Goal: Complete application form

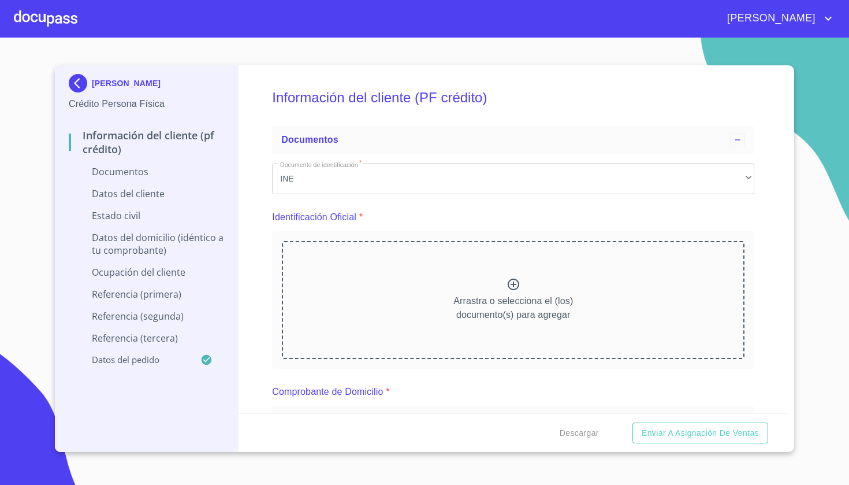
scroll to position [2397, 0]
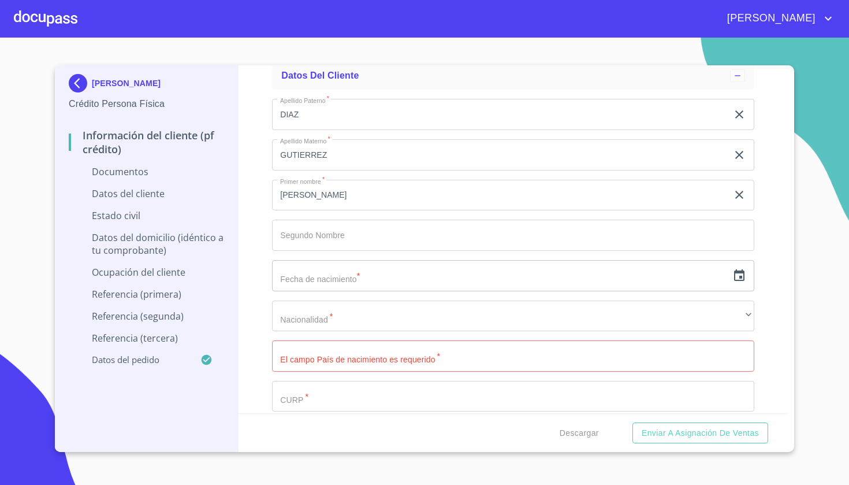
click at [775, 212] on div "Información del cliente (PF crédito) Documentos Documento de identificación   *…" at bounding box center [514, 239] width 551 height 348
click at [767, 243] on div "Información del cliente (PF crédito) Documentos Documento de identificación   *…" at bounding box center [514, 239] width 551 height 348
click at [53, 10] on div at bounding box center [46, 18] width 64 height 37
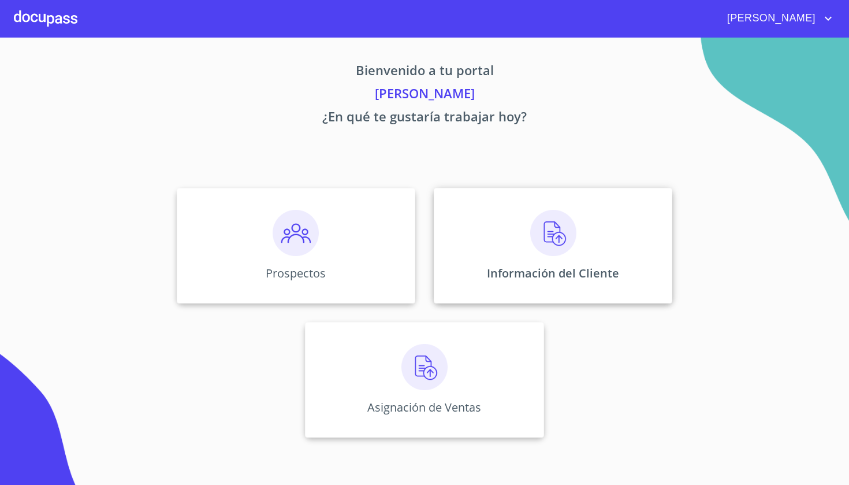
click at [557, 240] on img at bounding box center [553, 233] width 46 height 46
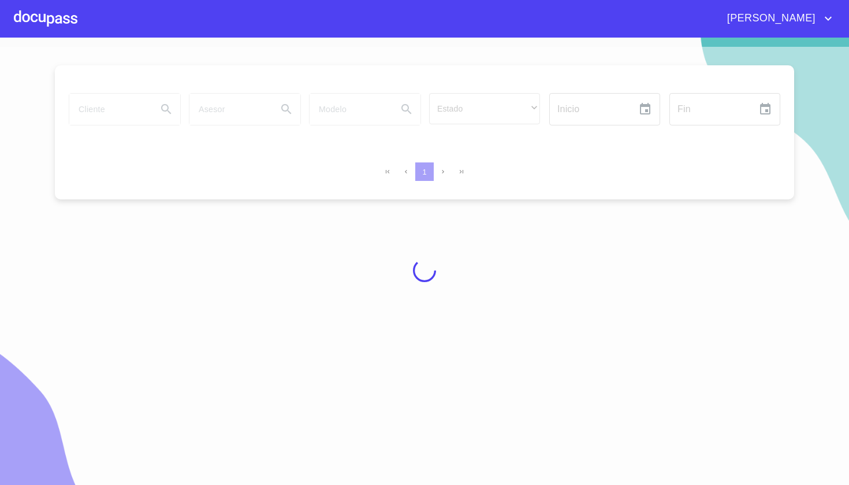
click at [65, 24] on div at bounding box center [46, 18] width 64 height 37
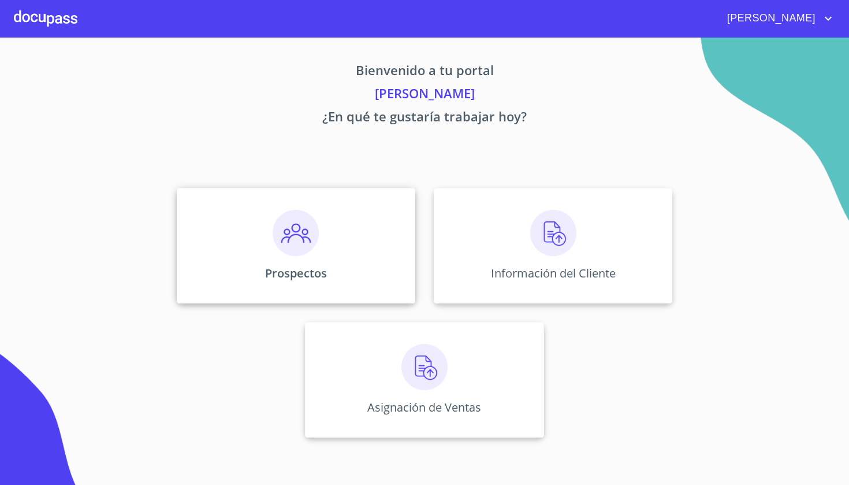
click at [307, 203] on div "Prospectos" at bounding box center [296, 246] width 239 height 116
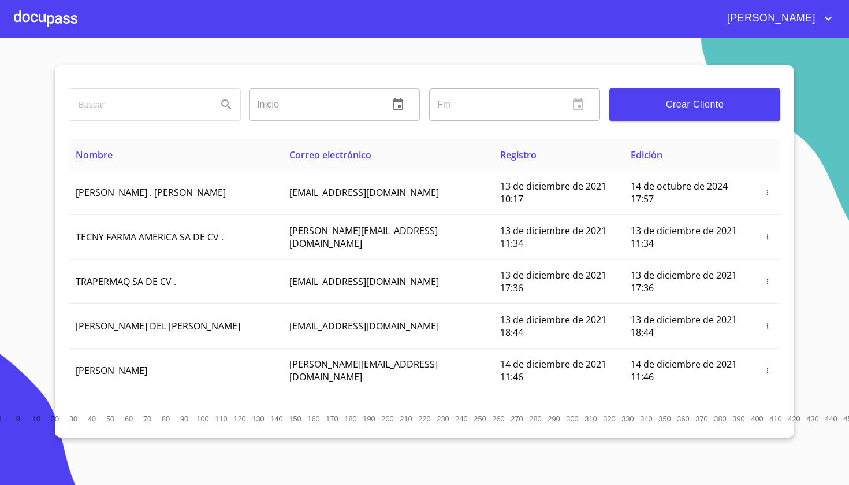
click at [173, 91] on input "search" at bounding box center [138, 104] width 139 height 31
type input "[PERSON_NAME]"
click at [225, 112] on button "Search" at bounding box center [227, 105] width 28 height 28
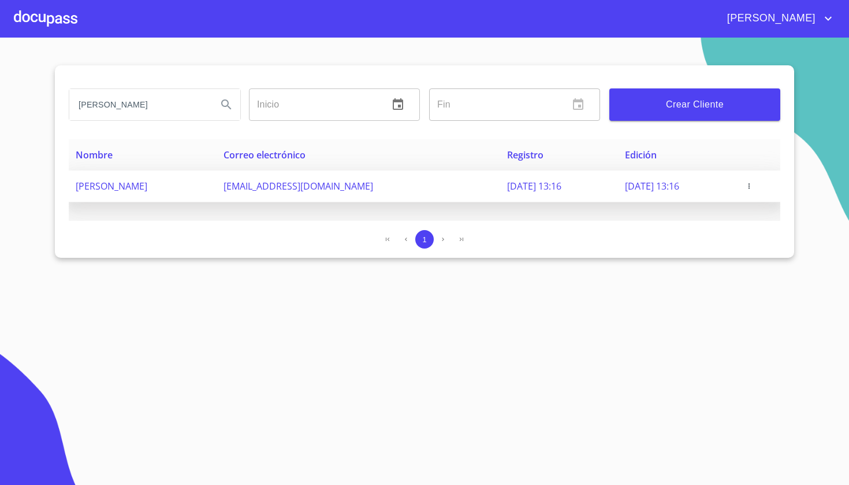
click at [753, 189] on icon "button" at bounding box center [749, 186] width 8 height 8
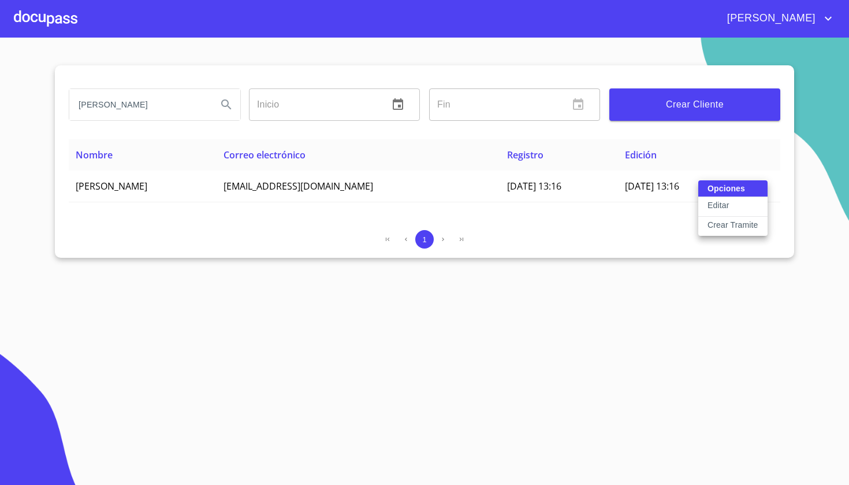
click at [732, 223] on p "Crear Tramite" at bounding box center [733, 225] width 51 height 12
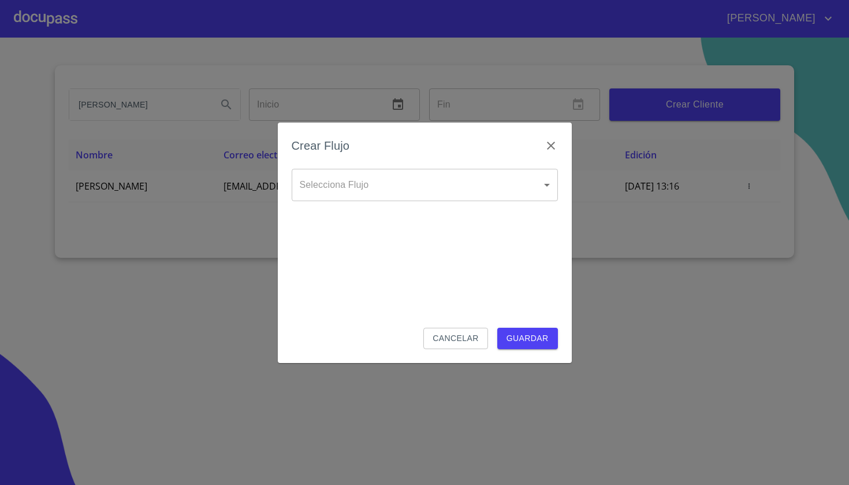
click at [434, 203] on div "Selecciona Flujo ​ Selecciona Flujo" at bounding box center [425, 194] width 266 height 51
click at [385, 181] on body "[PERSON_NAME] Inicio ​ Fin ​ Crear Cliente Nombre Correo electrónico Registro E…" at bounding box center [424, 242] width 849 height 485
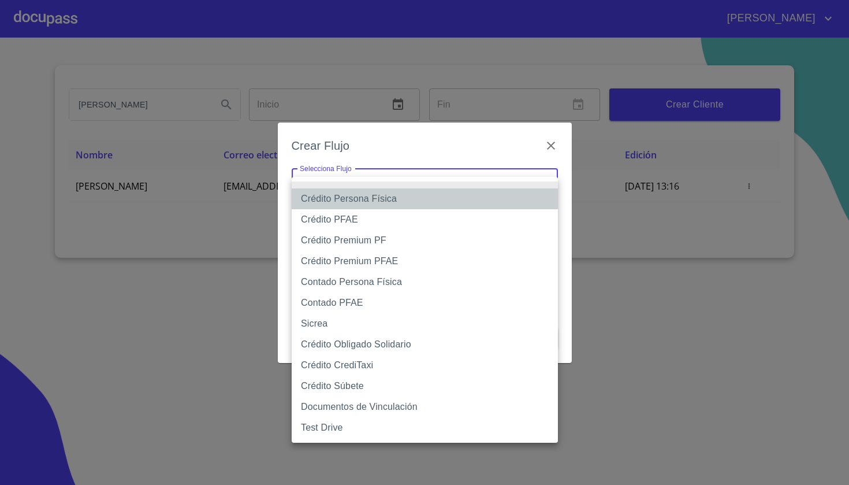
click at [370, 199] on li "Crédito Persona Física" at bounding box center [425, 198] width 266 height 21
type input "61b033e49b8c202ad5bb7912"
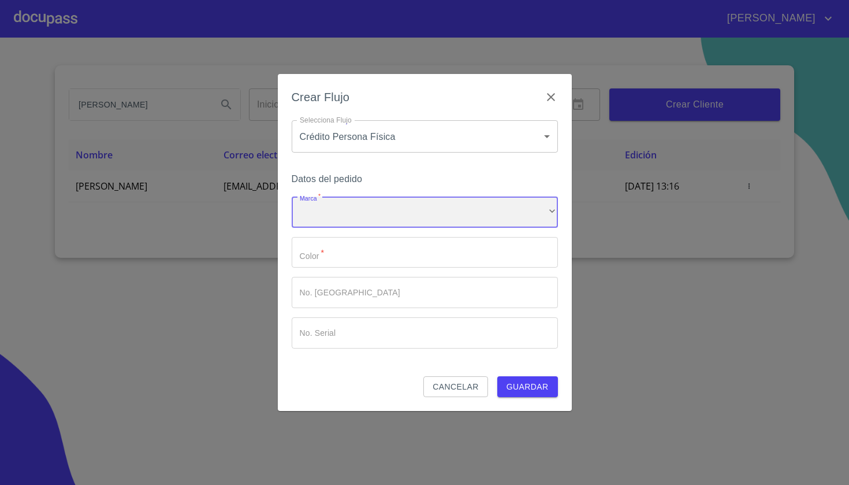
click at [361, 207] on div "​" at bounding box center [425, 211] width 266 height 31
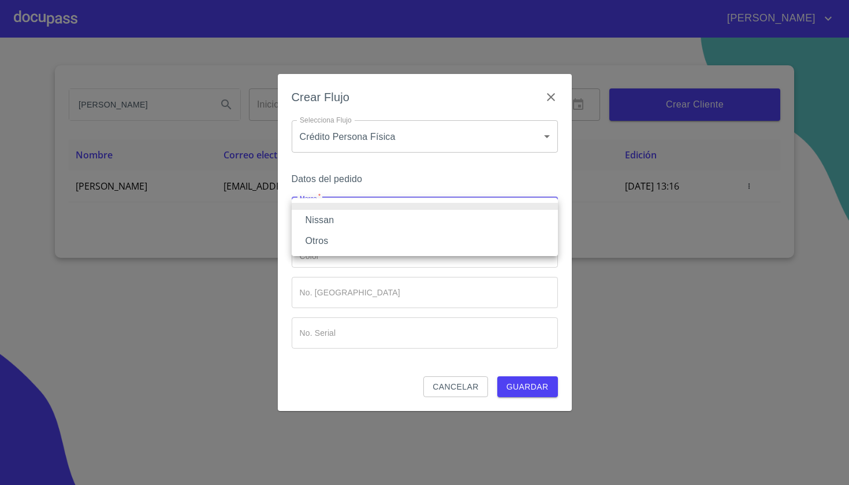
click at [345, 221] on li "Nissan" at bounding box center [425, 220] width 266 height 21
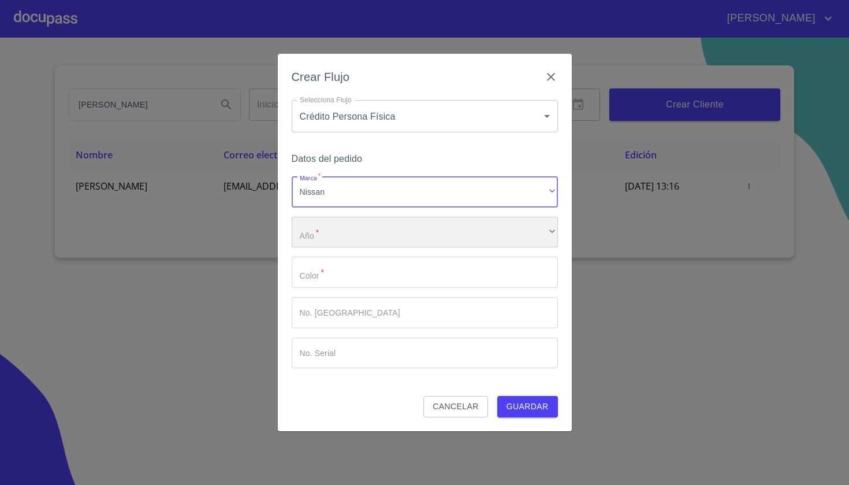
click at [338, 237] on div "​" at bounding box center [425, 232] width 266 height 31
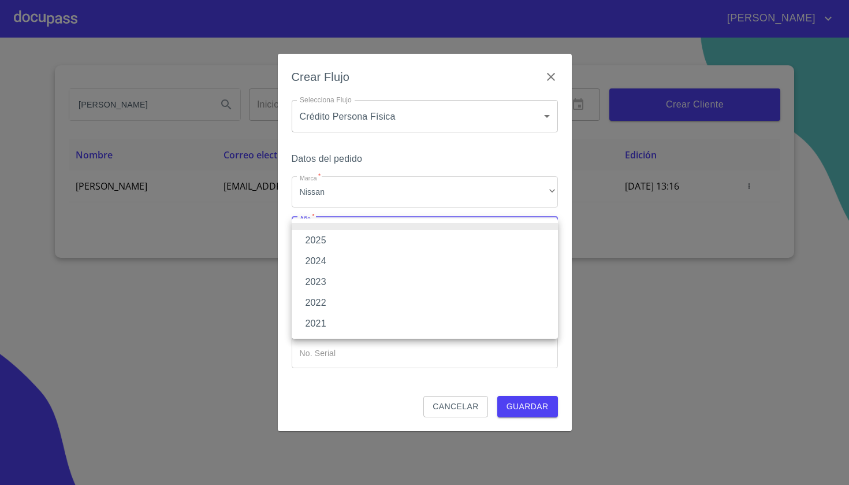
click at [328, 241] on li "2025" at bounding box center [425, 240] width 266 height 21
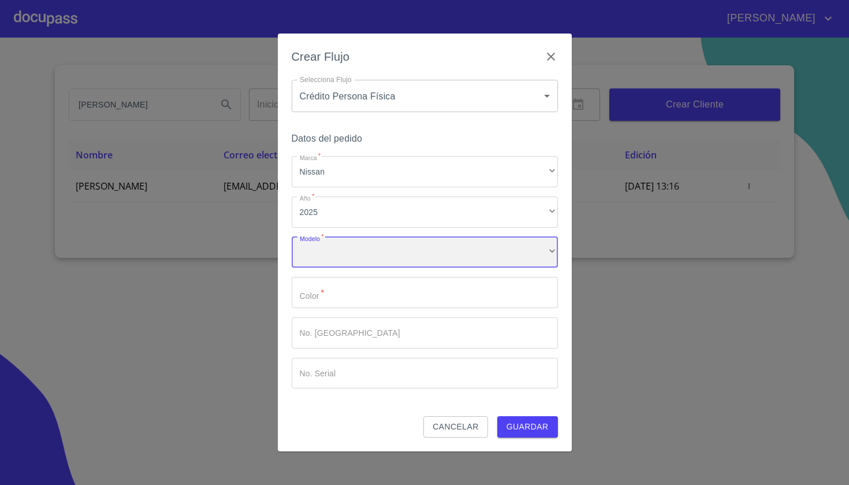
click at [323, 261] on div "​" at bounding box center [425, 252] width 266 height 31
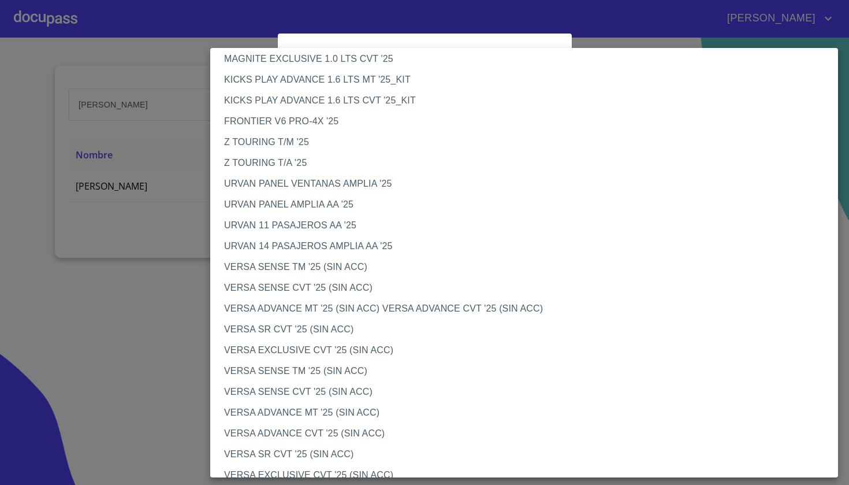
scroll to position [270, 0]
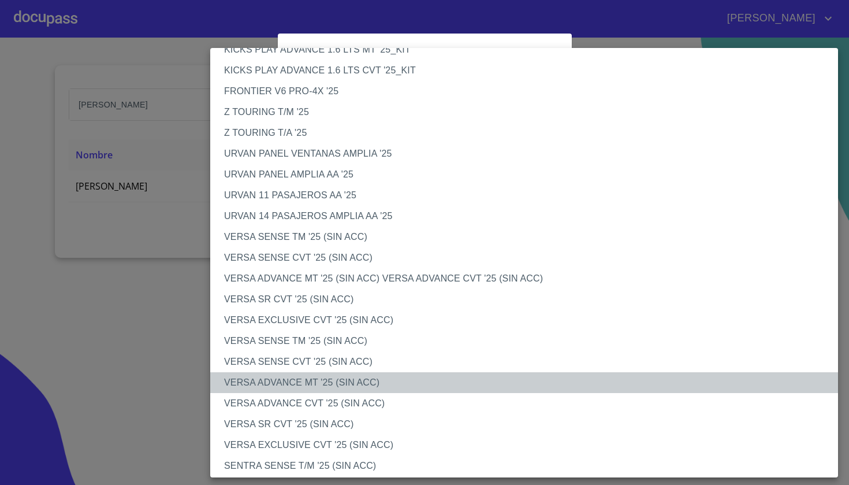
click at [317, 378] on li "VERSA ADVANCE MT '25 (SIN ACC)" at bounding box center [524, 382] width 628 height 21
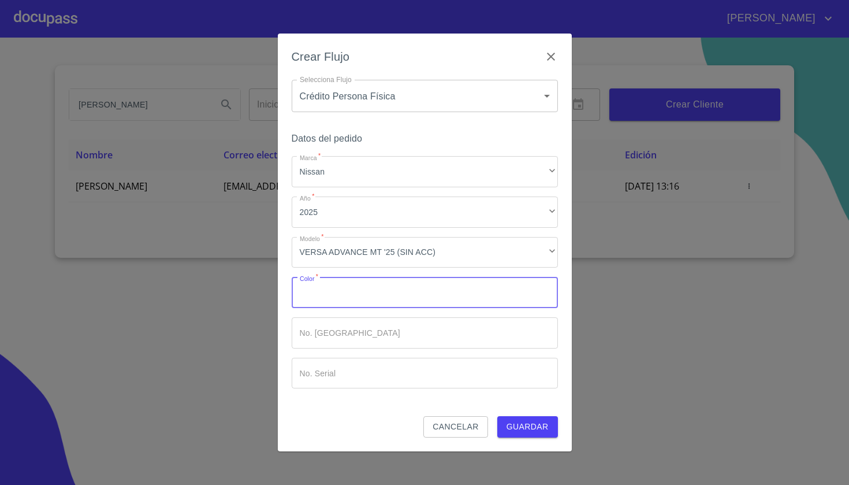
click at [334, 301] on input "Marca   *" at bounding box center [425, 292] width 266 height 31
type input "AZUL"
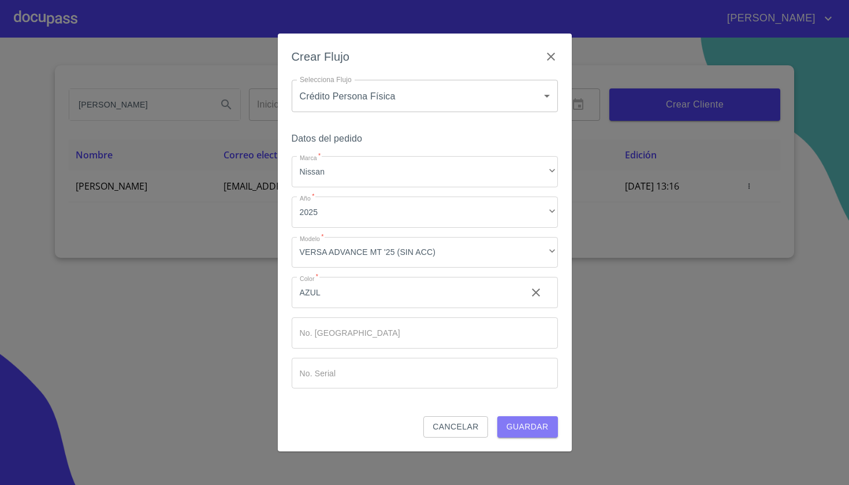
click at [530, 426] on span "Guardar" at bounding box center [528, 426] width 42 height 14
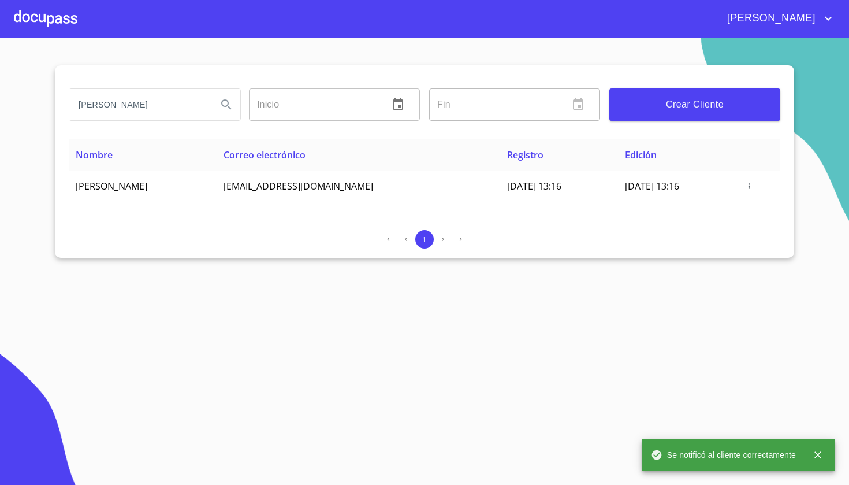
click at [52, 21] on div at bounding box center [46, 18] width 64 height 37
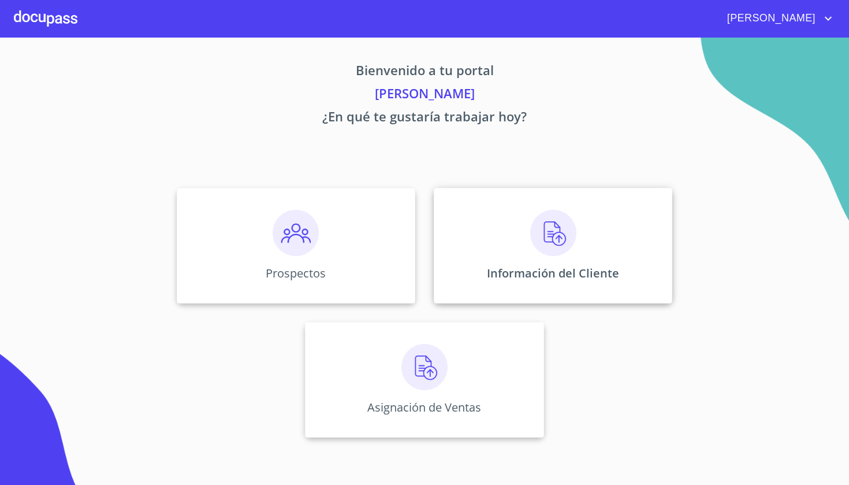
click at [573, 259] on div "Información del Cliente" at bounding box center [553, 246] width 239 height 116
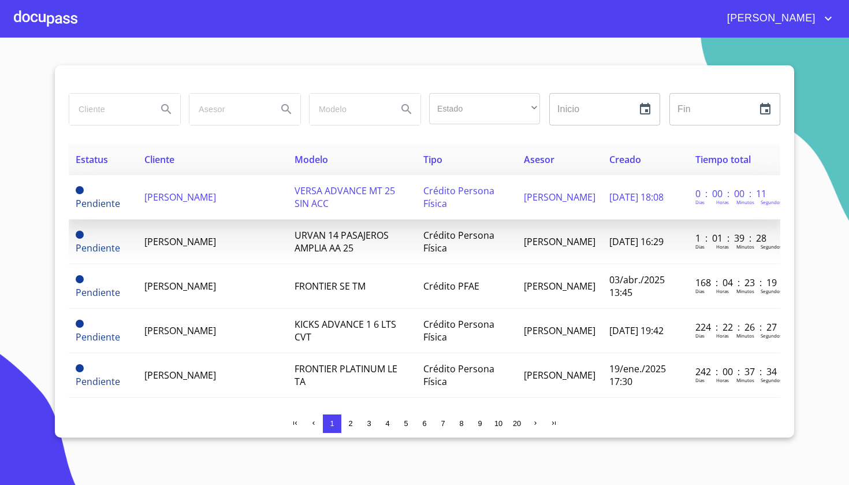
click at [210, 199] on span "[PERSON_NAME]" at bounding box center [180, 197] width 72 height 13
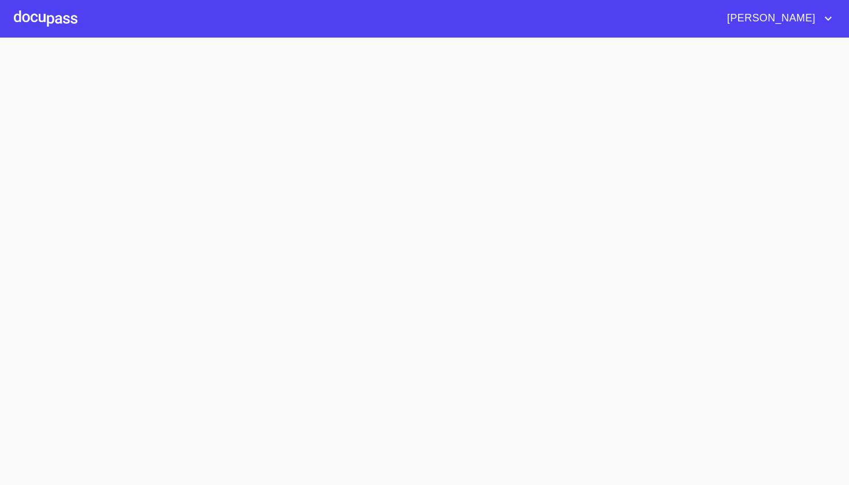
click at [210, 199] on section at bounding box center [424, 261] width 849 height 447
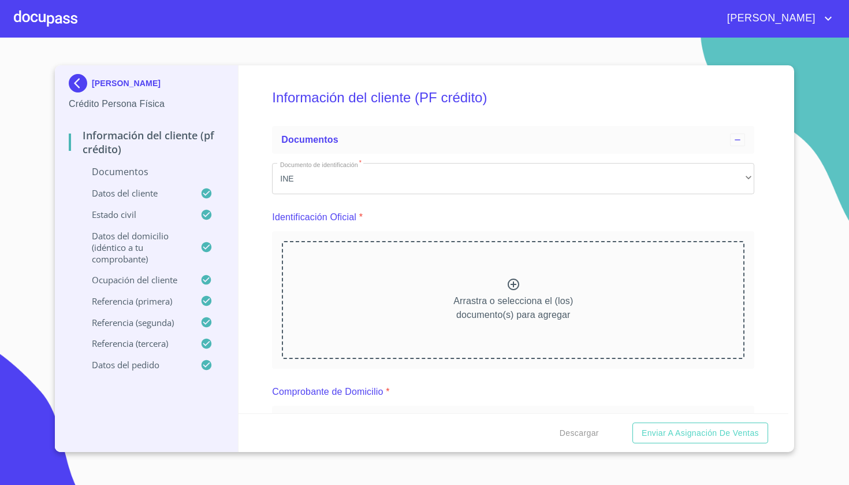
click at [771, 232] on div "Información del cliente (PF crédito) Documentos Documento de identificación   *…" at bounding box center [514, 239] width 551 height 348
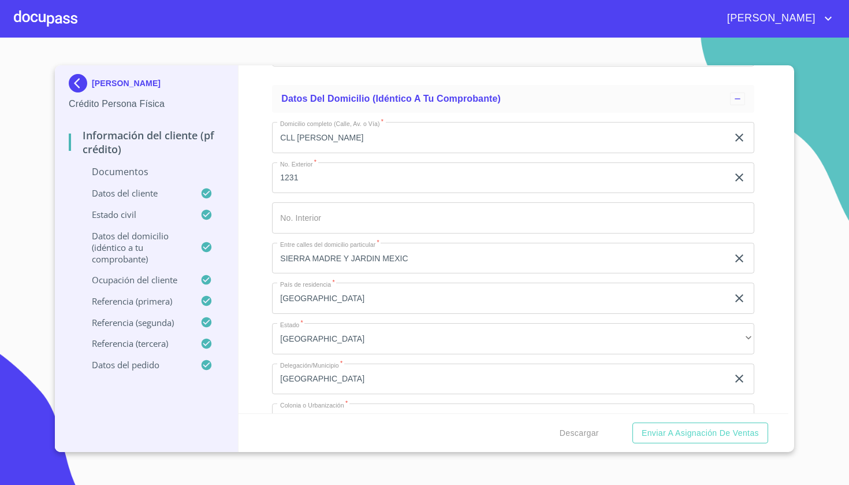
scroll to position [2982, 0]
click at [789, 254] on div "[PERSON_NAME] Persona Física Información del cliente (PF crédito) Documentos Da…" at bounding box center [425, 258] width 740 height 387
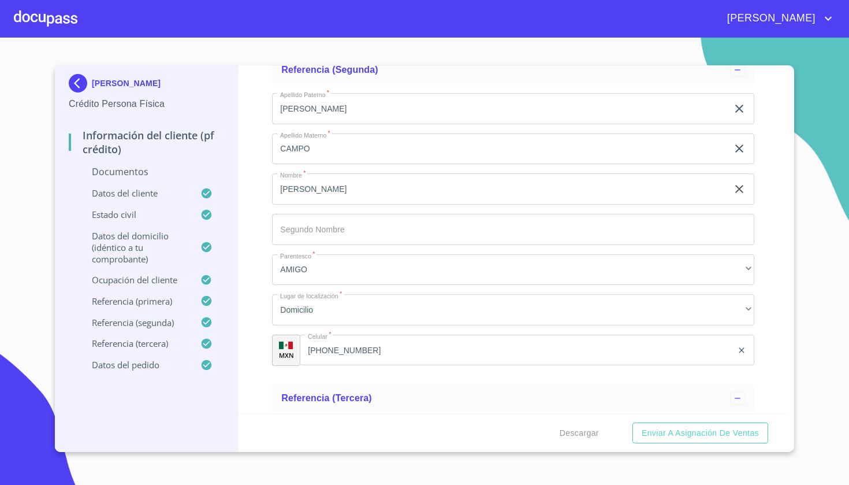
scroll to position [4762, 0]
click at [263, 114] on div "Información del cliente (PF crédito) Documentos Documento de identificación   *…" at bounding box center [514, 239] width 551 height 348
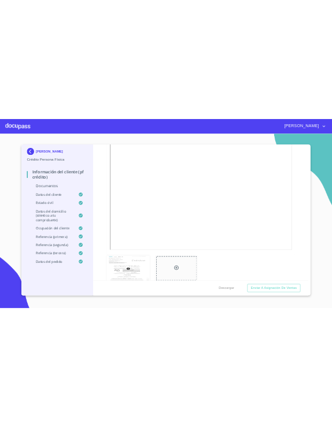
scroll to position [439, 0]
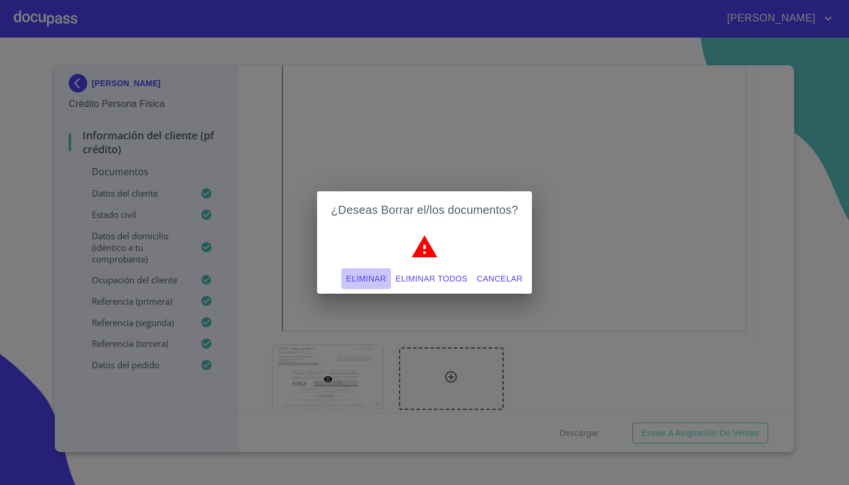
click at [366, 274] on span "Eliminar" at bounding box center [366, 279] width 40 height 14
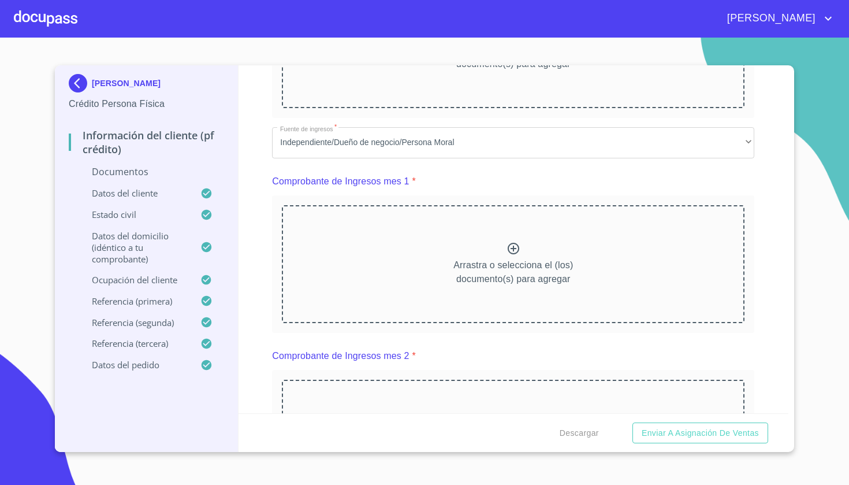
click at [473, 108] on div "Arrastra o selecciona el (los) documento(s) para agregar" at bounding box center [513, 49] width 463 height 118
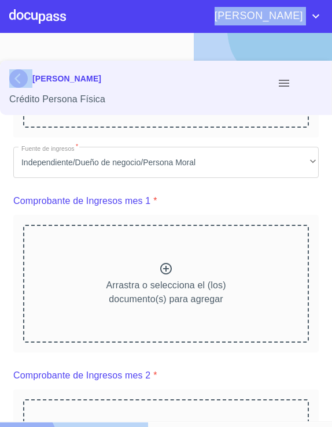
drag, startPoint x: 129, startPoint y: 10, endPoint x: -118, endPoint y: 69, distance: 254.2
click at [0, 69] on html "[PERSON_NAME] [PERSON_NAME] Crédito Persona Física Información del cliente (PF …" at bounding box center [166, 213] width 332 height 427
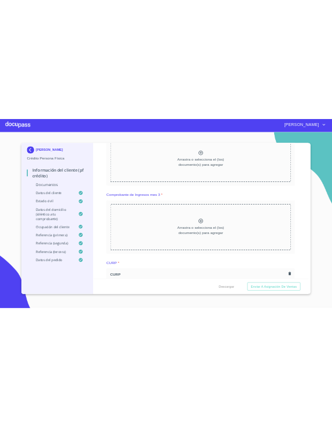
scroll to position [1100, 0]
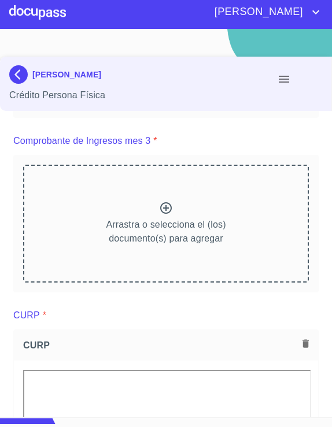
scroll to position [1150, 0]
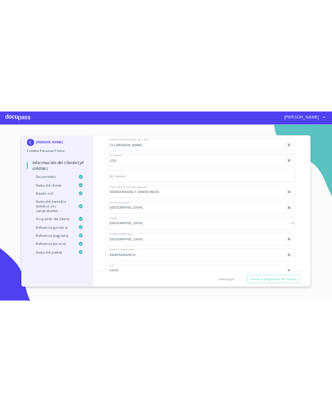
scroll to position [3122, 0]
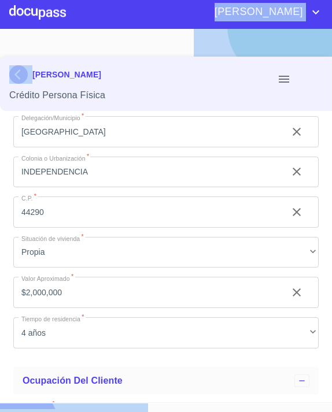
drag, startPoint x: 76, startPoint y: 30, endPoint x: 265, endPoint y: 3, distance: 190.3
click at [265, 3] on div "[PERSON_NAME] [PERSON_NAME] Crédito Persona Física Información del cliente (PF …" at bounding box center [166, 206] width 332 height 412
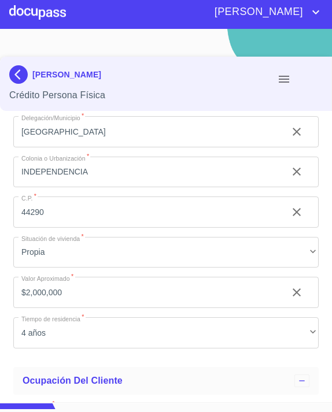
drag, startPoint x: 123, startPoint y: 10, endPoint x: 325, endPoint y: -11, distance: 203.4
click at [325, 0] on html "[PERSON_NAME] [PERSON_NAME] Crédito Persona Física Información del cliente (PF …" at bounding box center [166, 206] width 332 height 412
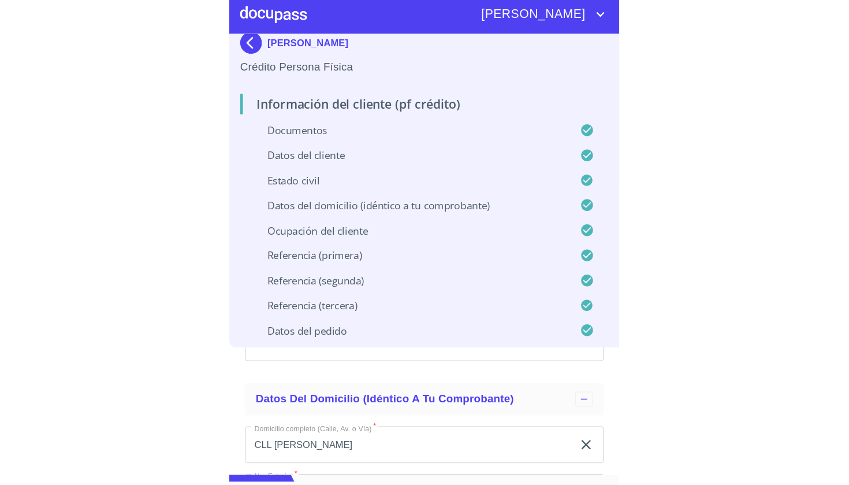
scroll to position [0, 0]
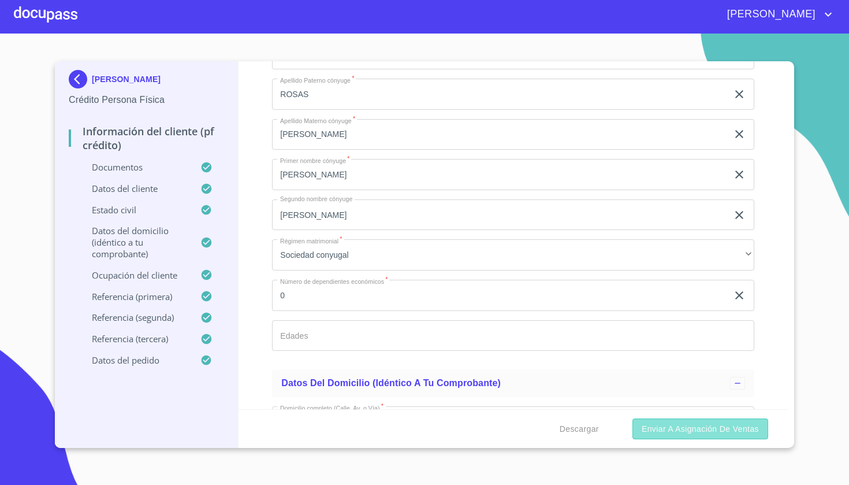
click at [685, 420] on button "Enviar a Asignación de Ventas" at bounding box center [701, 428] width 136 height 21
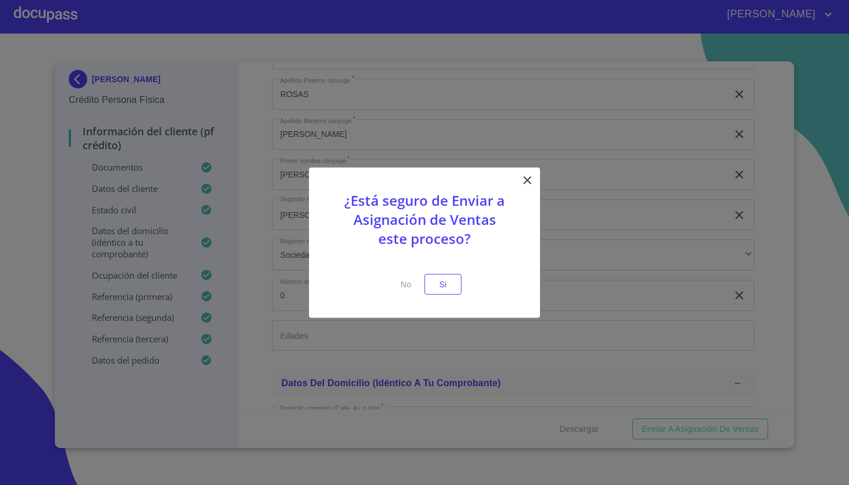
click at [458, 273] on p at bounding box center [424, 266] width 173 height 14
click at [441, 283] on span "Si" at bounding box center [443, 284] width 18 height 14
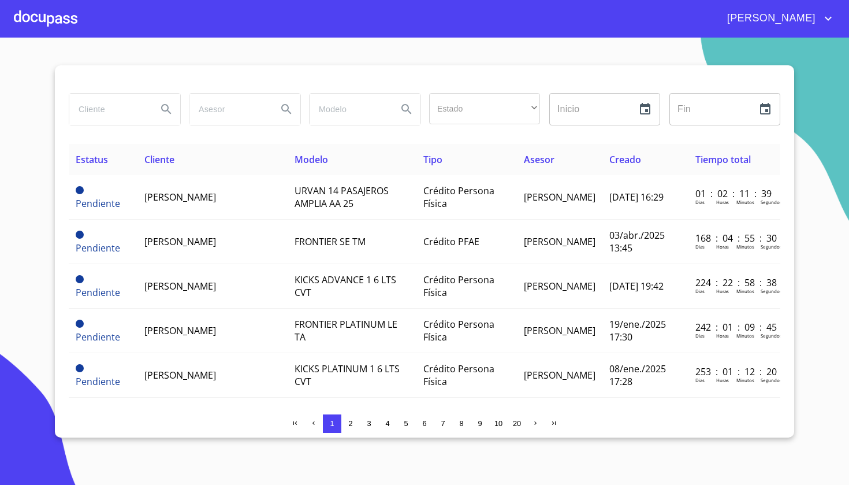
click at [33, 37] on header "[PERSON_NAME]" at bounding box center [424, 19] width 849 height 38
click at [40, 21] on div at bounding box center [46, 18] width 64 height 37
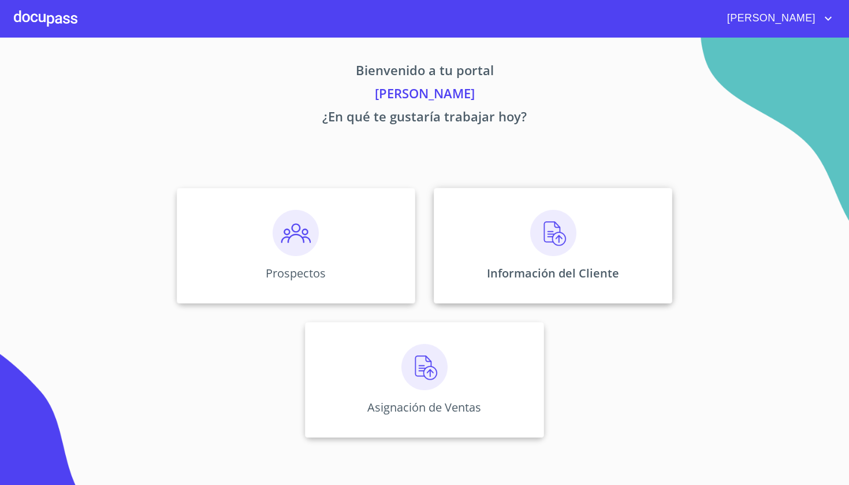
click at [554, 263] on div "Información del Cliente" at bounding box center [553, 246] width 239 height 116
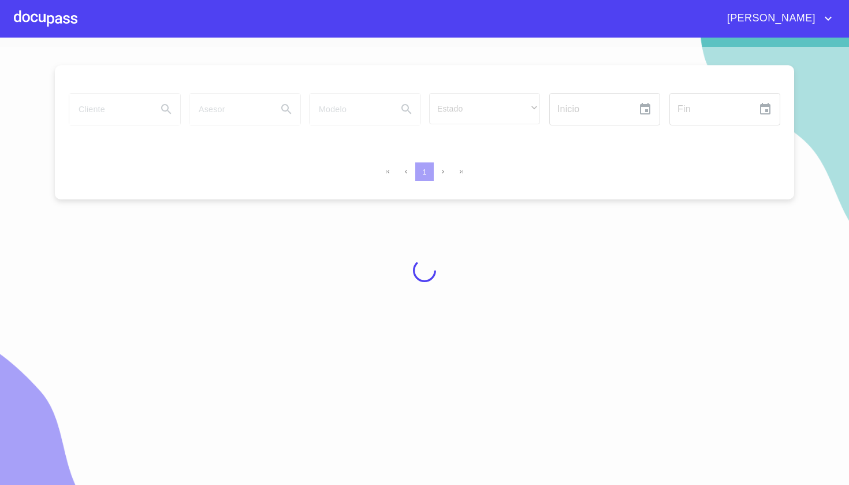
click at [122, 106] on div at bounding box center [424, 270] width 849 height 447
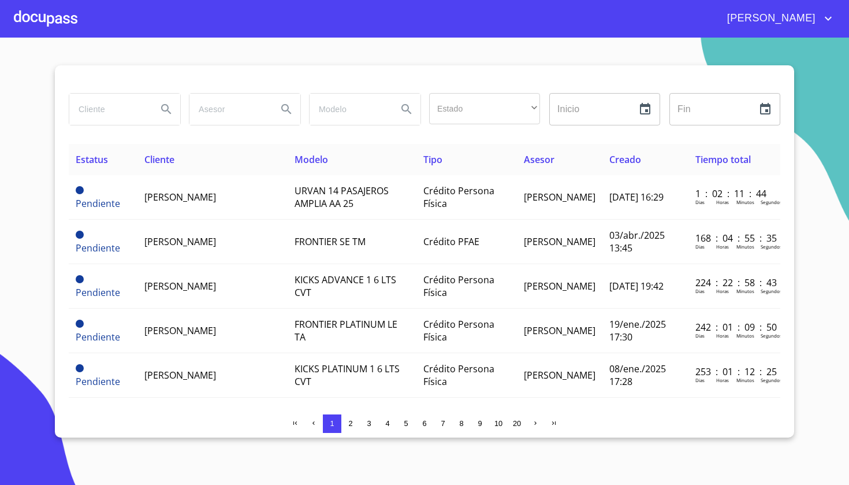
click at [103, 117] on input "search" at bounding box center [108, 109] width 79 height 31
type input "[PERSON_NAME]"
click at [159, 113] on icon "Search" at bounding box center [166, 109] width 14 height 14
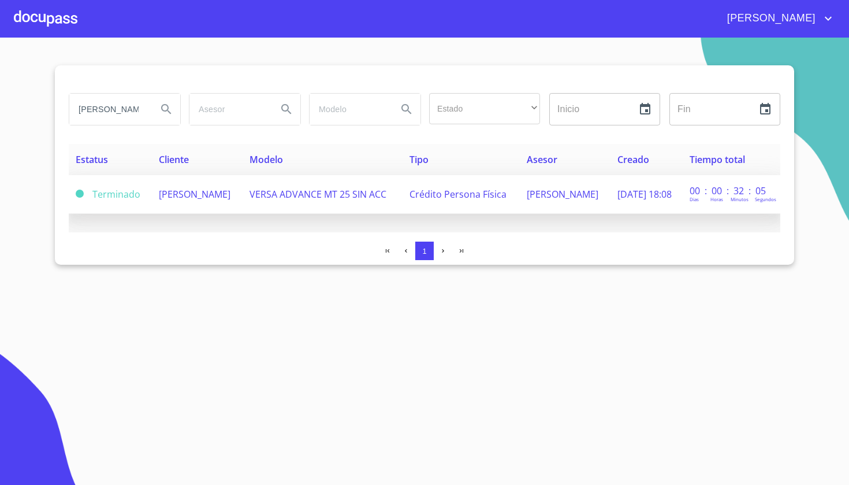
click at [173, 190] on span "[PERSON_NAME]" at bounding box center [195, 194] width 72 height 13
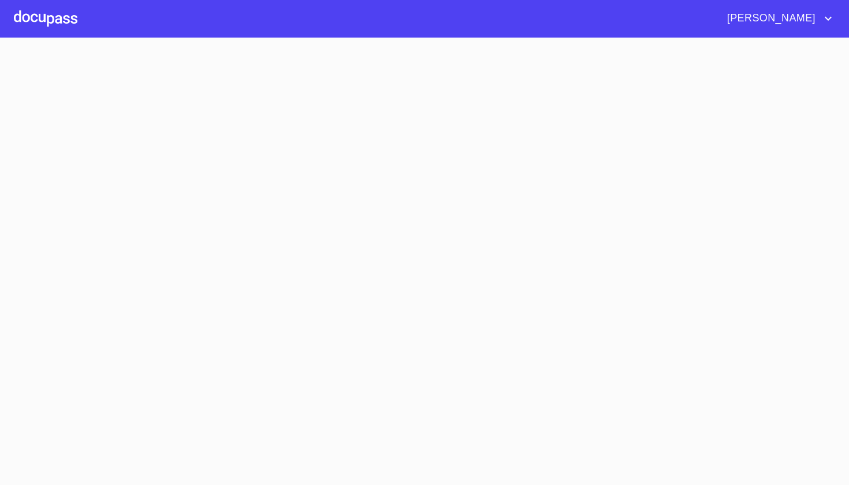
click at [173, 190] on section at bounding box center [424, 261] width 849 height 447
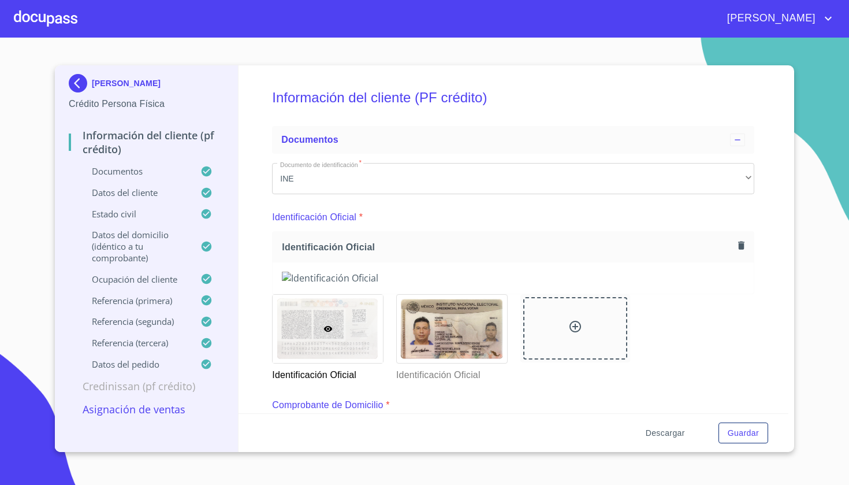
click at [659, 433] on span "Descargar" at bounding box center [665, 433] width 39 height 14
click at [675, 434] on span "Descargar" at bounding box center [665, 433] width 39 height 14
click at [478, 147] on div "Documentos" at bounding box center [513, 140] width 482 height 28
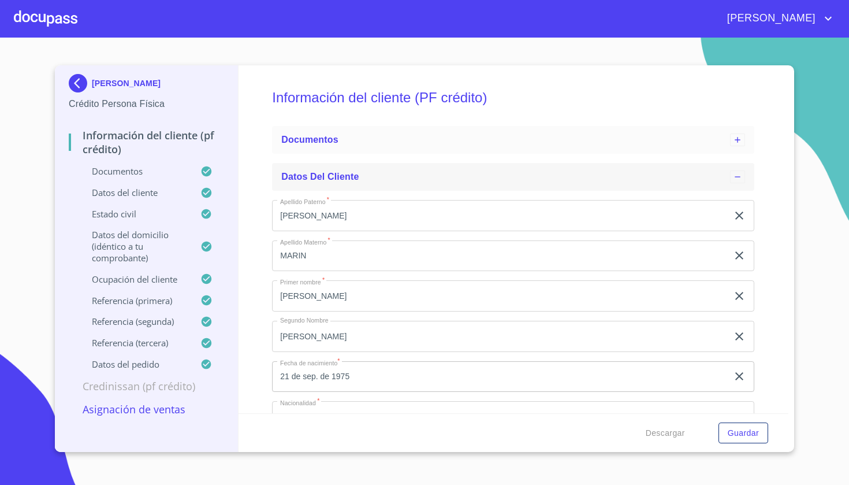
click at [738, 174] on icon at bounding box center [737, 176] width 9 height 9
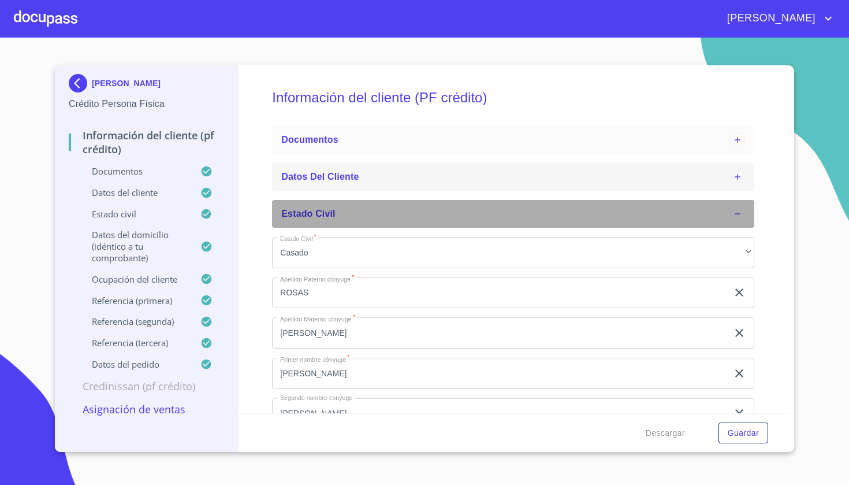
click at [738, 216] on icon at bounding box center [737, 213] width 9 height 9
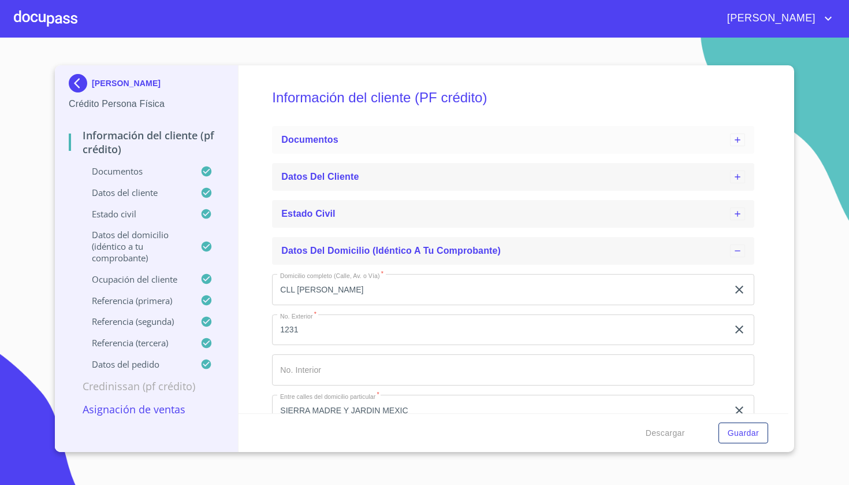
click at [740, 250] on icon at bounding box center [737, 250] width 9 height 9
click at [745, 291] on div at bounding box center [737, 287] width 15 height 13
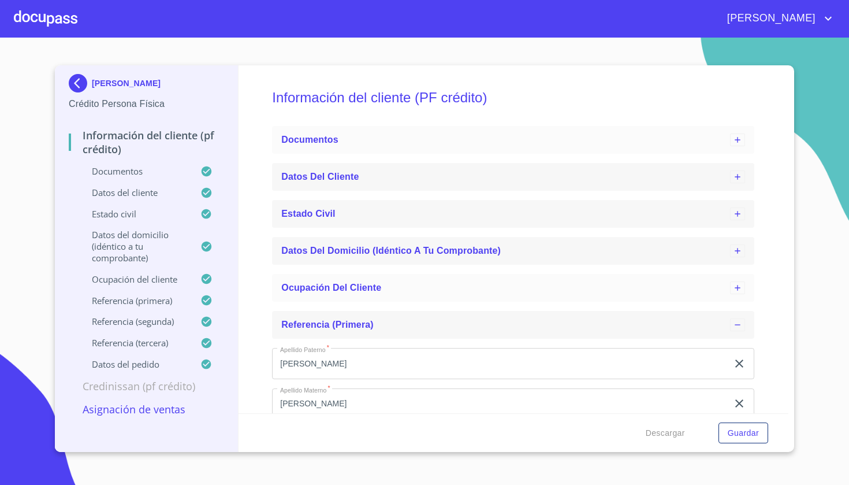
click at [736, 322] on icon at bounding box center [737, 324] width 9 height 9
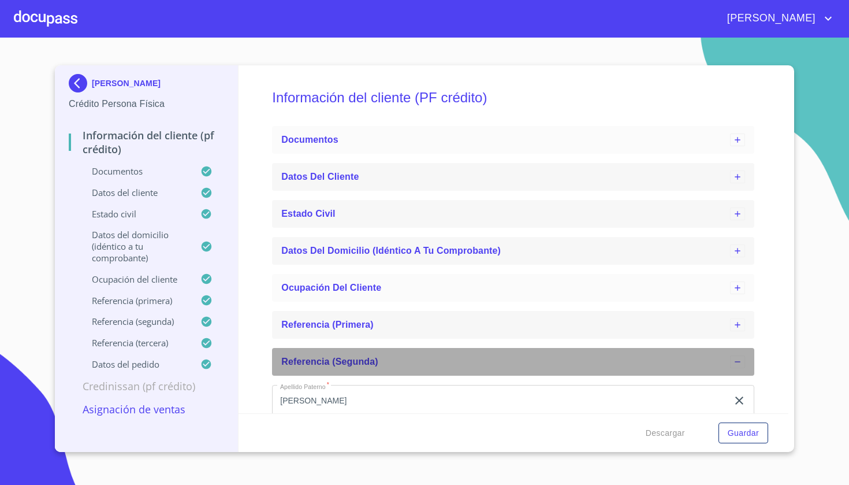
click at [737, 360] on icon at bounding box center [737, 361] width 9 height 9
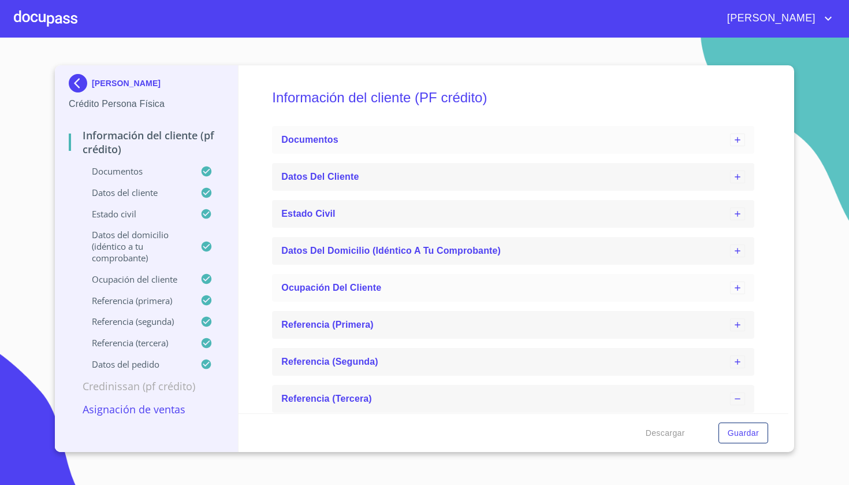
click at [738, 396] on icon at bounding box center [737, 398] width 9 height 9
click at [656, 430] on span "Descargar" at bounding box center [665, 433] width 39 height 14
click at [590, 73] on div "Información del cliente (PF crédito) Documentos Datos del cliente Estado Civil …" at bounding box center [514, 239] width 551 height 348
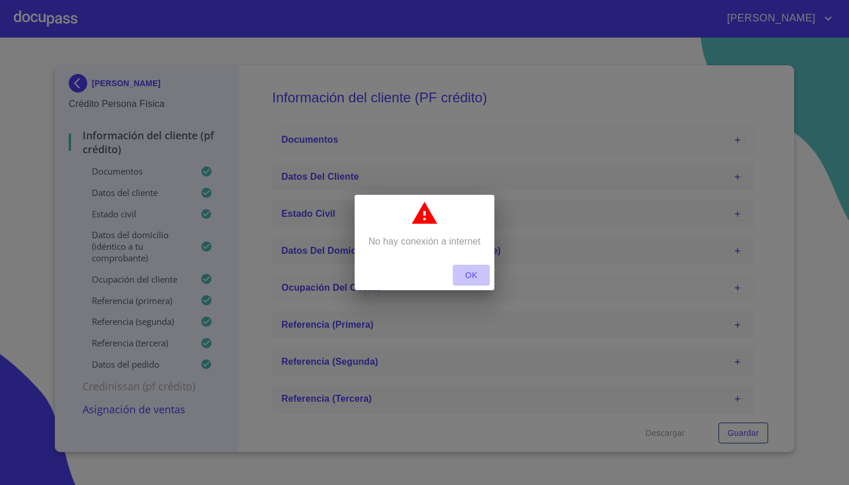
click at [469, 277] on span "OK" at bounding box center [472, 275] width 28 height 14
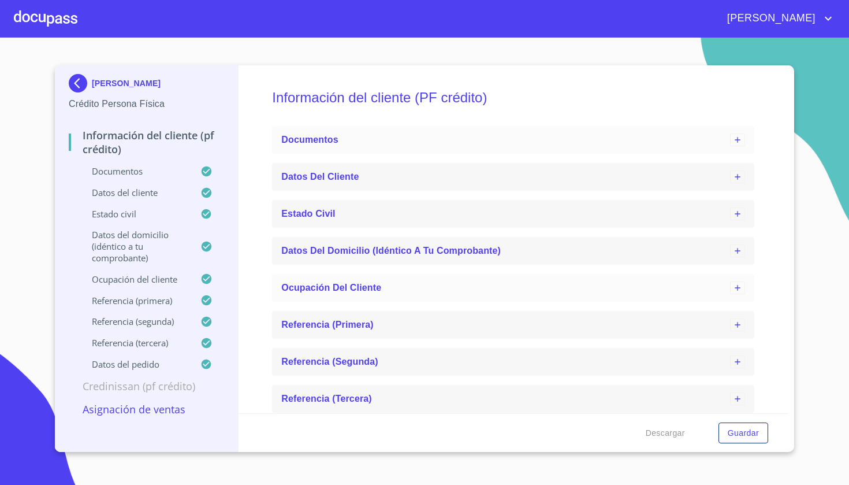
click at [76, 84] on img at bounding box center [80, 83] width 23 height 18
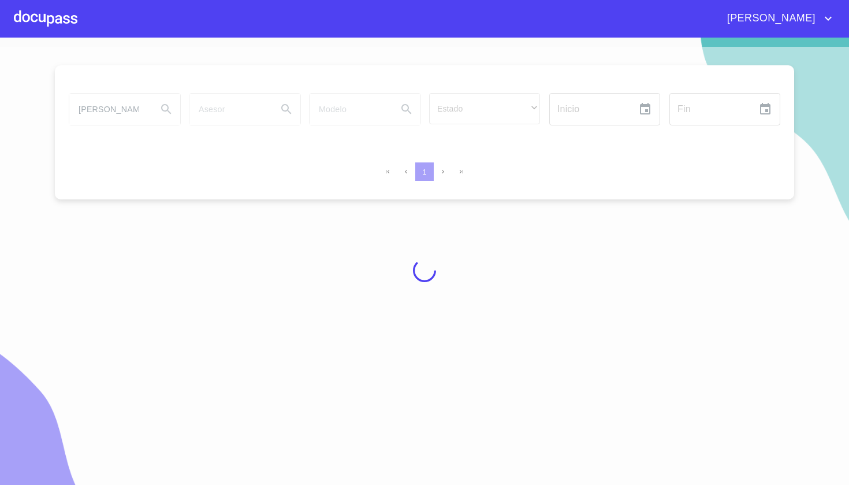
click at [50, 8] on div at bounding box center [46, 18] width 64 height 37
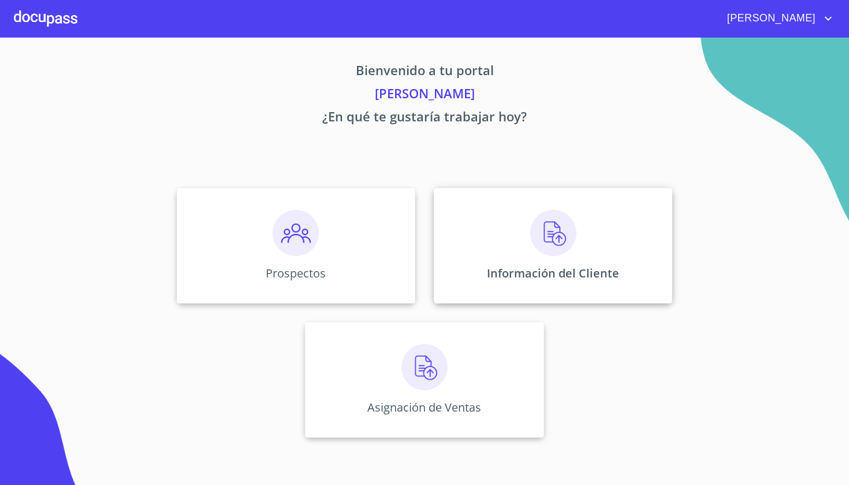
click at [563, 257] on div "Información del Cliente" at bounding box center [553, 246] width 239 height 116
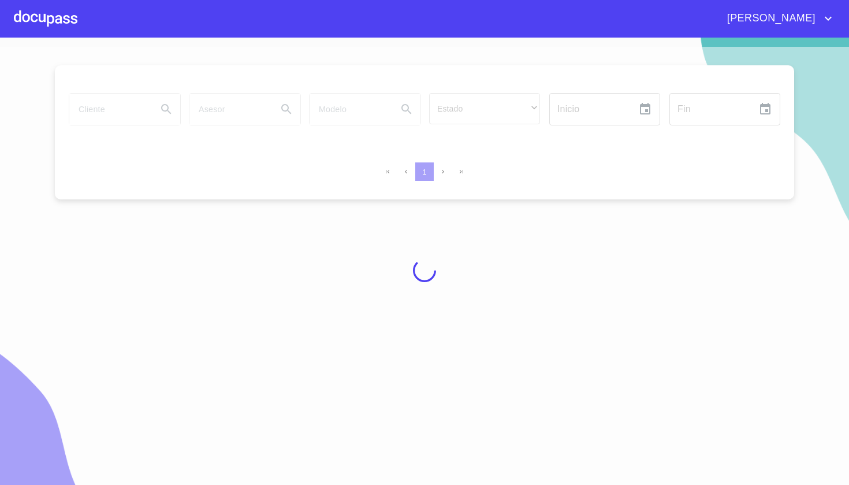
click at [118, 114] on div at bounding box center [424, 270] width 849 height 447
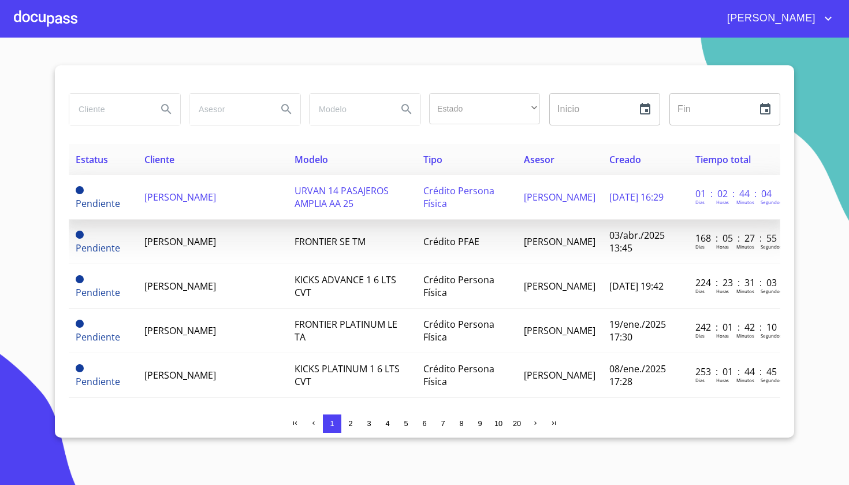
click at [386, 198] on td "URVAN 14 PASAJEROS AMPLIA AA 25" at bounding box center [352, 197] width 129 height 44
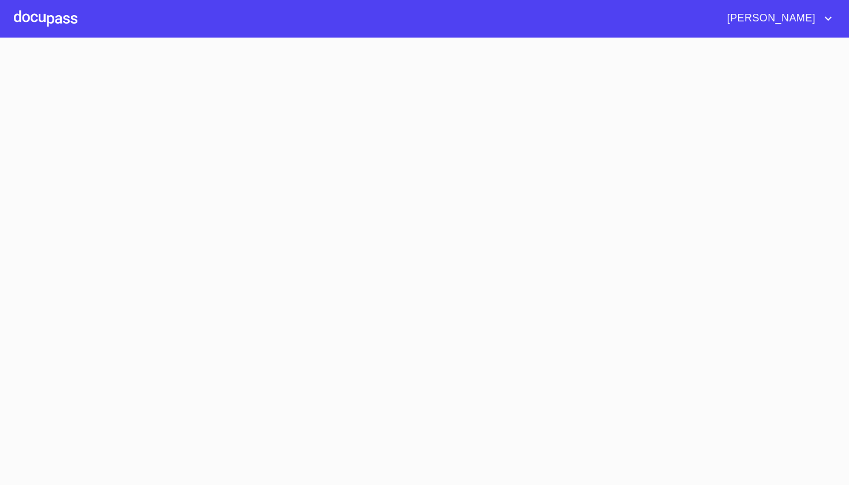
click at [386, 198] on section at bounding box center [424, 261] width 849 height 447
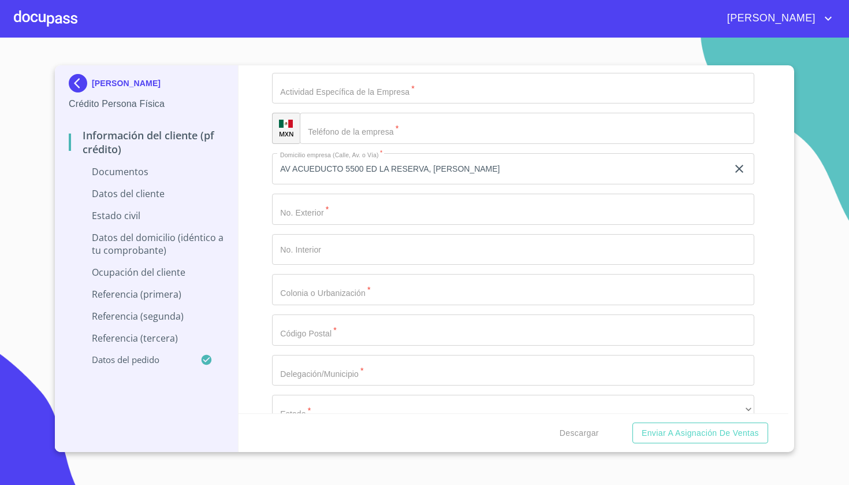
scroll to position [4175, 0]
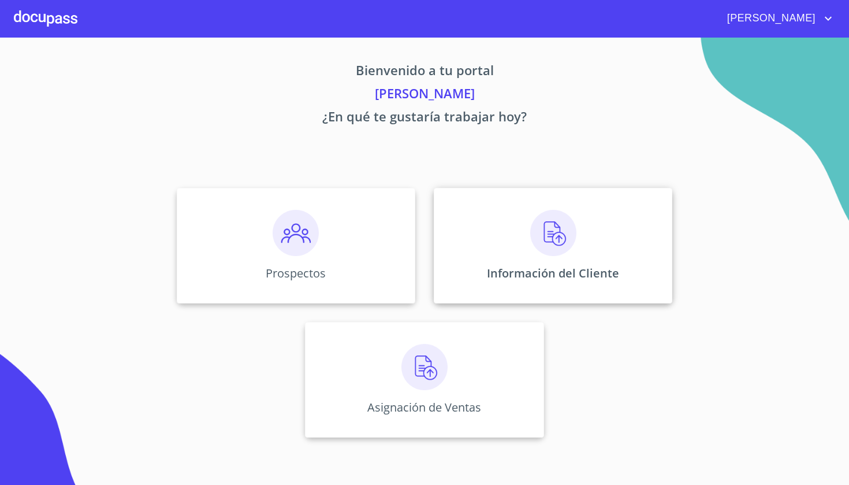
click at [577, 259] on div "Información del Cliente" at bounding box center [553, 246] width 239 height 116
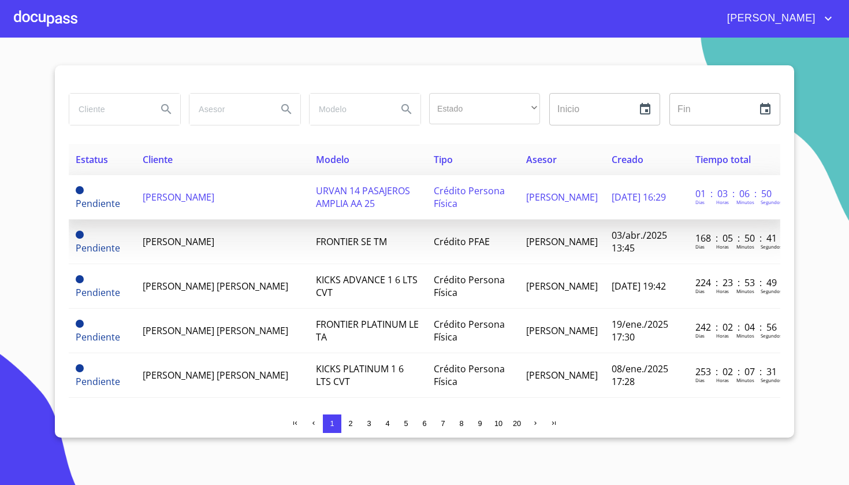
click at [201, 192] on span "[PERSON_NAME]" at bounding box center [179, 197] width 72 height 13
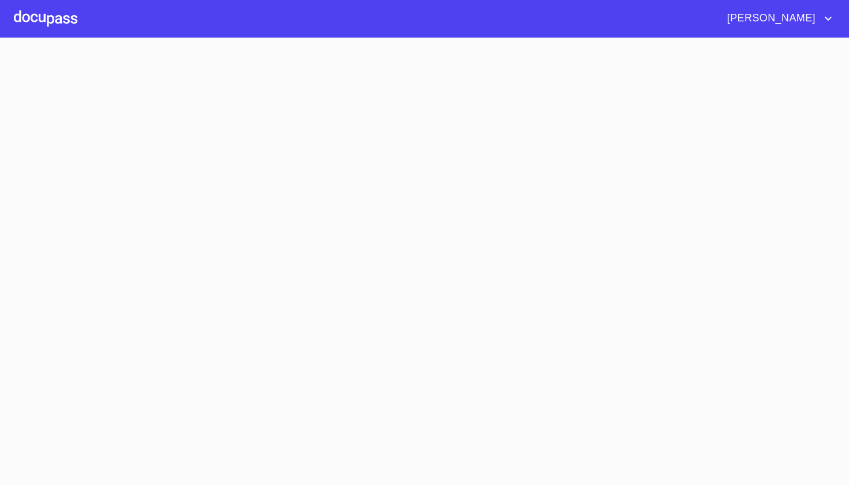
click at [201, 192] on section at bounding box center [424, 261] width 849 height 447
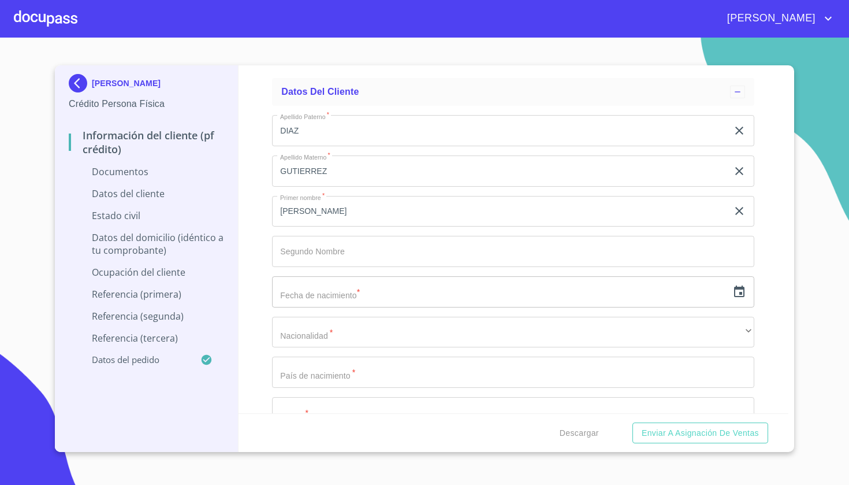
scroll to position [2386, 0]
click at [742, 285] on icon "button" at bounding box center [740, 287] width 14 height 14
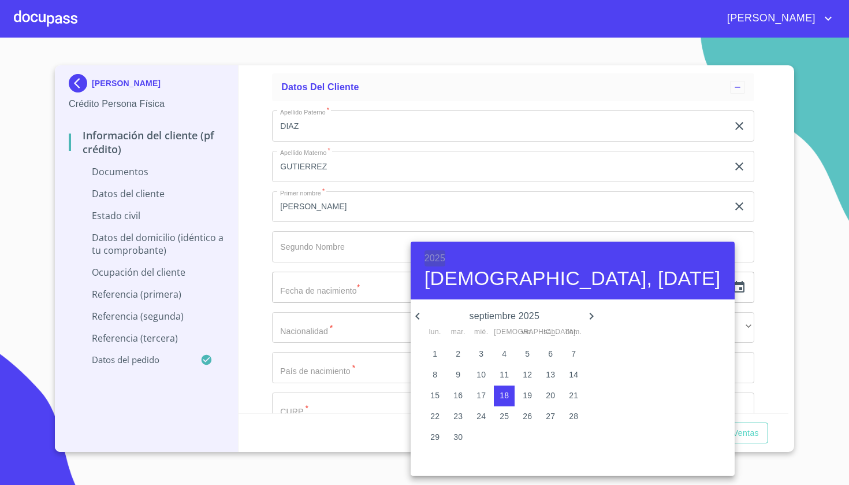
click at [428, 258] on h6 "2025" at bounding box center [435, 258] width 21 height 16
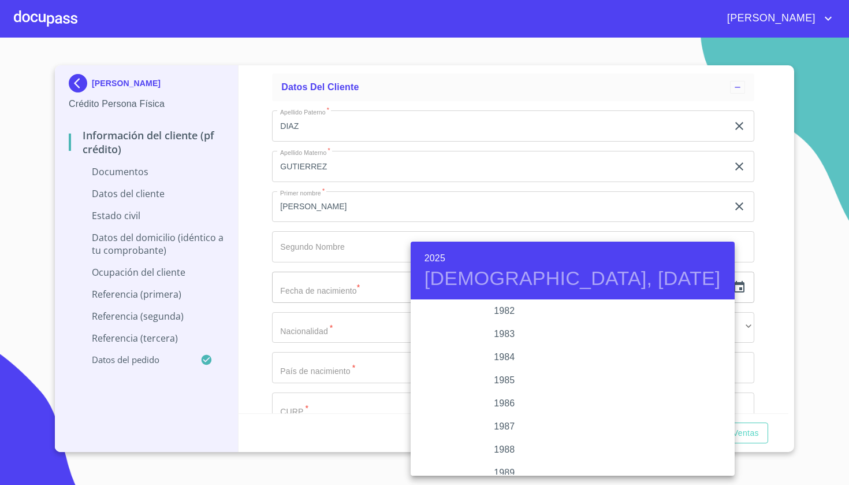
scroll to position [1316, 0]
click at [497, 315] on div "1982" at bounding box center [505, 314] width 188 height 23
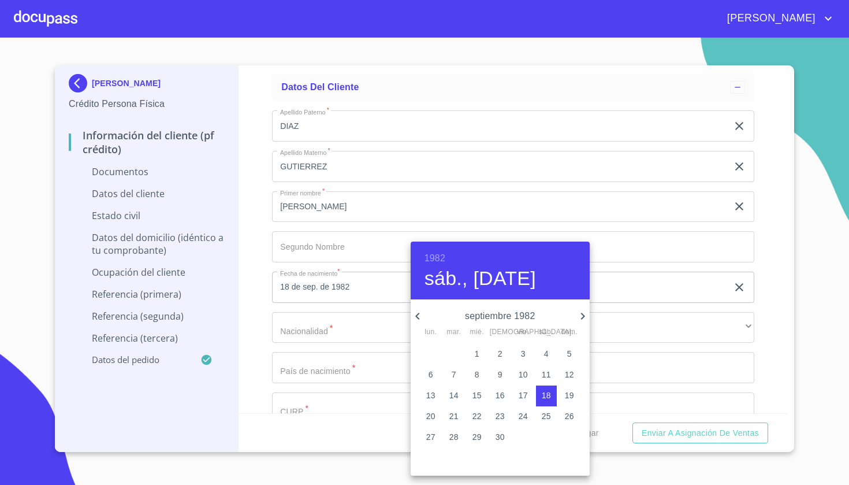
click at [415, 314] on icon "button" at bounding box center [418, 316] width 14 height 14
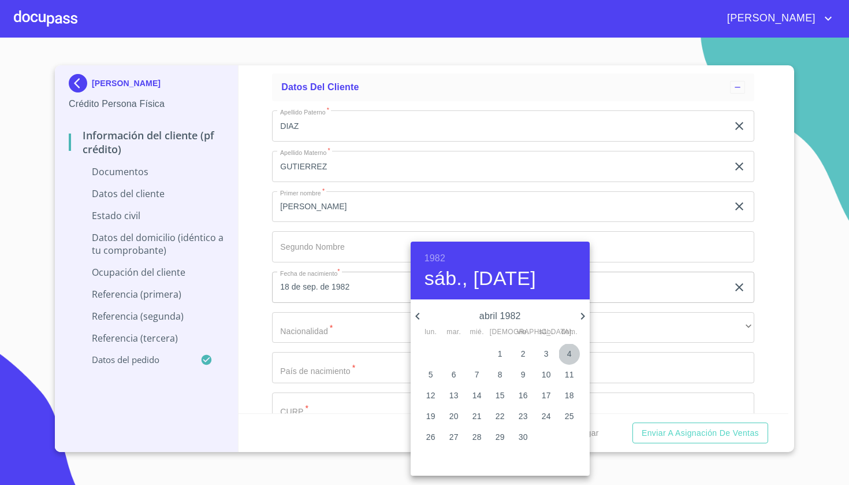
click at [570, 359] on p "4" at bounding box center [569, 354] width 5 height 12
type input "4 de abr. de 1982"
click at [636, 329] on div at bounding box center [424, 242] width 849 height 485
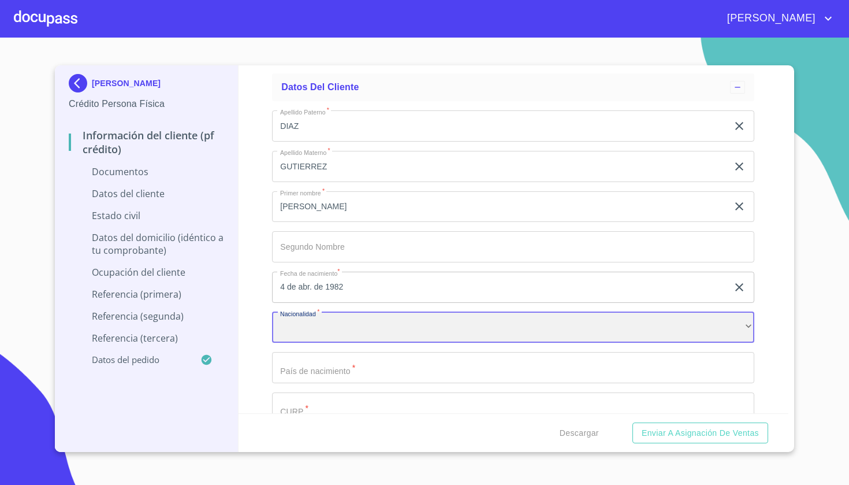
click at [414, 328] on div "​" at bounding box center [513, 327] width 482 height 31
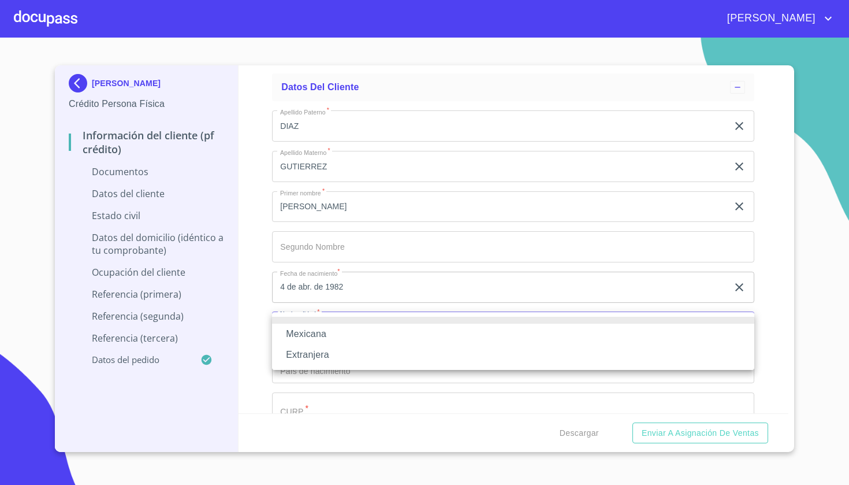
click at [408, 340] on li "Mexicana" at bounding box center [513, 334] width 482 height 21
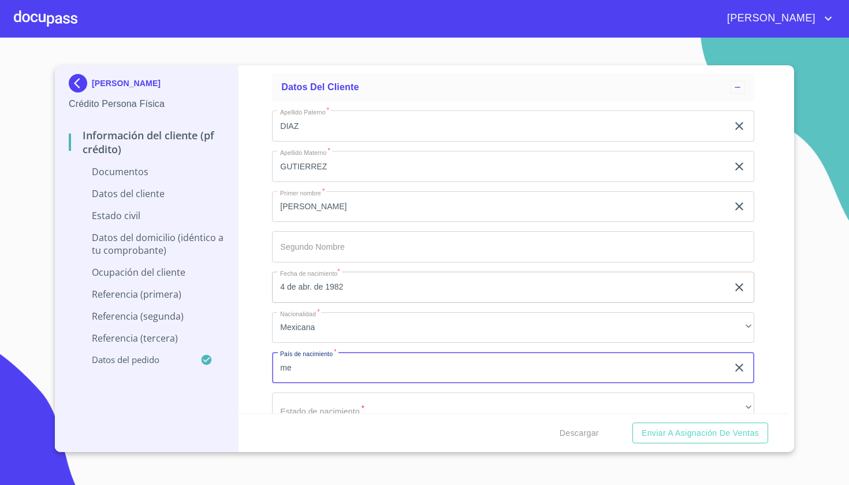
type input "m"
type input "[GEOGRAPHIC_DATA]"
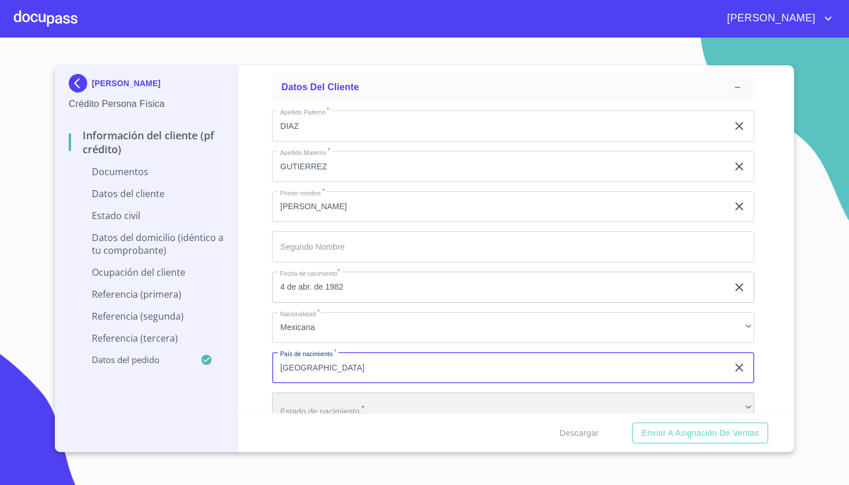
scroll to position [2394, 0]
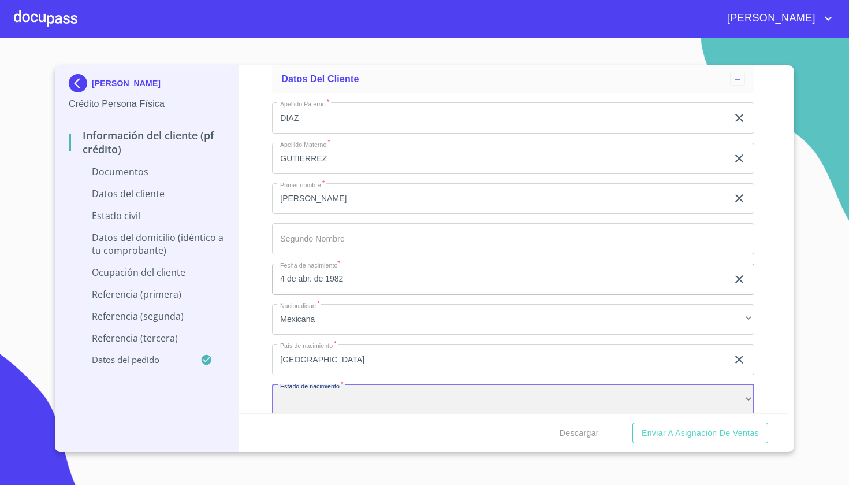
click at [322, 403] on div "​" at bounding box center [513, 399] width 482 height 31
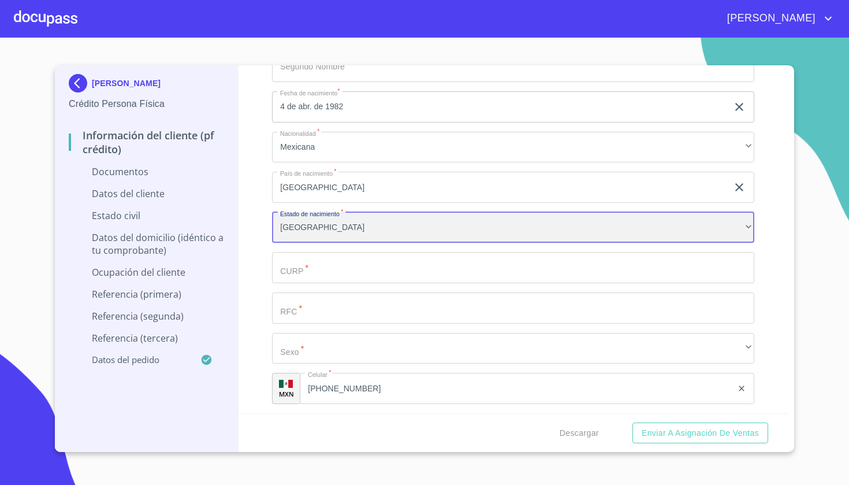
scroll to position [2584, 0]
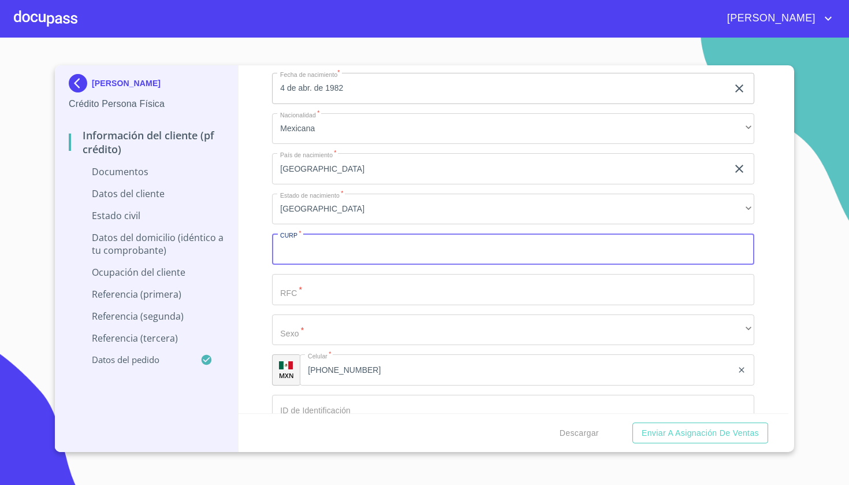
click at [350, 248] on input "Documento de identificación   *" at bounding box center [513, 248] width 482 height 31
type input "DIGI820404HOCZTV07"
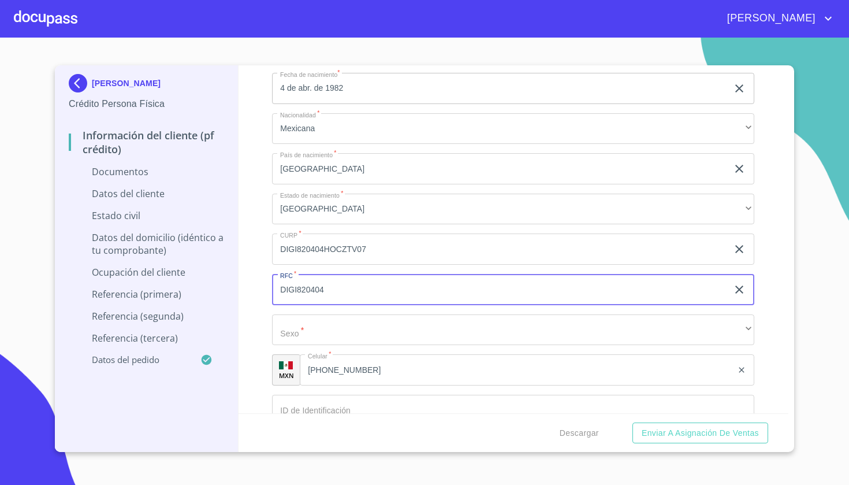
type input "DIGI820404"
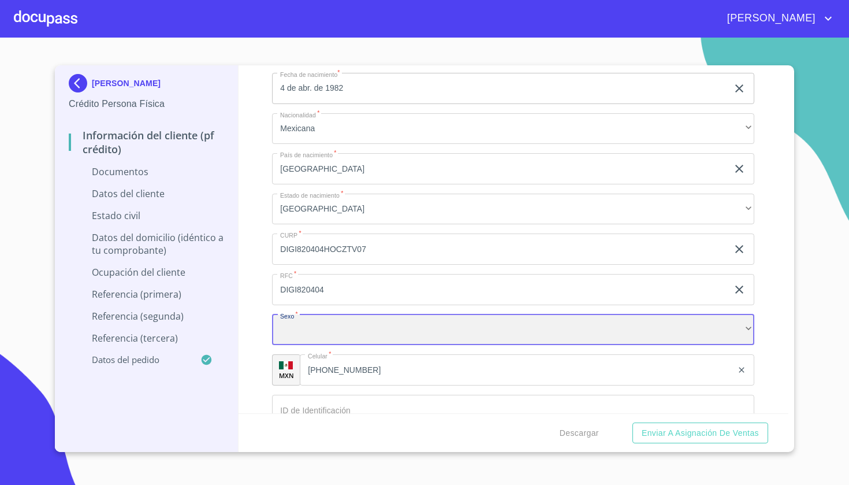
click at [295, 331] on div "​" at bounding box center [513, 329] width 482 height 31
click at [362, 329] on div "​" at bounding box center [513, 329] width 482 height 31
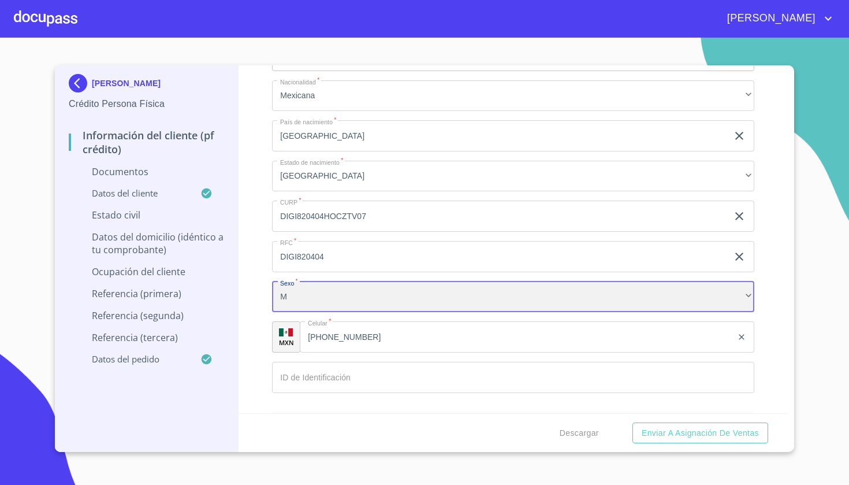
scroll to position [2619, 0]
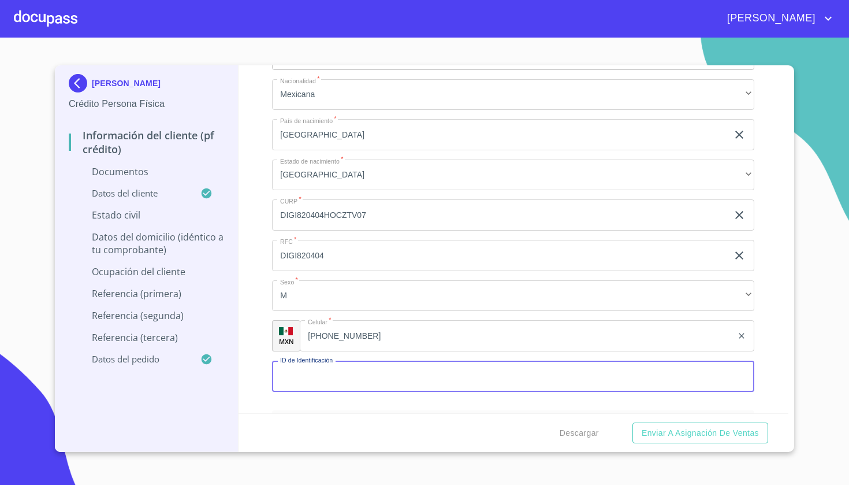
click at [362, 372] on input "Documento de identificación   *" at bounding box center [513, 376] width 482 height 31
type input "2046149402"
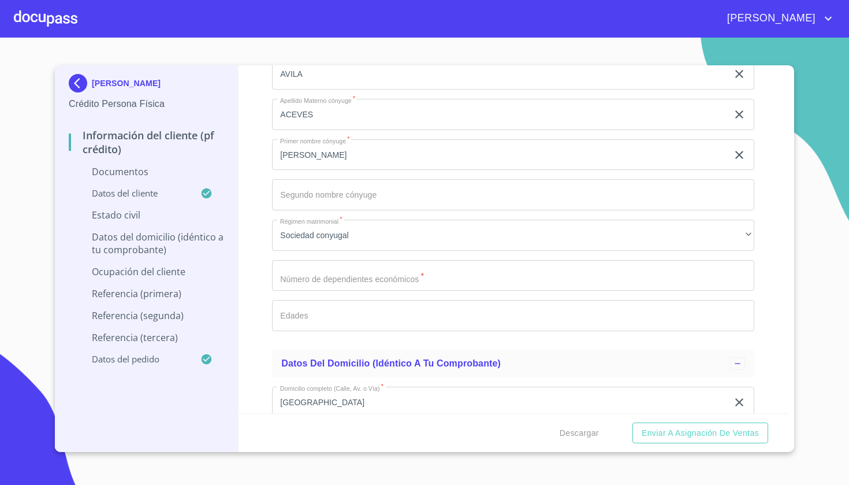
scroll to position [3071, 0]
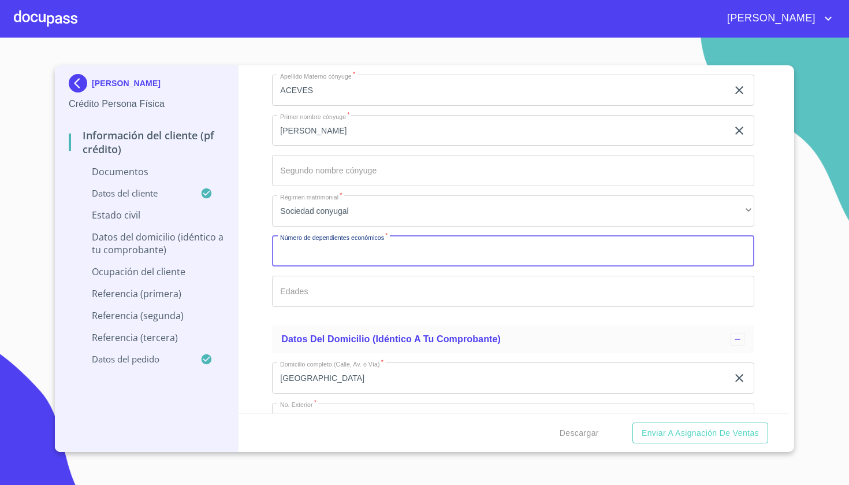
click at [408, 247] on input "Documento de identificación   *" at bounding box center [513, 251] width 482 height 31
type input "0"
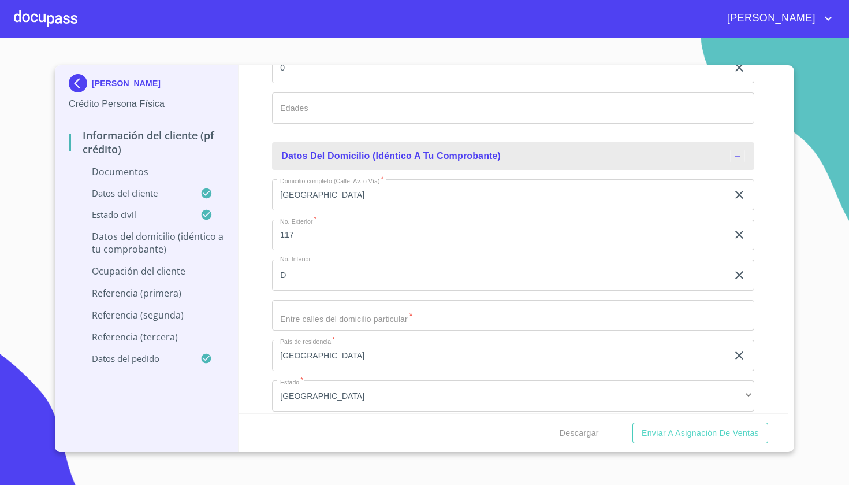
scroll to position [3265, 0]
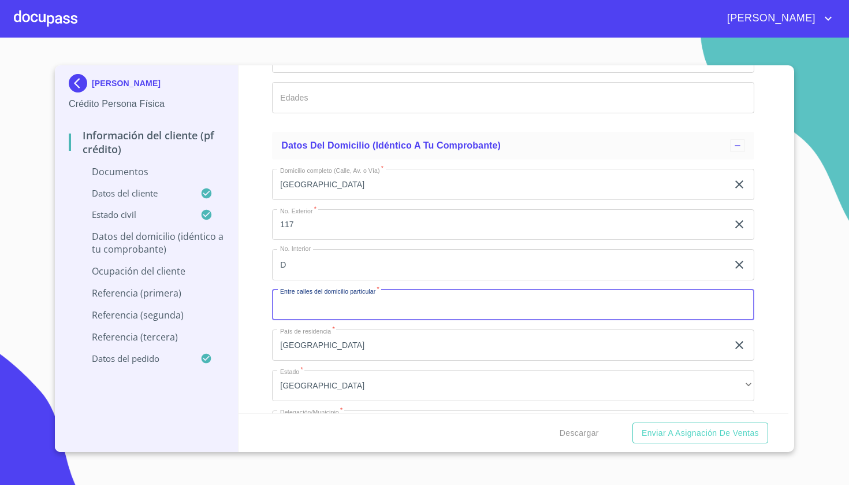
click at [405, 304] on input "Documento de identificación   *" at bounding box center [513, 304] width 482 height 31
type input "CERRADA"
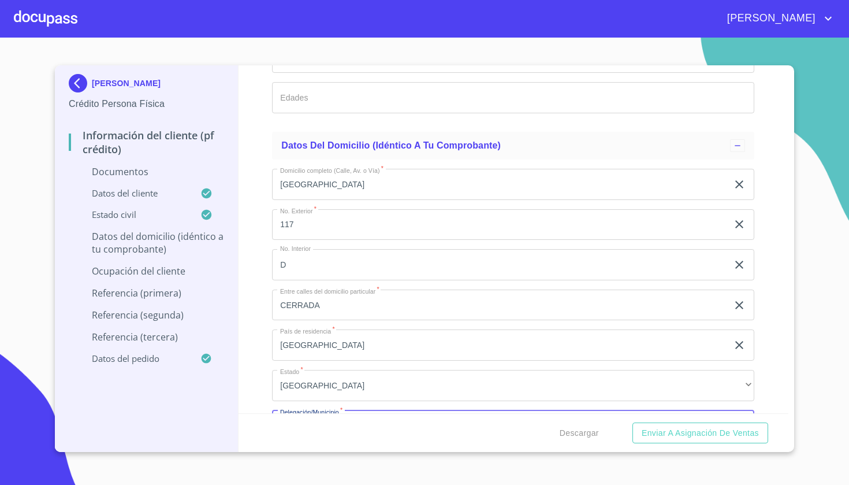
scroll to position [3448, 0]
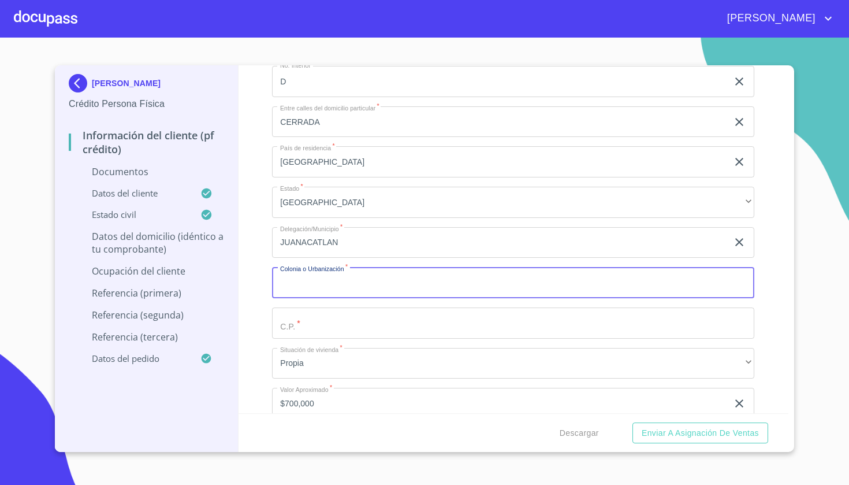
click at [369, 287] on input "Documento de identificación   *" at bounding box center [513, 282] width 482 height 31
type input "VILLAS ANDALUCIA"
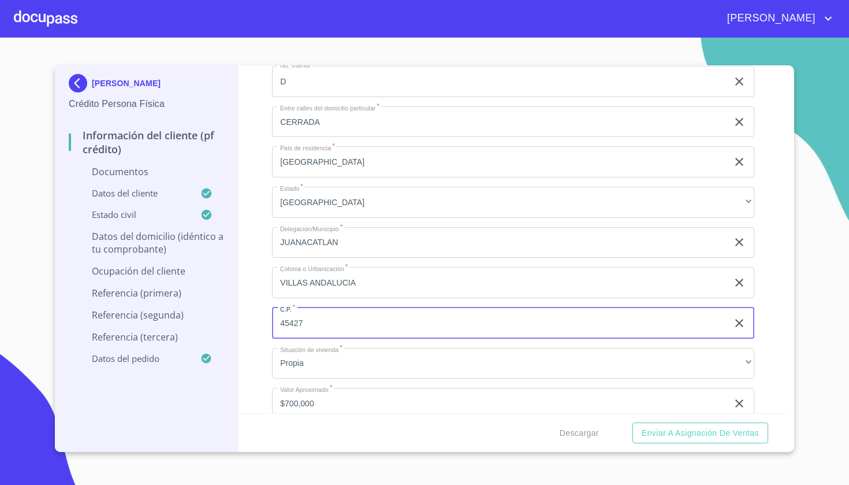
type input "45427"
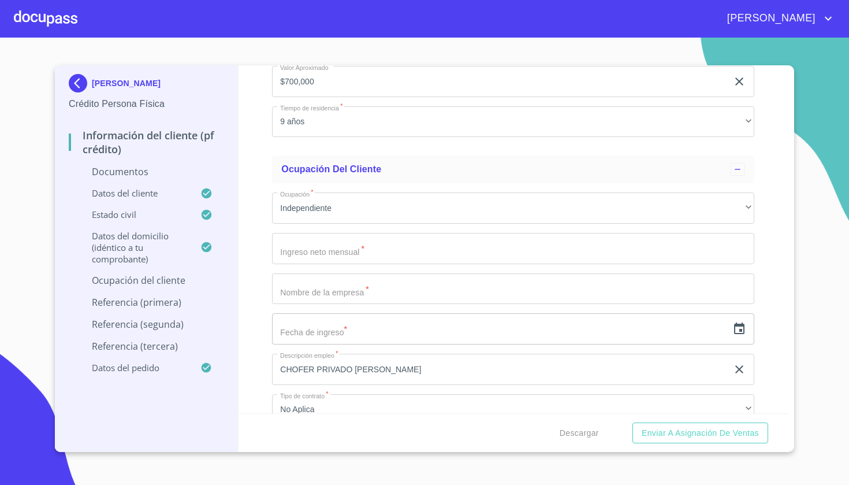
scroll to position [3771, 0]
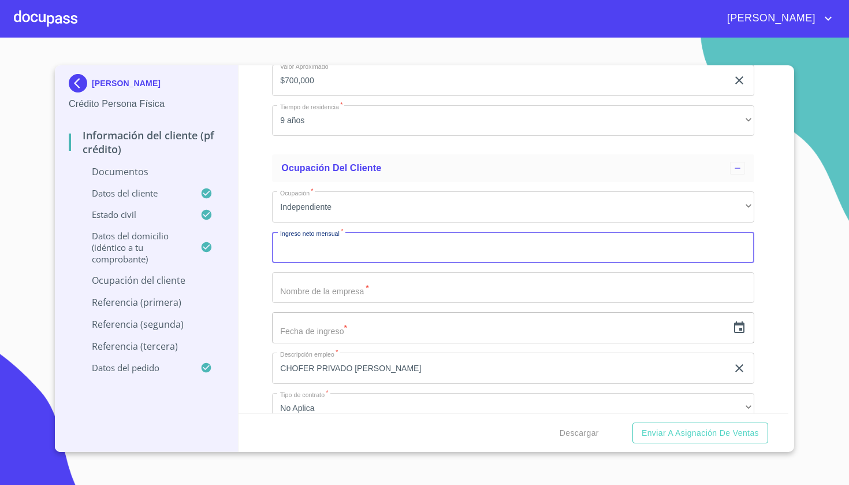
click at [335, 250] on input "Documento de identificación   *" at bounding box center [513, 247] width 482 height 31
type input "32000"
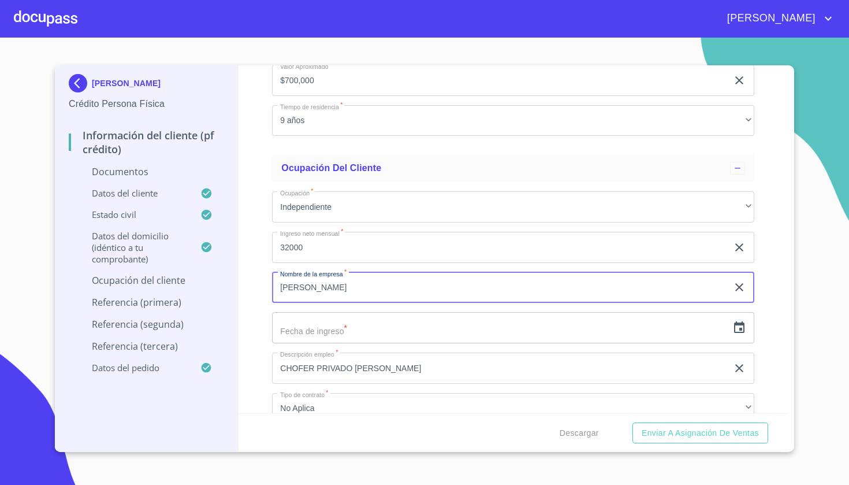
type input "[PERSON_NAME]"
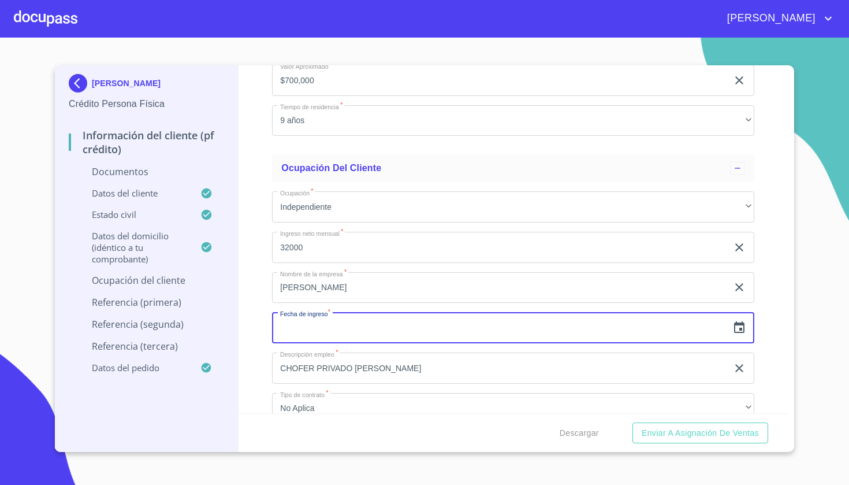
click at [738, 328] on icon "button" at bounding box center [739, 327] width 10 height 12
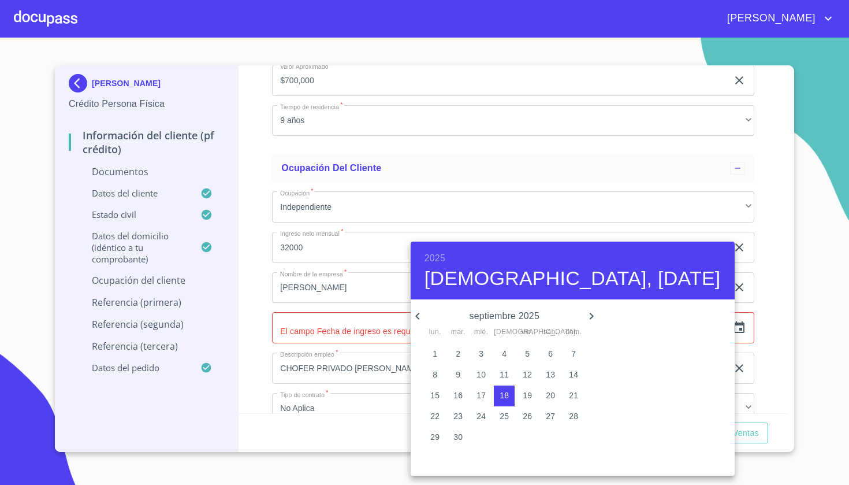
click at [435, 253] on h6 "2025" at bounding box center [435, 258] width 21 height 16
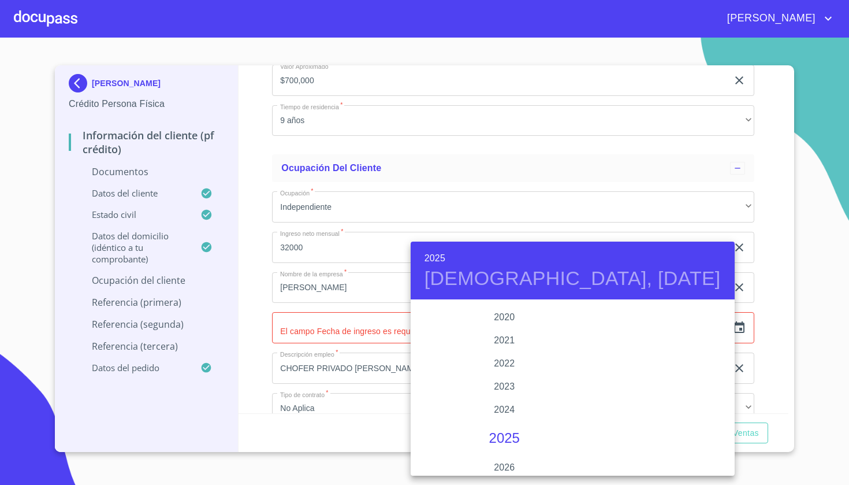
scroll to position [2190, 0]
click at [502, 318] on div "2020" at bounding box center [505, 317] width 188 height 23
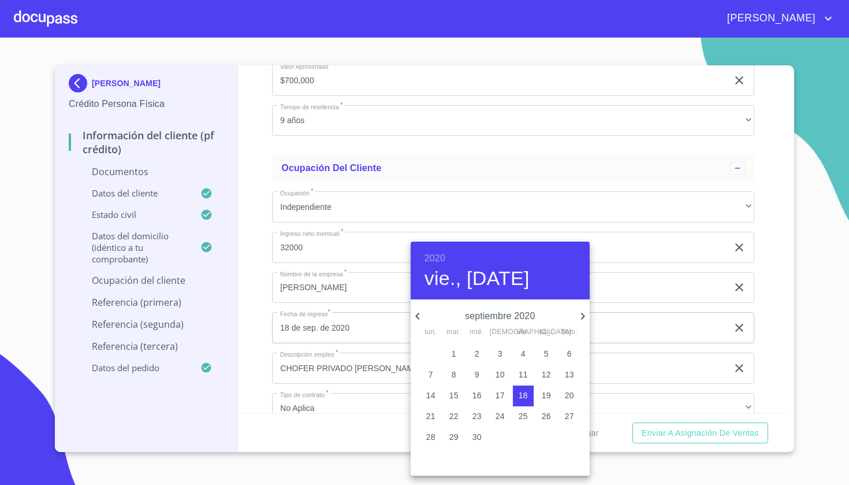
click at [452, 356] on p "1" at bounding box center [454, 354] width 5 height 12
type input "1 de sep. de 2020"
click at [630, 296] on div at bounding box center [424, 242] width 849 height 485
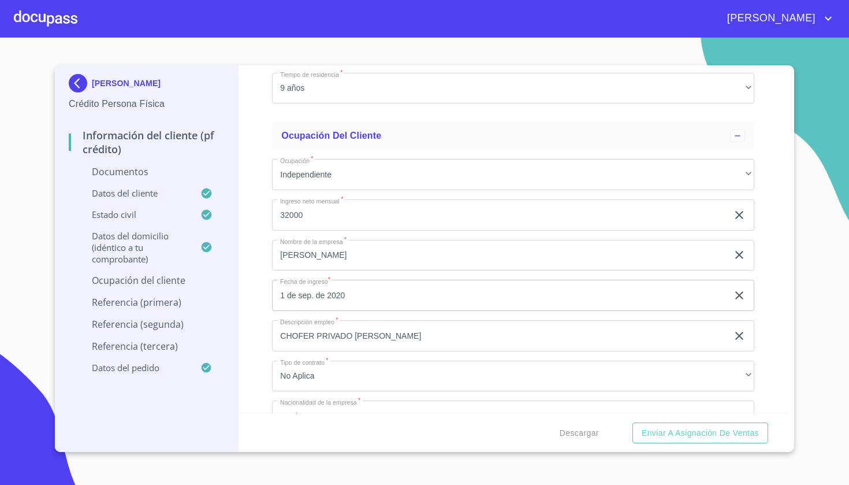
scroll to position [3834, 0]
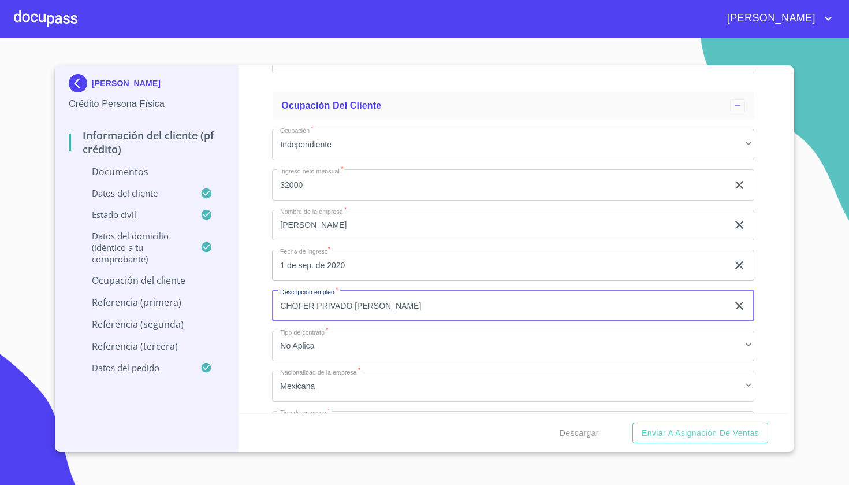
click at [550, 307] on input "CHOFER PRIVADO ESCOLTA [PERSON_NAME]" at bounding box center [500, 305] width 456 height 31
type input "CHOFER PRIVADO FAMILIAR"
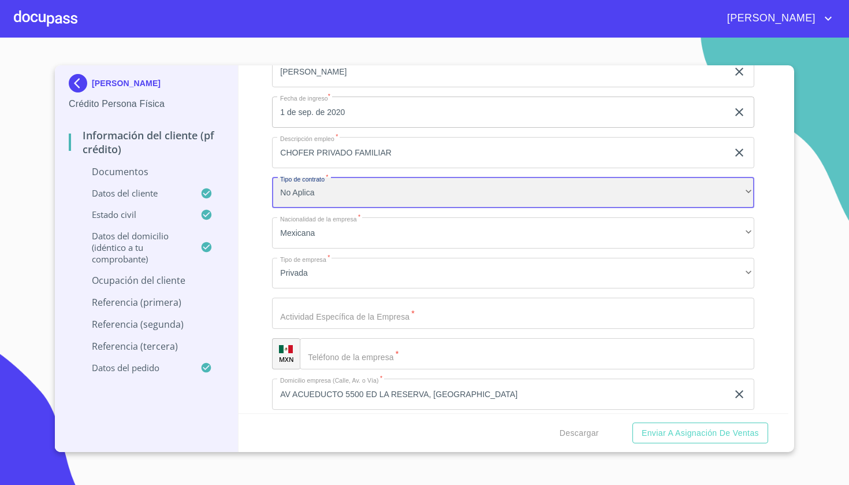
scroll to position [3995, 0]
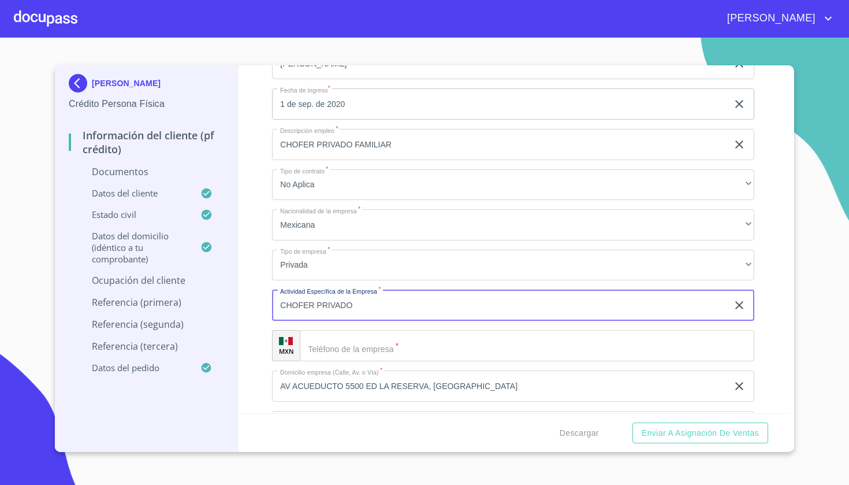
type input "CHOFER PRIVADO"
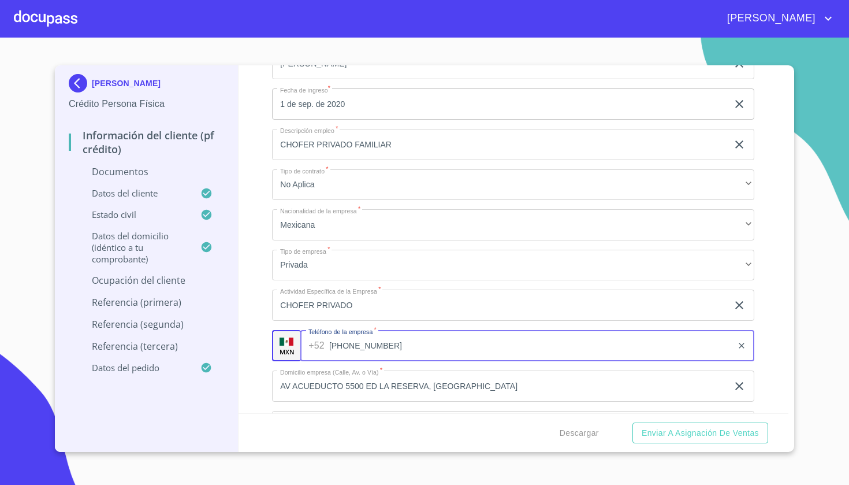
type input "[PHONE_NUMBER]"
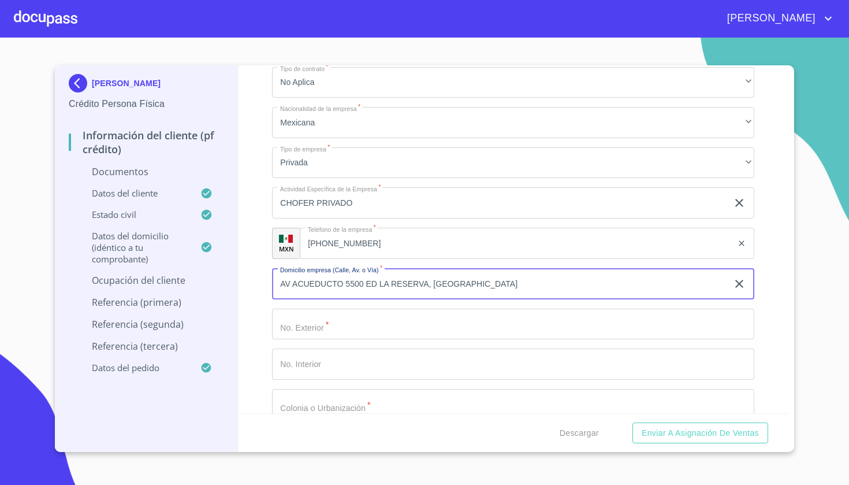
scroll to position [4103, 0]
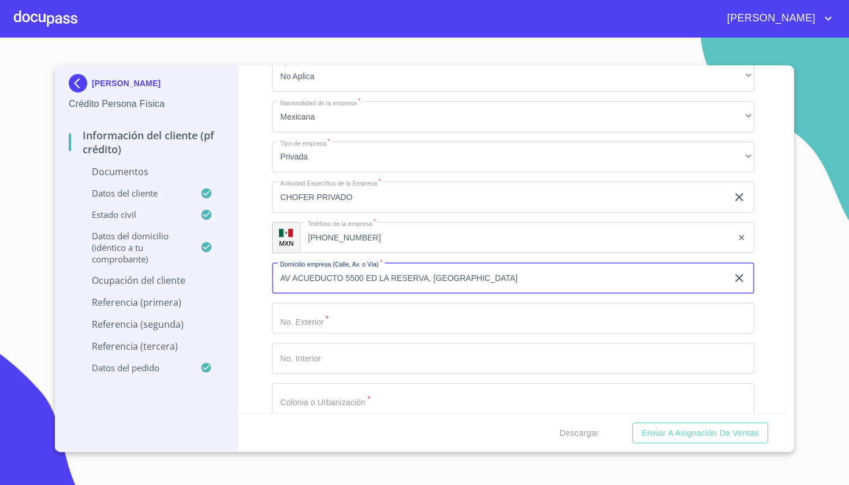
click at [498, 273] on input "AV ACUEDUCTO 5500 ED LA RESERVA, [PERSON_NAME]" at bounding box center [500, 277] width 456 height 31
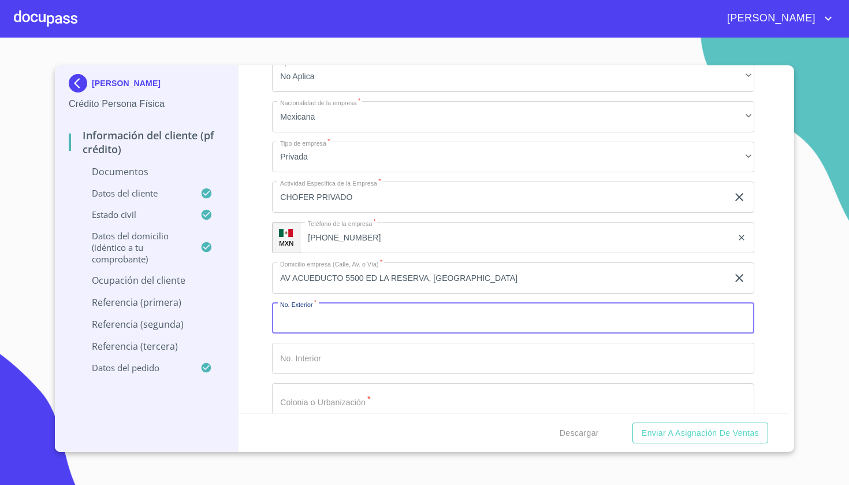
click at [373, 314] on input "Documento de identificación   *" at bounding box center [513, 318] width 482 height 31
type input "5500"
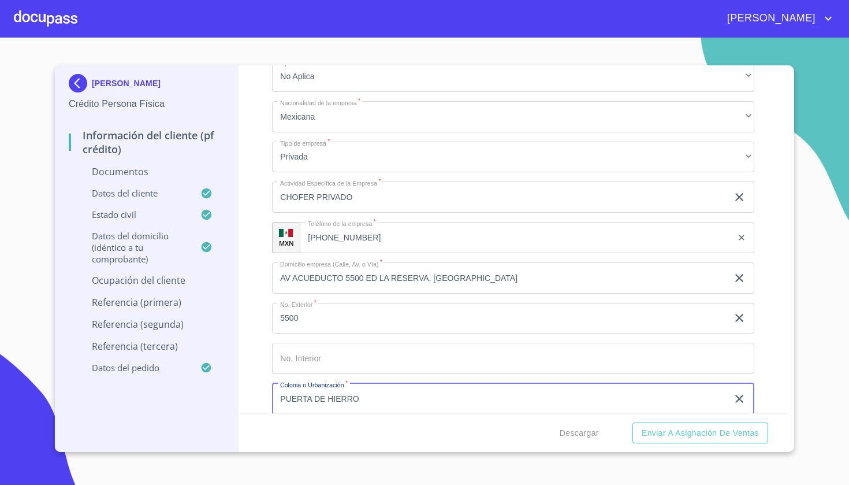
type input "PUERTA DE HIERRO"
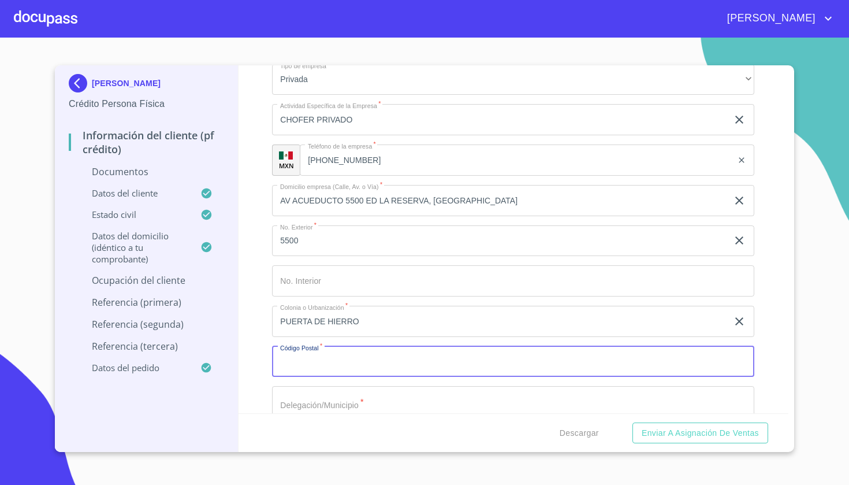
scroll to position [4180, 0]
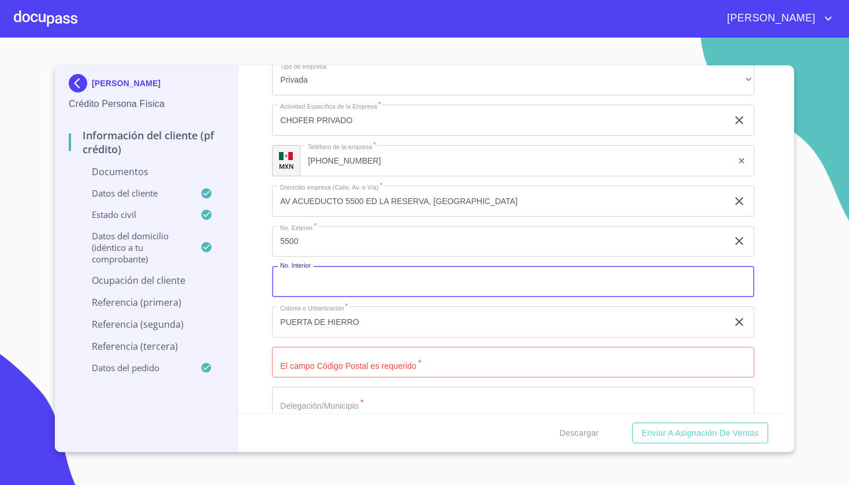
click at [317, 277] on input "Documento de identificación   *" at bounding box center [513, 281] width 482 height 31
type input "EDIFICIO LA RESERVA"
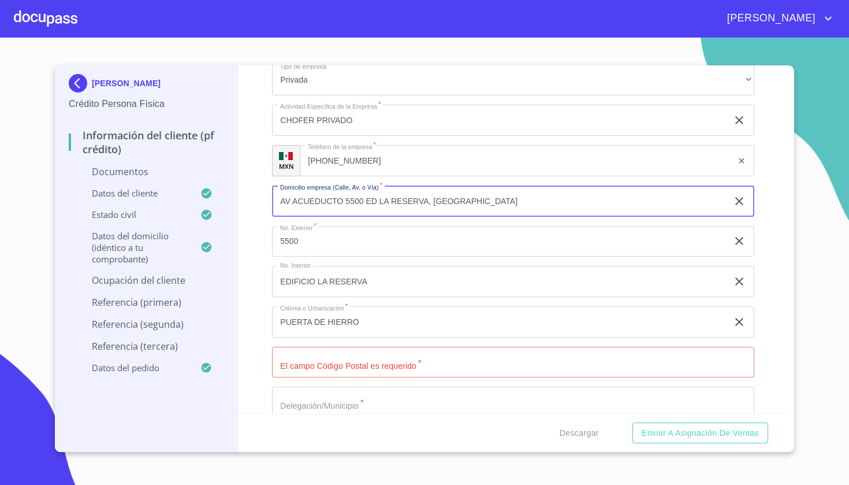
drag, startPoint x: 529, startPoint y: 195, endPoint x: 346, endPoint y: 197, distance: 183.2
click at [346, 197] on input "AV ACUEDUCTO 5500 ED LA RESERVA, [PERSON_NAME]" at bounding box center [500, 200] width 456 height 31
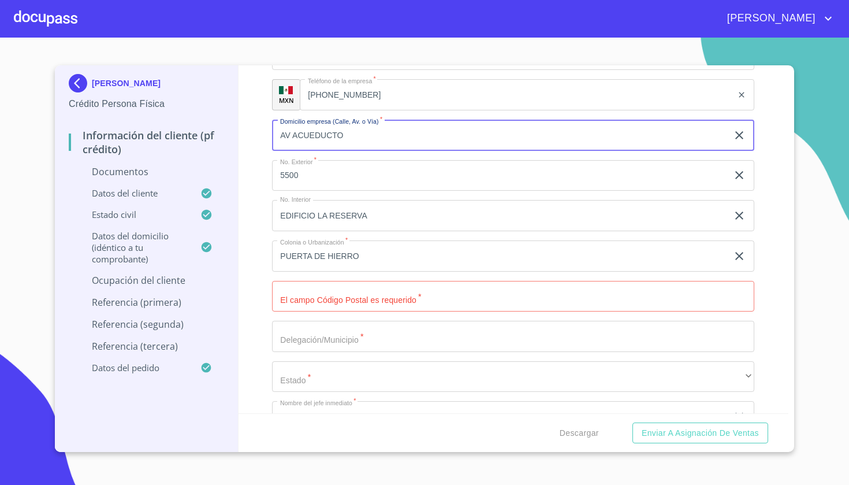
scroll to position [4275, 0]
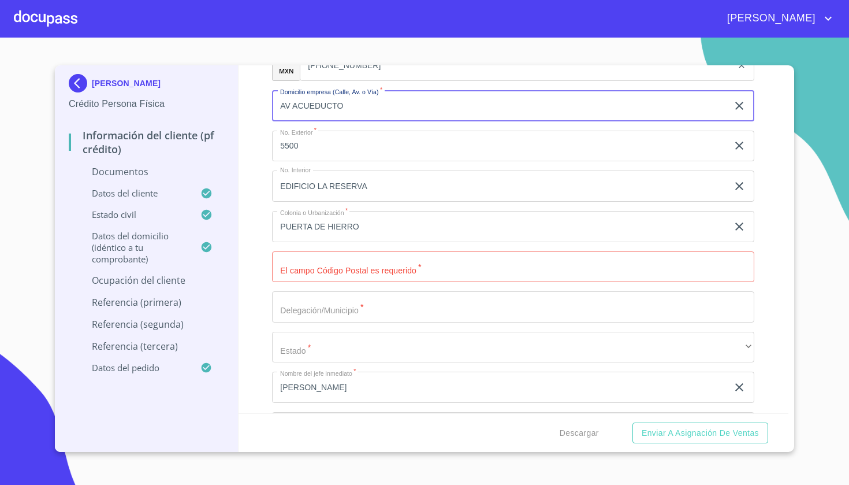
type input "AV ACUEDUCTO"
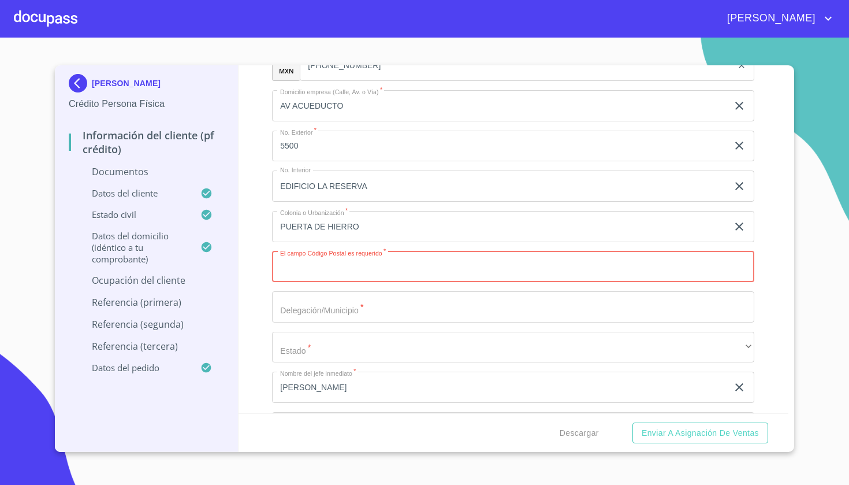
click at [337, 259] on input "Documento de identificación   *" at bounding box center [513, 266] width 482 height 31
type input "45138"
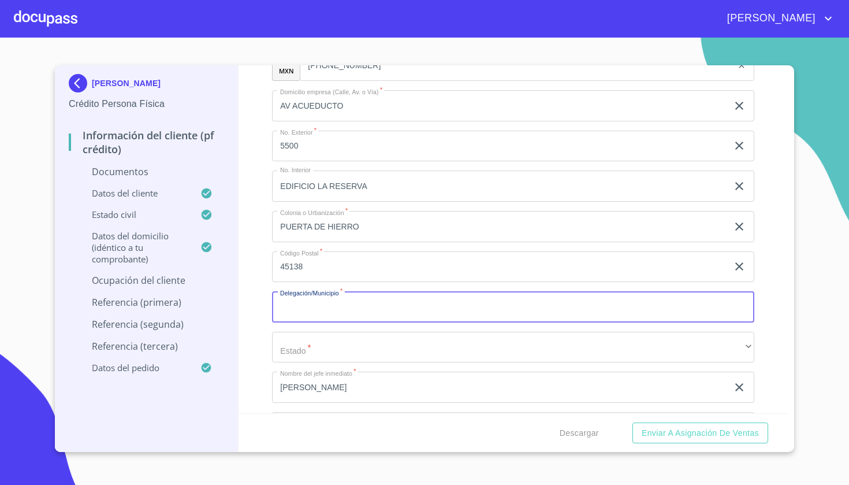
click at [322, 303] on input "Documento de identificación   *" at bounding box center [513, 306] width 482 height 31
type input "ZAPOPAN"
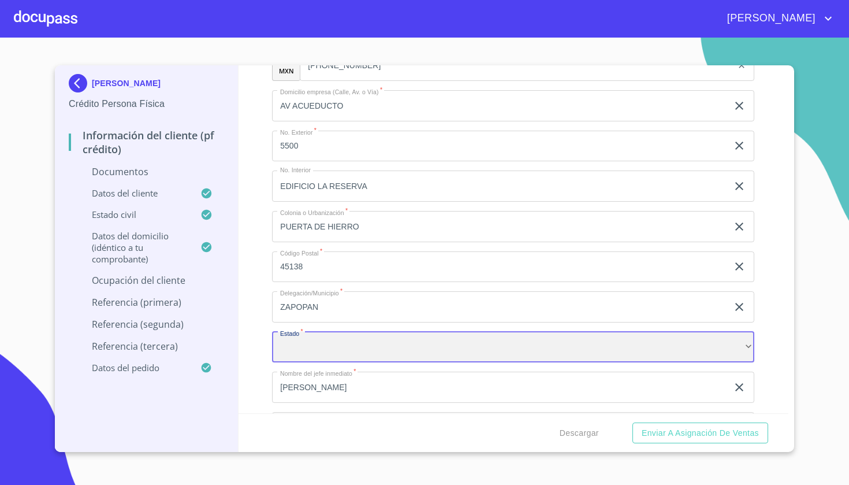
click at [339, 355] on div "​" at bounding box center [513, 347] width 482 height 31
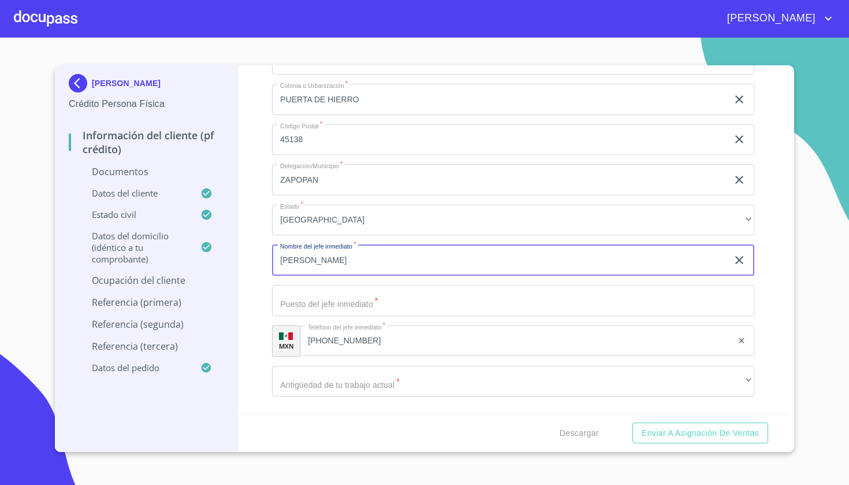
scroll to position [4429, 0]
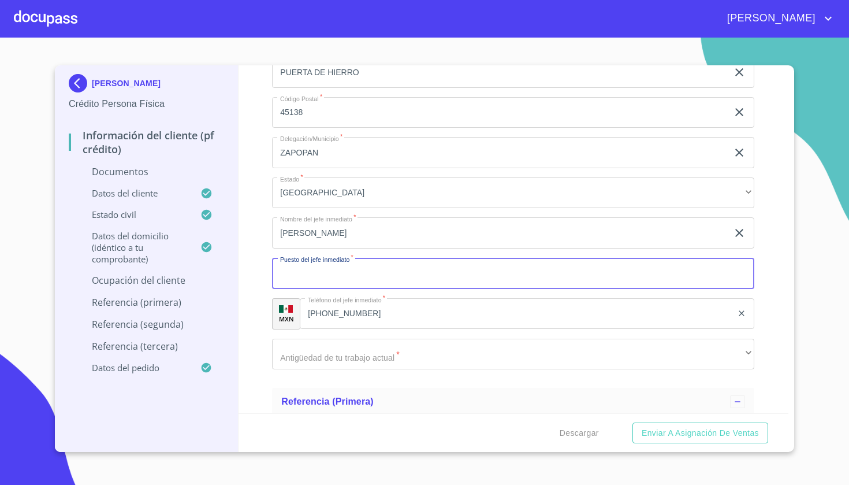
click at [309, 272] on input "Documento de identificación   *" at bounding box center [513, 273] width 482 height 31
click at [344, 272] on input "Documento de identificación   *" at bounding box center [513, 273] width 482 height 31
type input "MOZO"
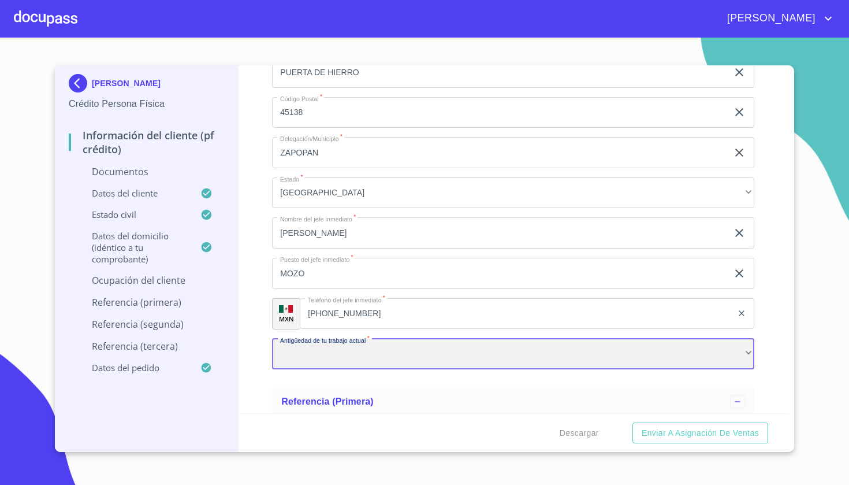
click at [313, 360] on div "​" at bounding box center [513, 354] width 482 height 31
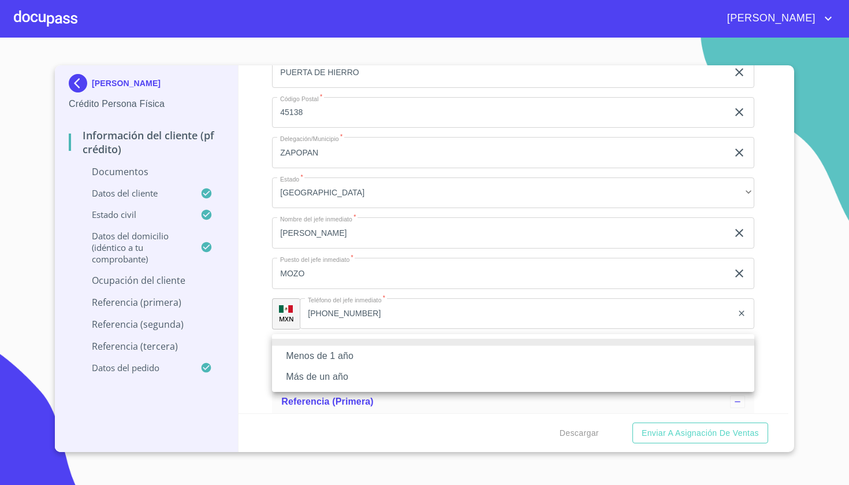
click at [318, 375] on li "Más de un año" at bounding box center [513, 376] width 482 height 21
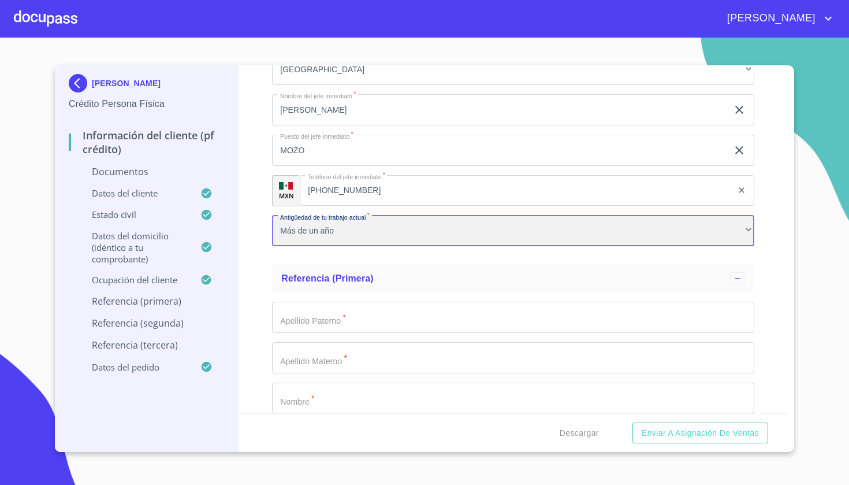
scroll to position [4554, 0]
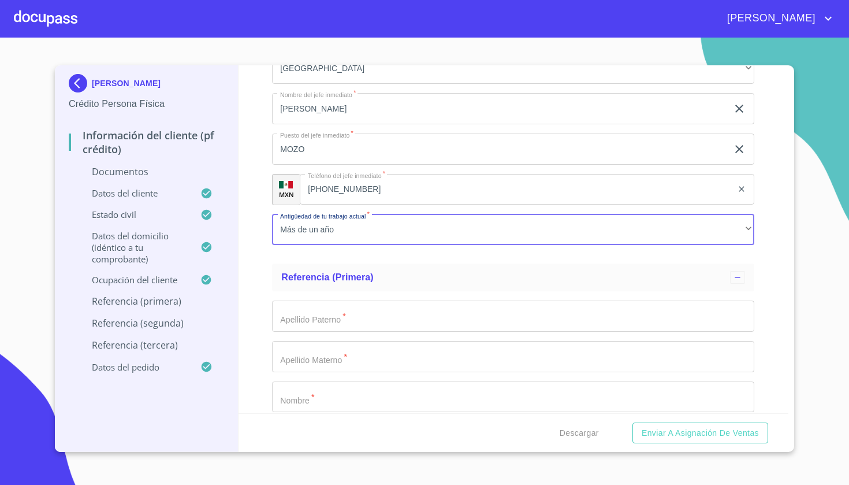
click at [340, 294] on div "Apellido Paterno   * ​ Apellido Materno   * ​ Nombre   * ​ Segundo Nombre ​ Par…" at bounding box center [513, 436] width 482 height 291
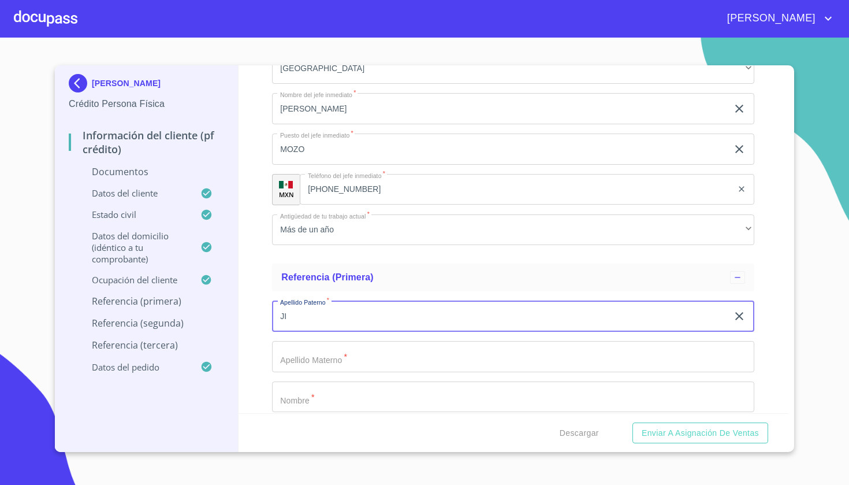
type input "J"
type input "SANCHEZ"
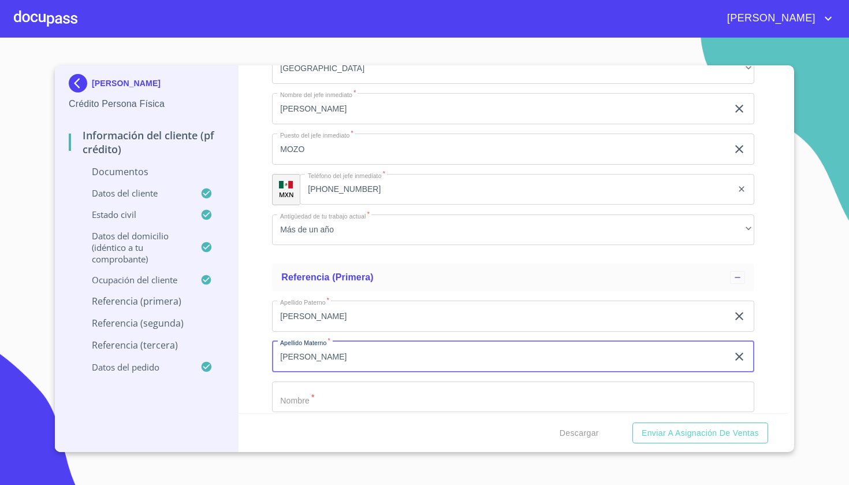
type input "JIMENEZ"
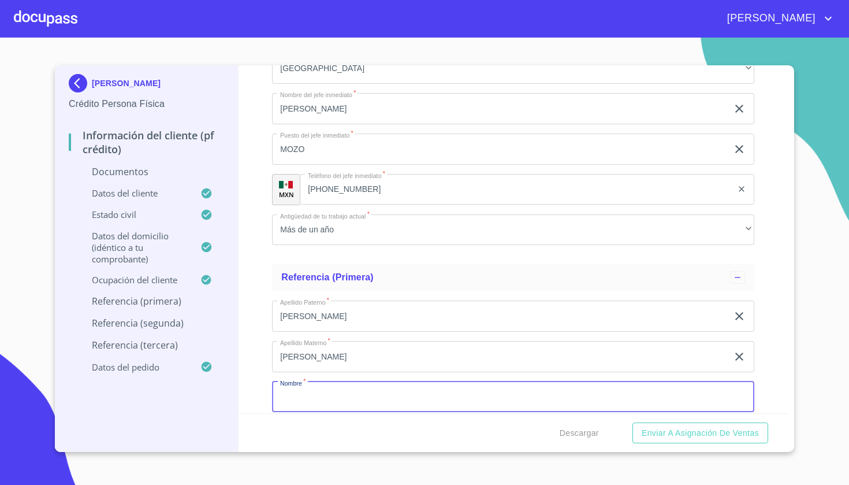
type input "V"
type input "WILBER"
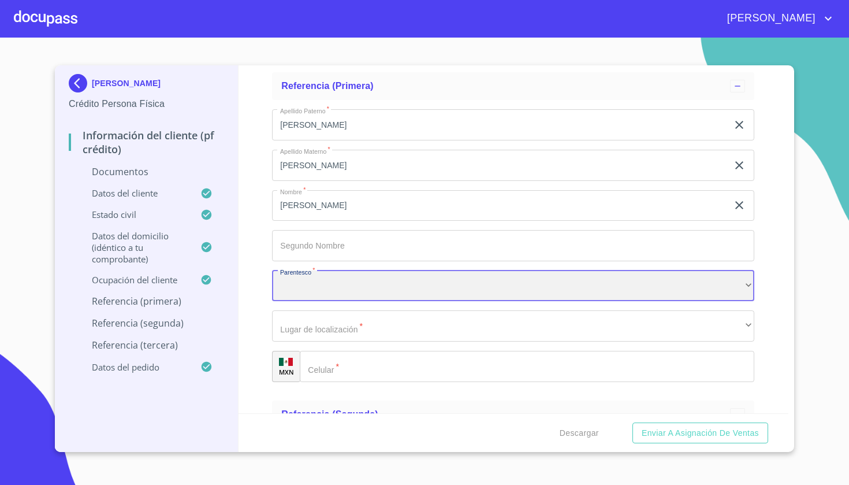
click at [318, 292] on div "​" at bounding box center [513, 285] width 482 height 31
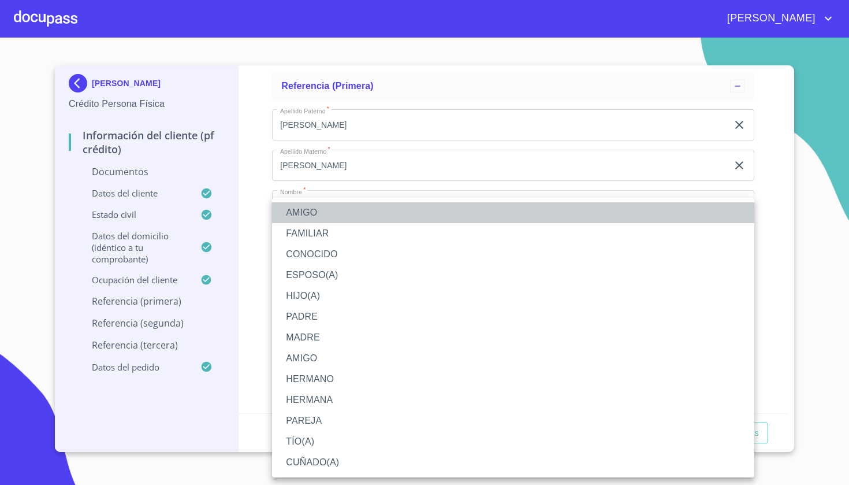
click at [311, 205] on li "AMIGO" at bounding box center [513, 212] width 482 height 21
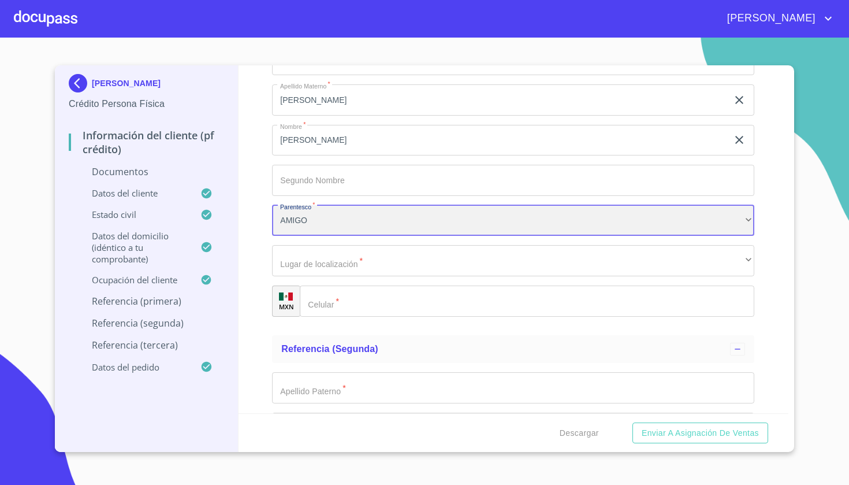
scroll to position [4831, 0]
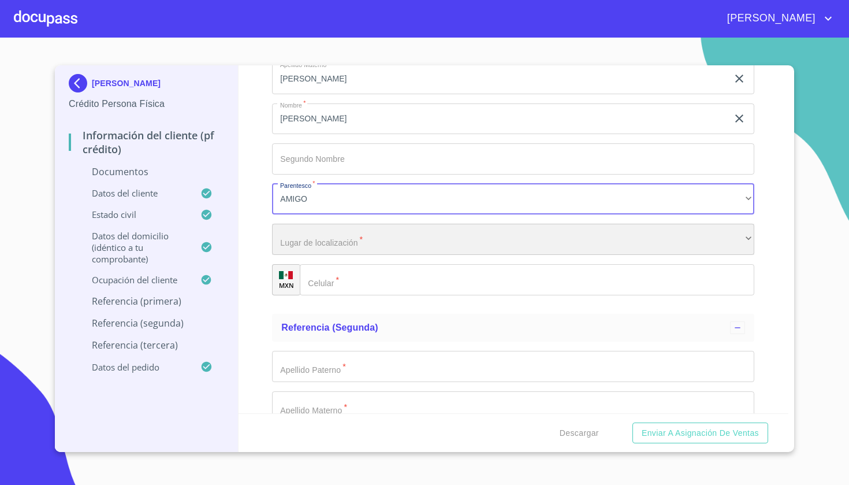
click at [311, 243] on div "​" at bounding box center [513, 239] width 482 height 31
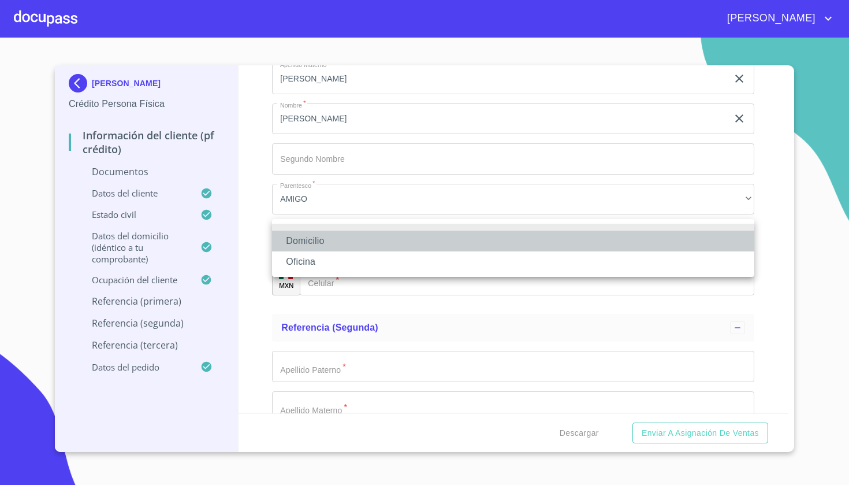
click at [311, 242] on li "Domicilio" at bounding box center [513, 241] width 482 height 21
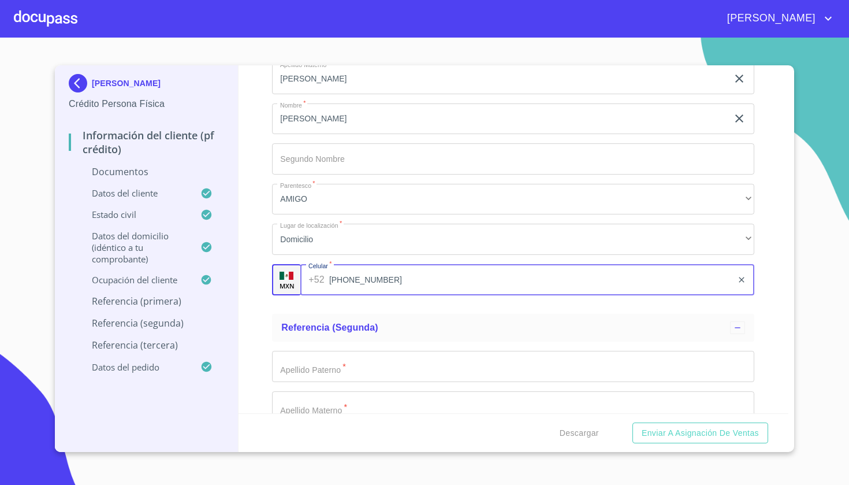
type input "(33)11720601"
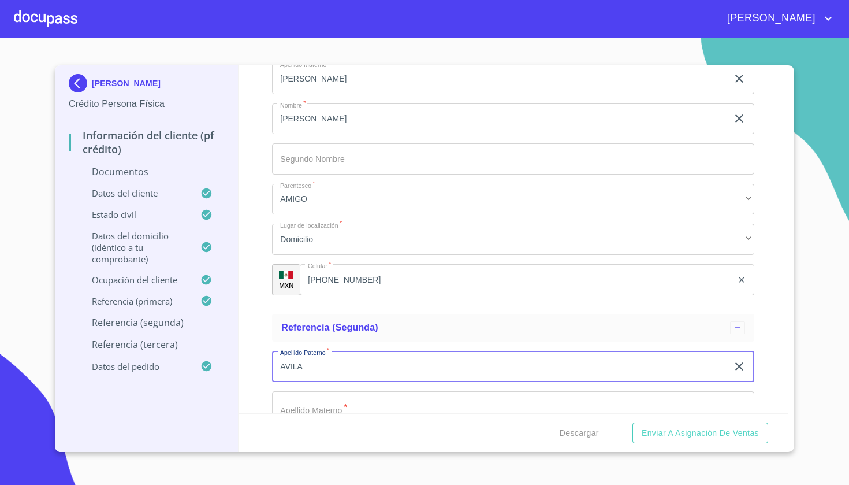
type input "AVILA"
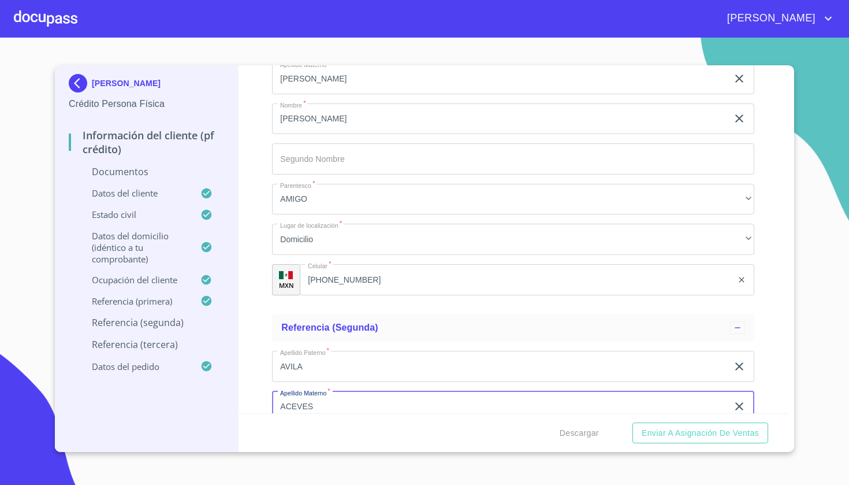
type input "ACEVES"
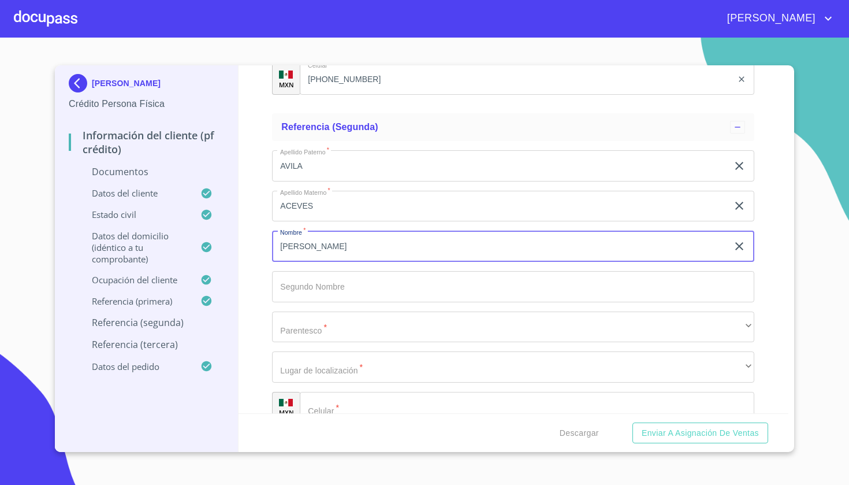
type input "[PERSON_NAME]"
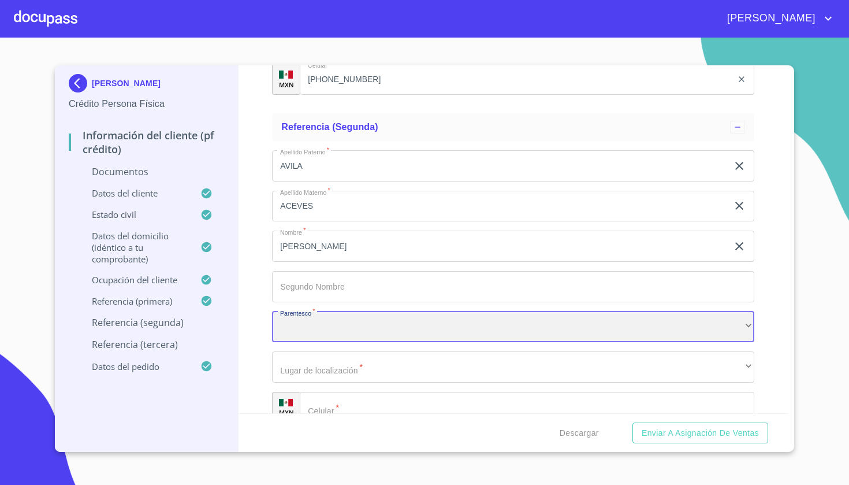
click at [436, 328] on div "​" at bounding box center [513, 326] width 482 height 31
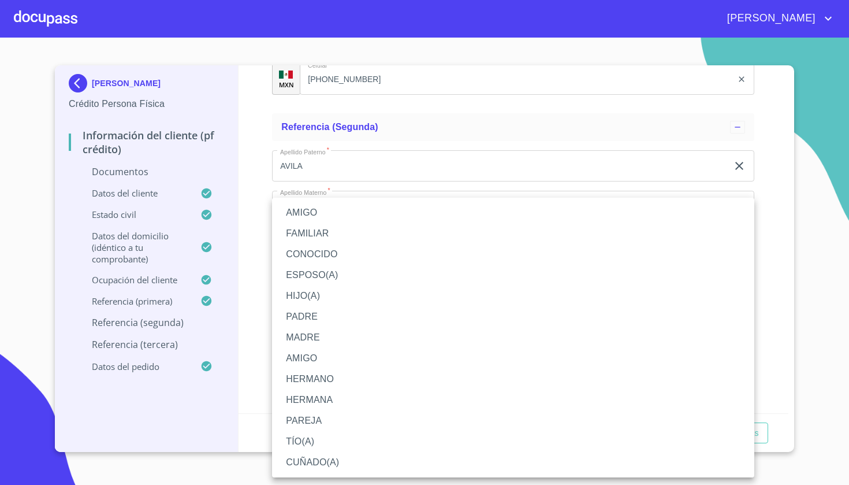
click at [437, 229] on li "FAMILIAR" at bounding box center [513, 233] width 482 height 21
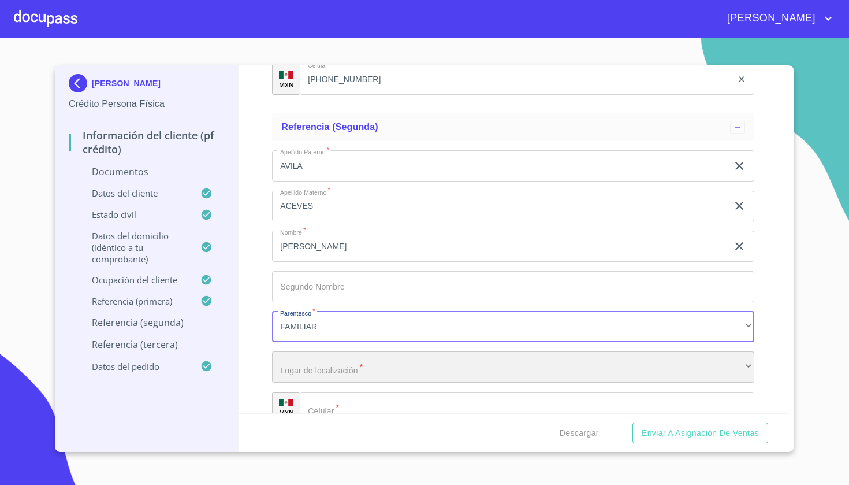
click at [366, 351] on div "​" at bounding box center [513, 366] width 482 height 31
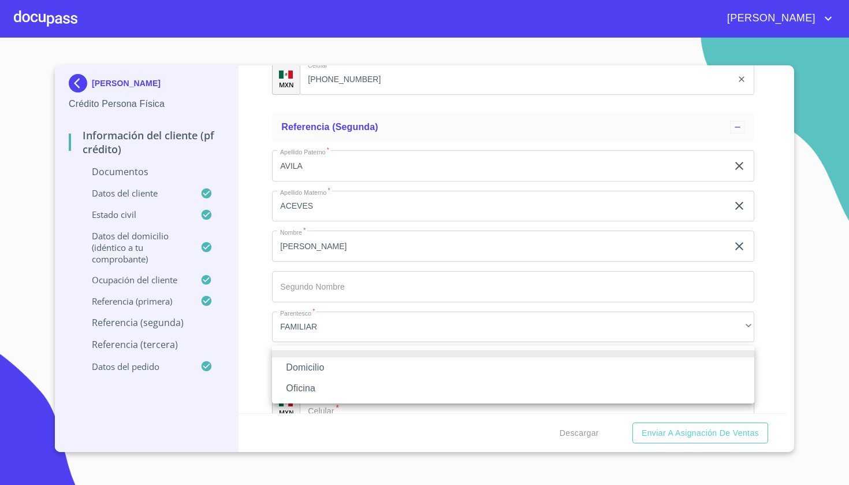
click at [342, 369] on li "Domicilio" at bounding box center [513, 367] width 482 height 21
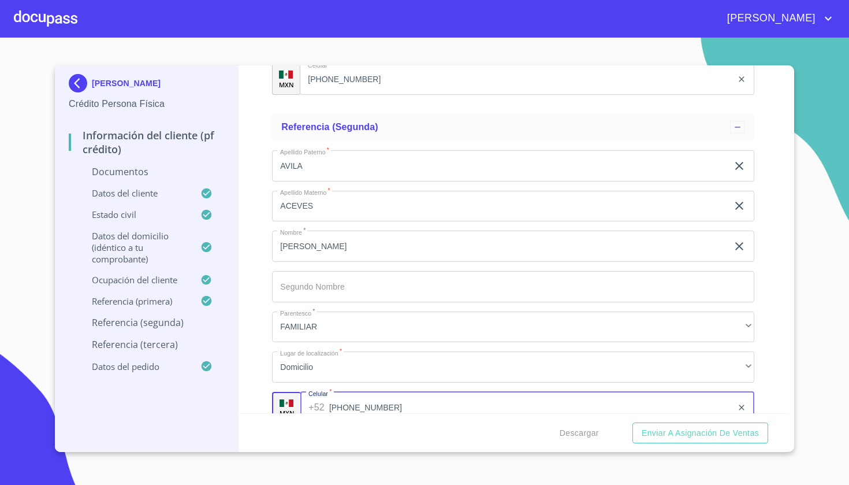
type input "(33)23794730"
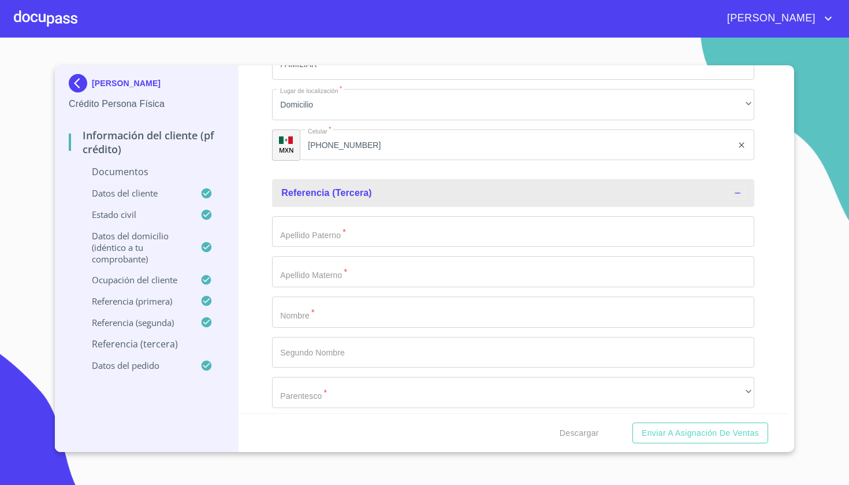
scroll to position [5295, 0]
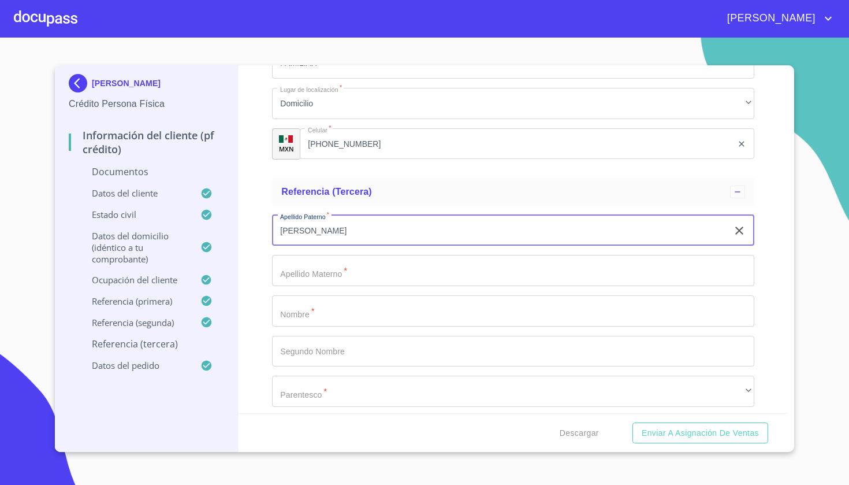
type input "ALFARO"
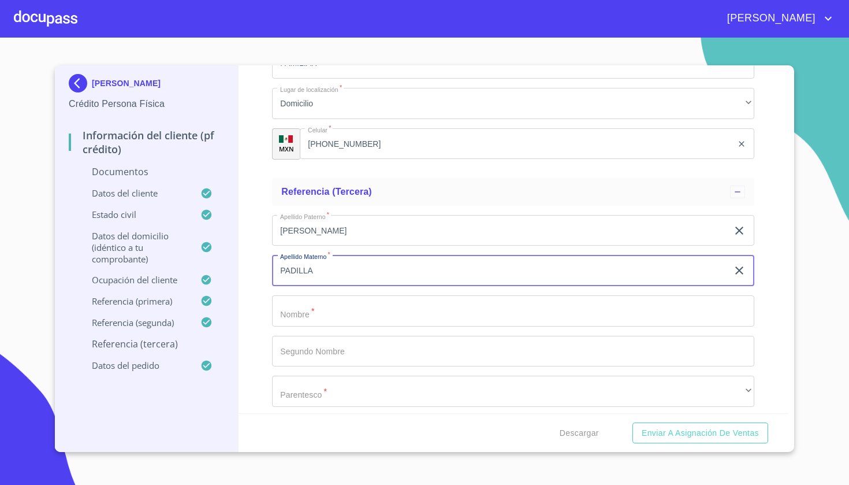
type input "PADILLA"
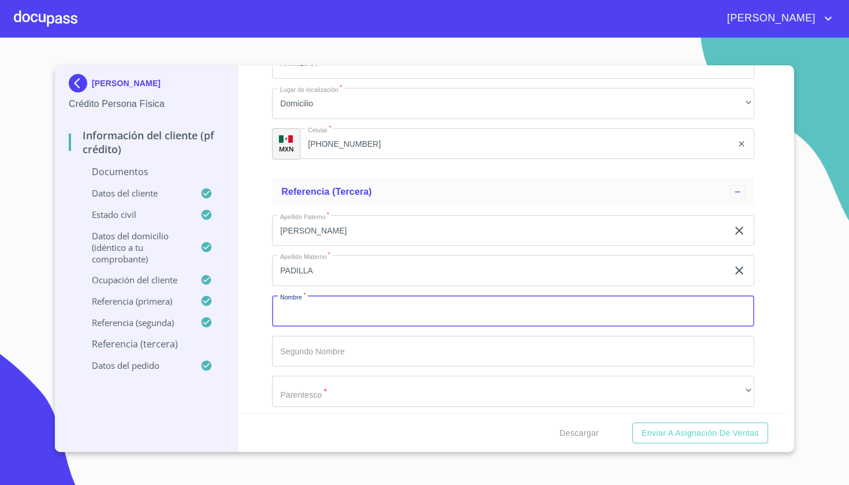
type input "O"
type input "JOSE"
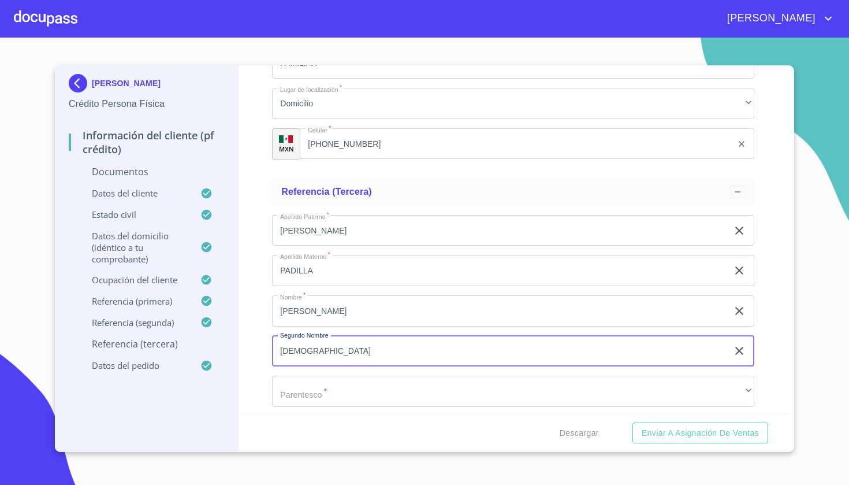
type input "JESUS"
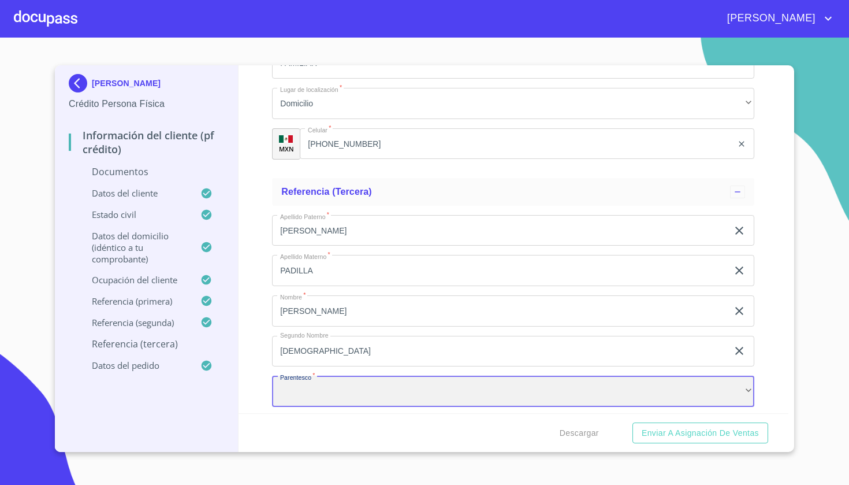
scroll to position [5336, 0]
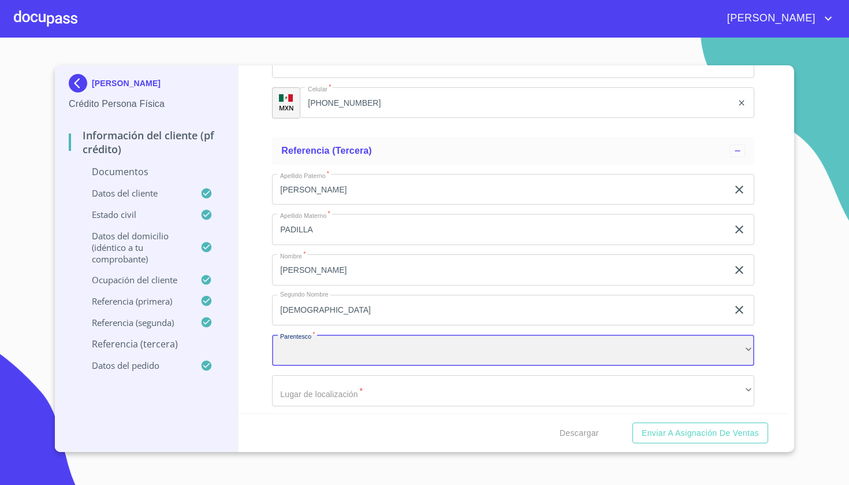
click at [305, 346] on div "​" at bounding box center [513, 350] width 482 height 31
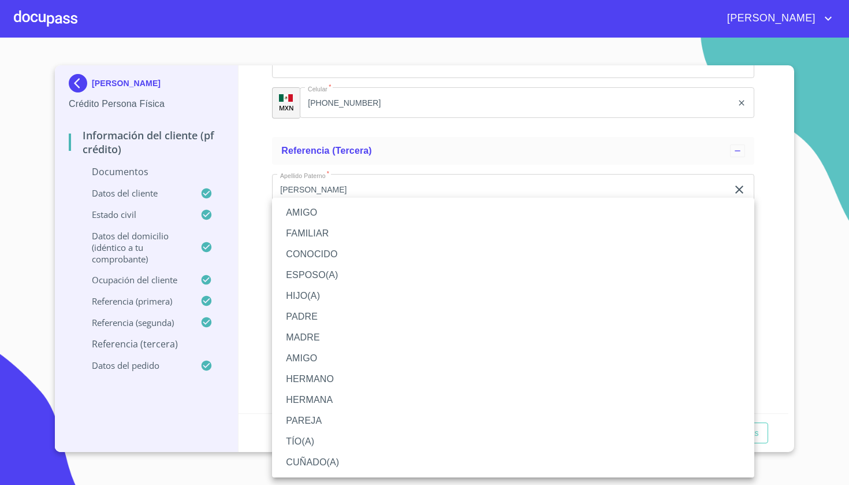
click at [333, 273] on li "ESPOSO(A)" at bounding box center [513, 275] width 482 height 21
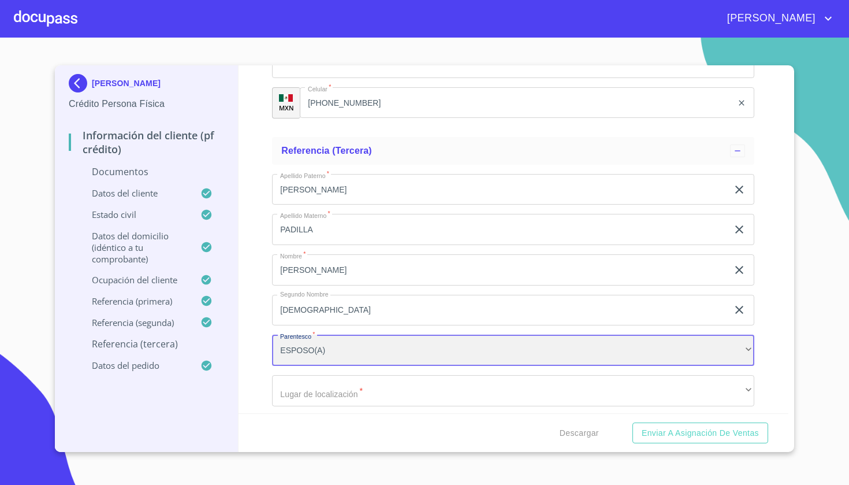
click at [306, 347] on div "ESPOSO(A)" at bounding box center [513, 350] width 482 height 31
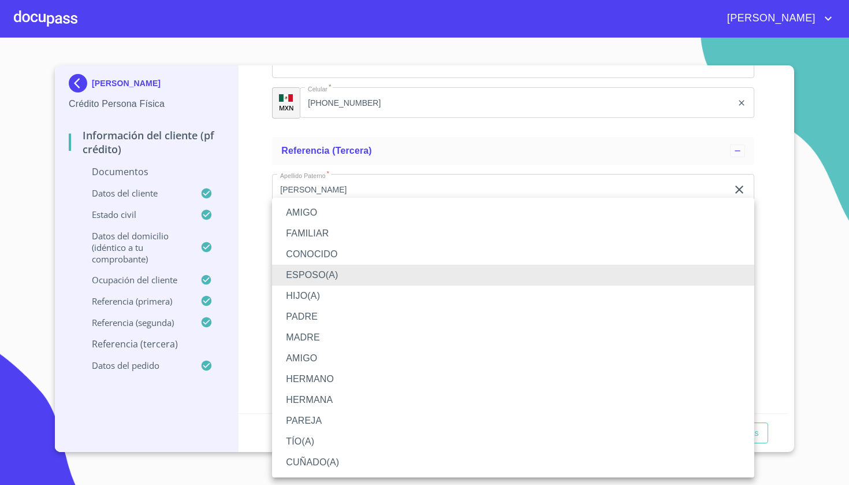
click at [315, 200] on ul "AMIGO FAMILIAR CONOCIDO ESPOSO(A) HIJO(A) PADRE MADRE AMIGO HERMANO HERMANA PAR…" at bounding box center [513, 338] width 482 height 280
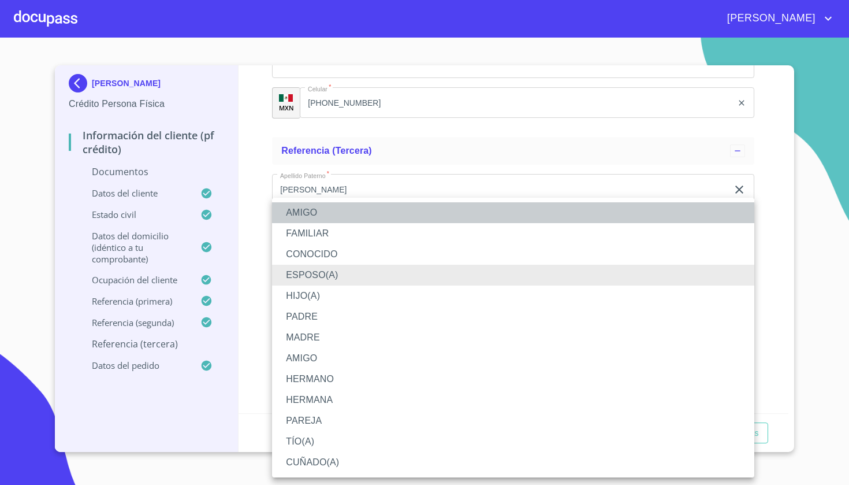
click at [314, 211] on li "AMIGO" at bounding box center [513, 212] width 482 height 21
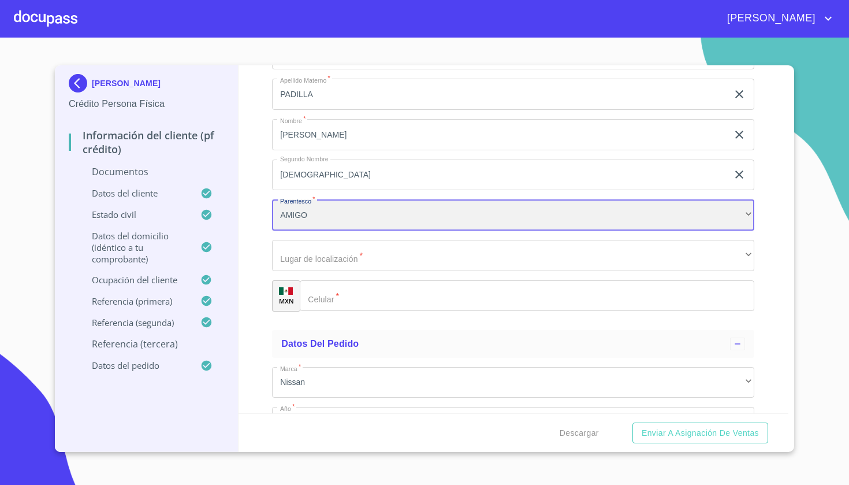
scroll to position [5479, 0]
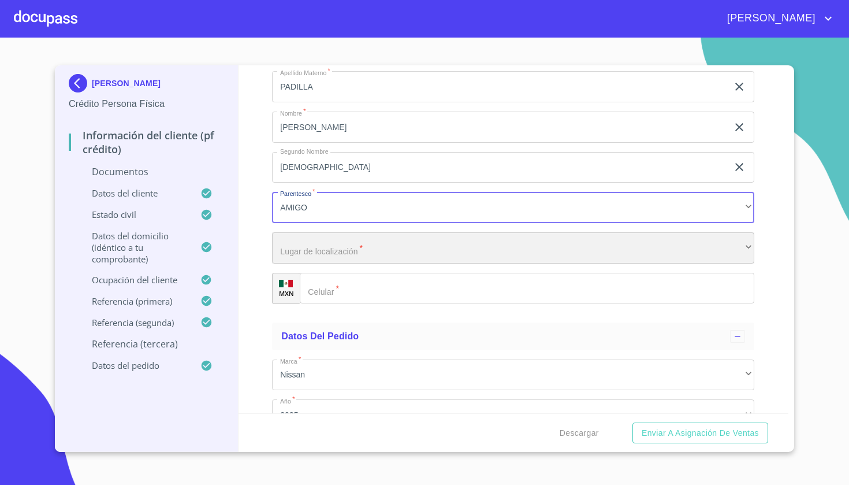
click at [354, 235] on div "​" at bounding box center [513, 247] width 482 height 31
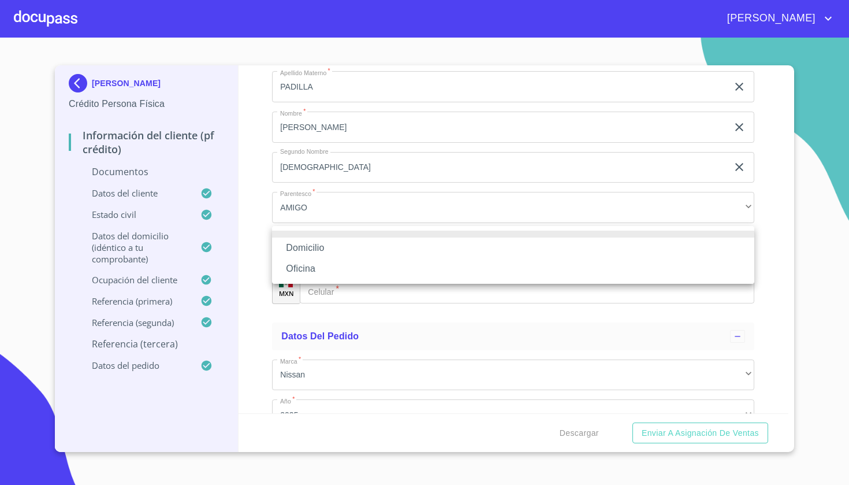
click at [333, 247] on li "Domicilio" at bounding box center [513, 247] width 482 height 21
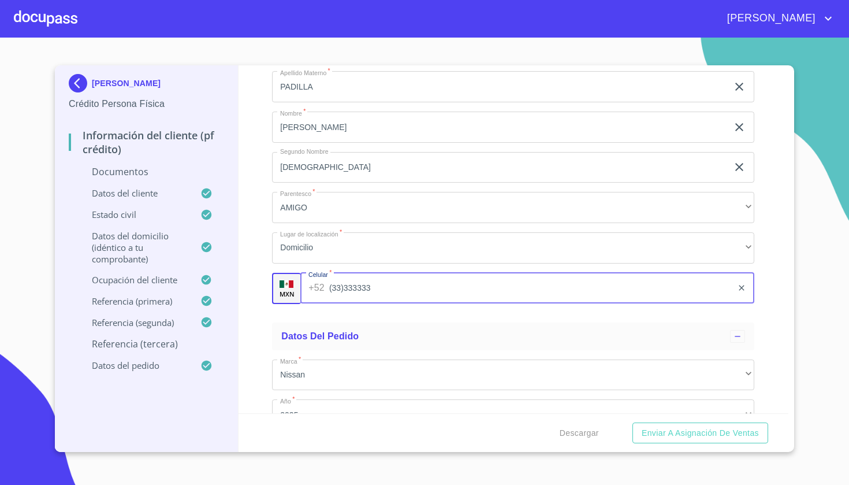
click at [268, 274] on div "Información del cliente (PF crédito) Documentos Documento de identificación   *…" at bounding box center [514, 239] width 551 height 348
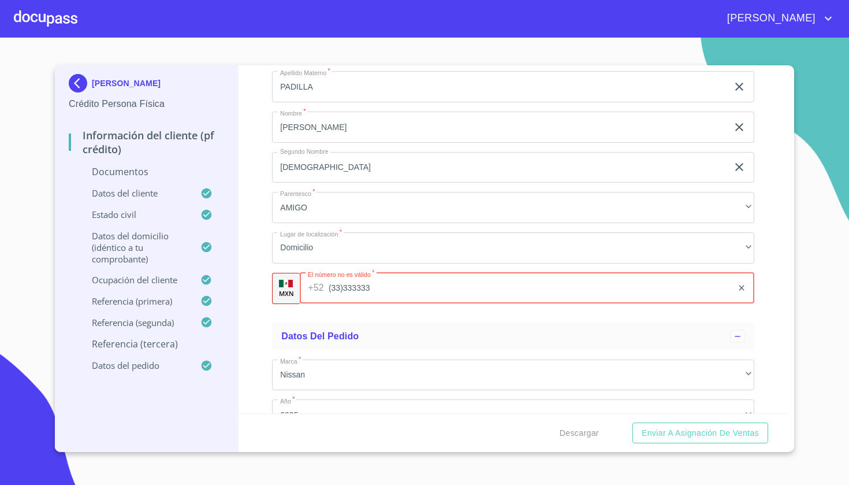
click at [381, 280] on input "(33)333333" at bounding box center [531, 288] width 404 height 31
type input "(33)33333333"
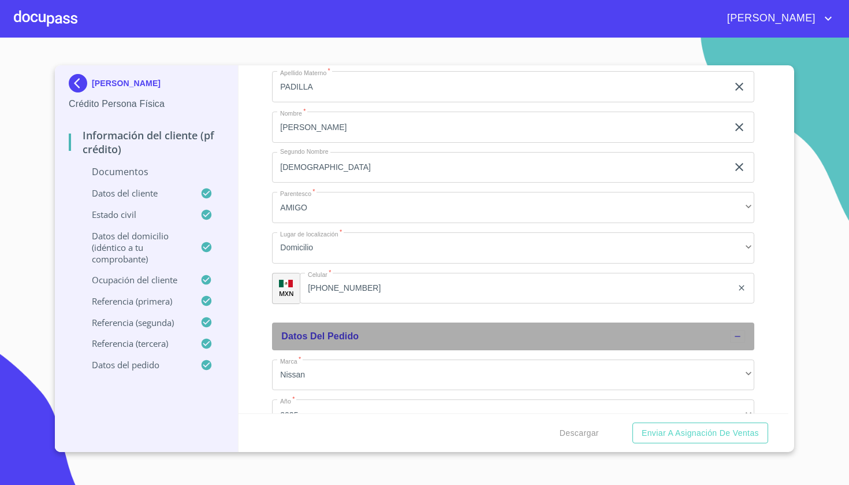
click at [279, 325] on div "Datos del pedido" at bounding box center [513, 336] width 482 height 28
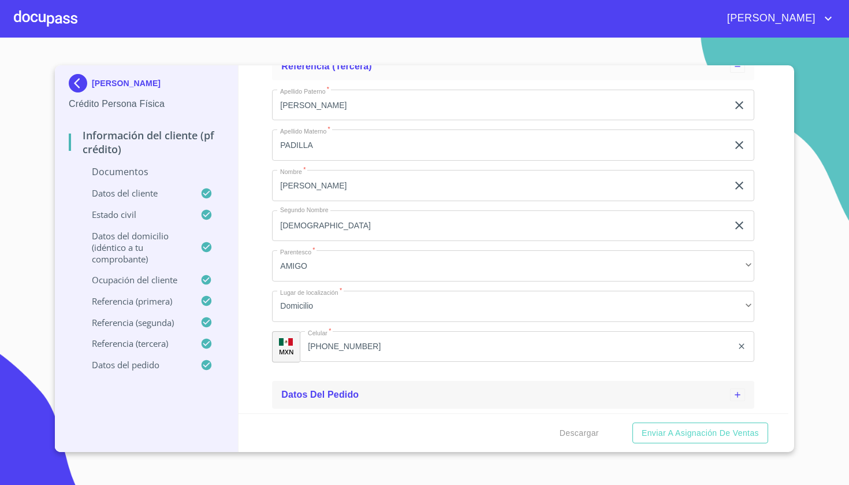
scroll to position [5412, 0]
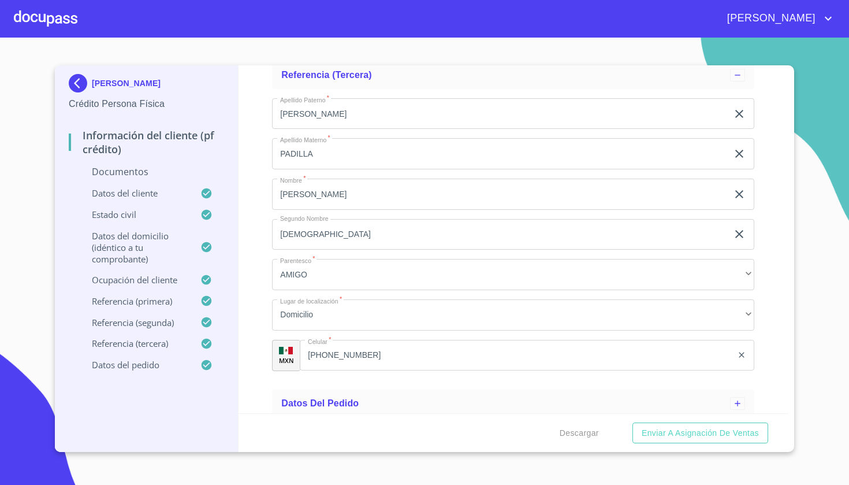
click at [252, 329] on div "Información del cliente (PF crédito) Documentos Documento de identificación   *…" at bounding box center [514, 239] width 551 height 348
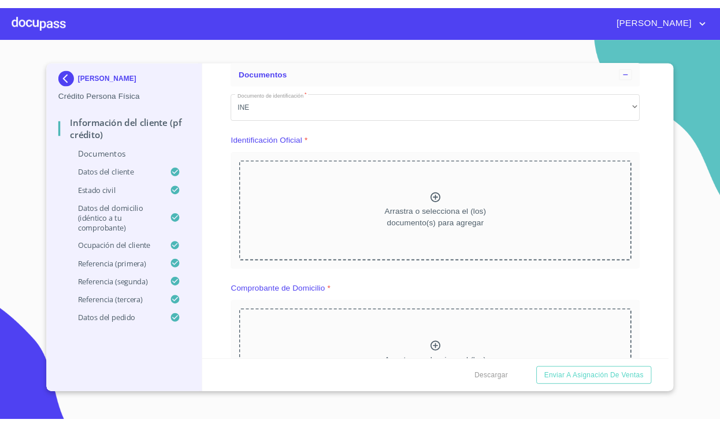
scroll to position [58, 0]
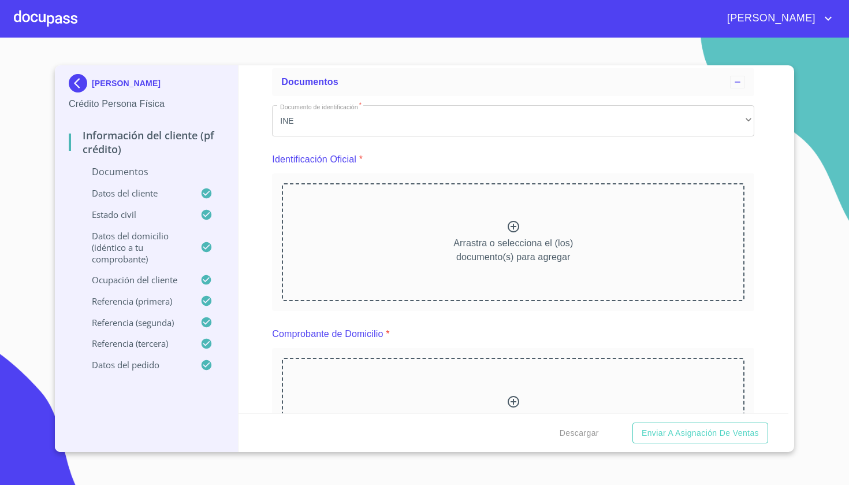
click at [514, 228] on icon at bounding box center [514, 227] width 12 height 12
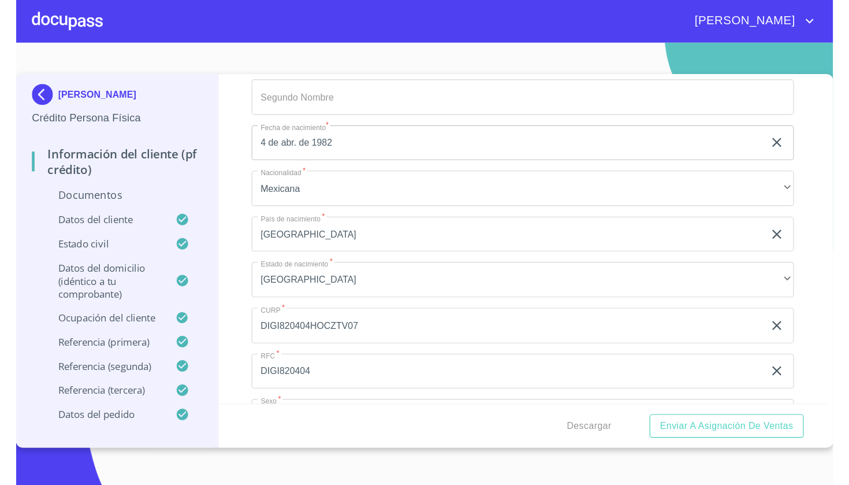
scroll to position [2536, 0]
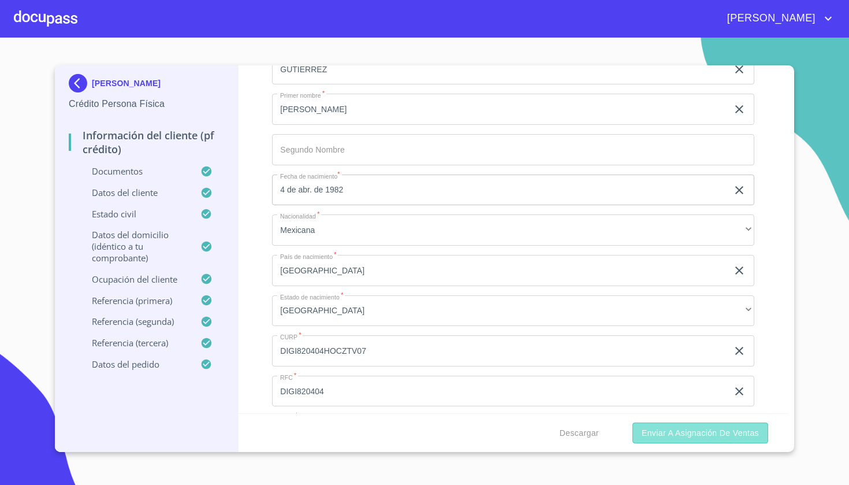
click at [648, 433] on span "Enviar a Asignación de Ventas" at bounding box center [700, 433] width 117 height 14
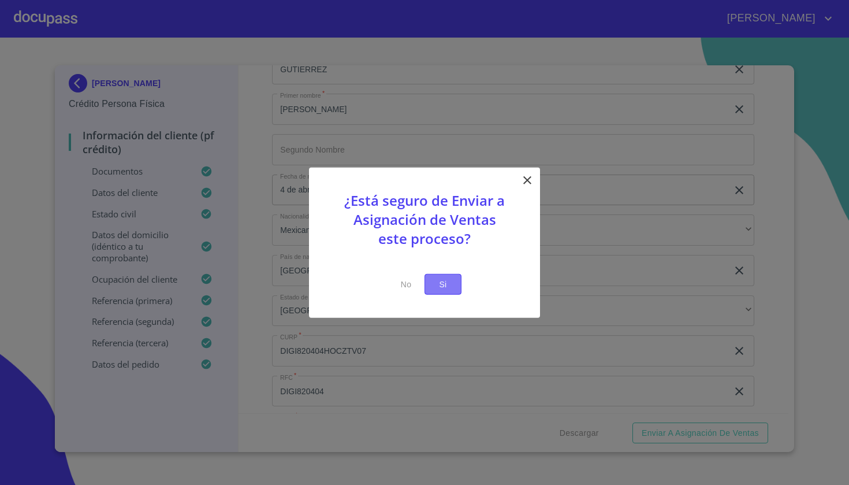
click at [450, 280] on span "Si" at bounding box center [443, 284] width 18 height 14
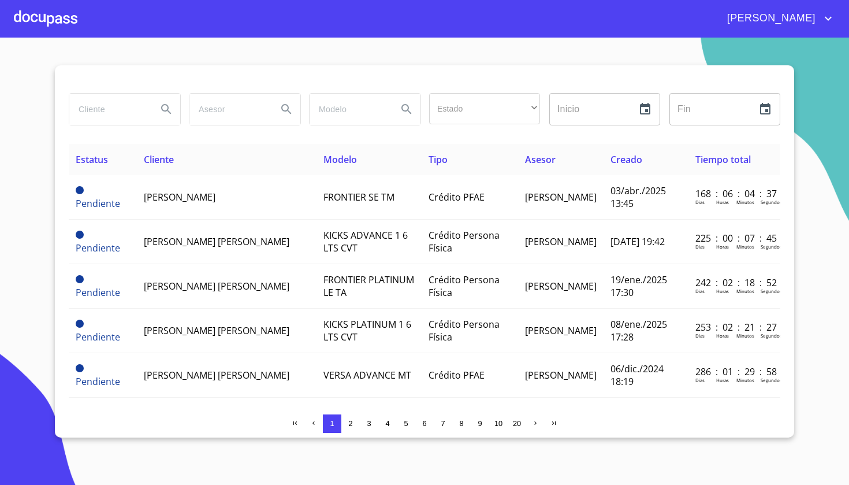
click at [137, 116] on input "search" at bounding box center [108, 109] width 79 height 31
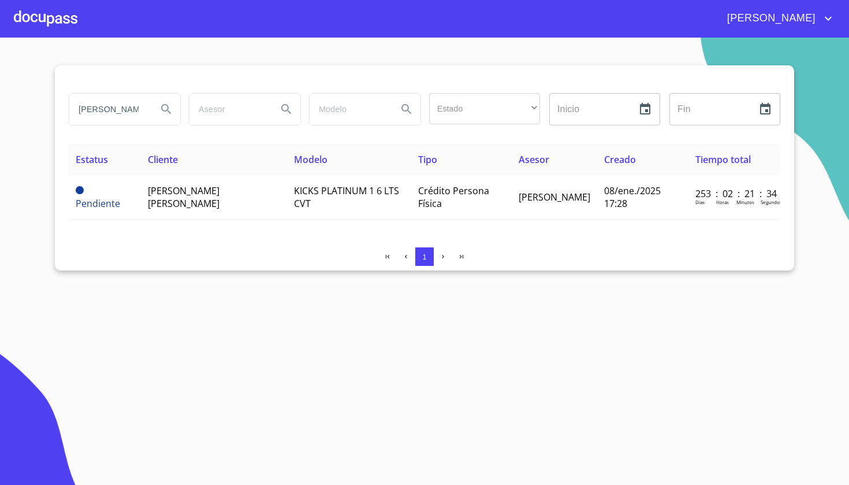
click at [142, 103] on input "DIAZ MEZA" at bounding box center [108, 109] width 79 height 31
type input "DIAZ GUTIERREZ"
click at [171, 107] on icon "Search" at bounding box center [166, 109] width 14 height 14
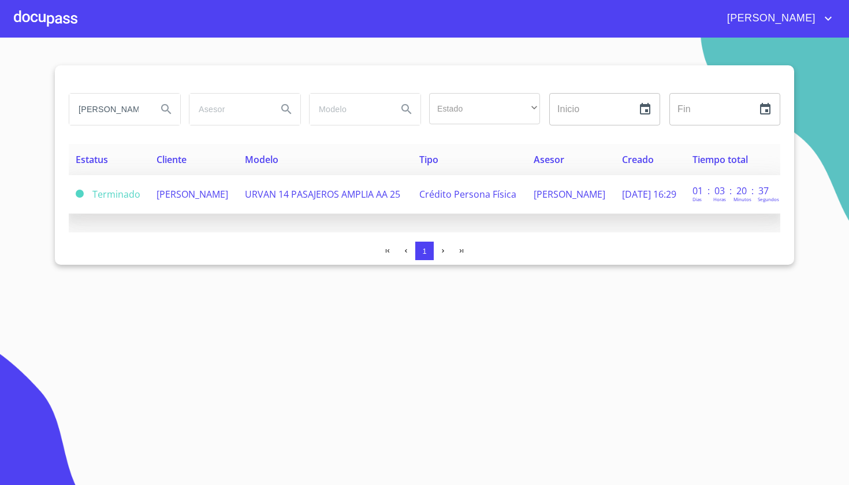
click at [286, 188] on span "URVAN 14 PASAJEROS AMPLIA AA 25" at bounding box center [322, 194] width 155 height 13
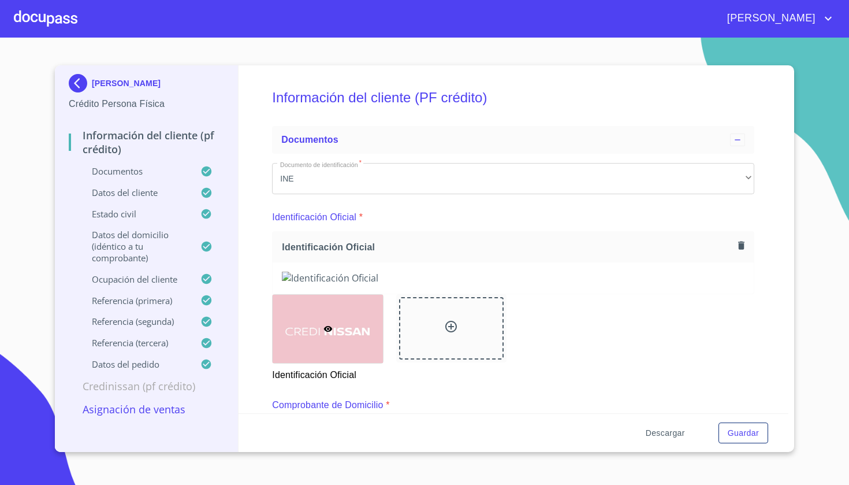
click at [670, 439] on span "Descargar" at bounding box center [665, 433] width 39 height 14
